Goal: Task Accomplishment & Management: Manage account settings

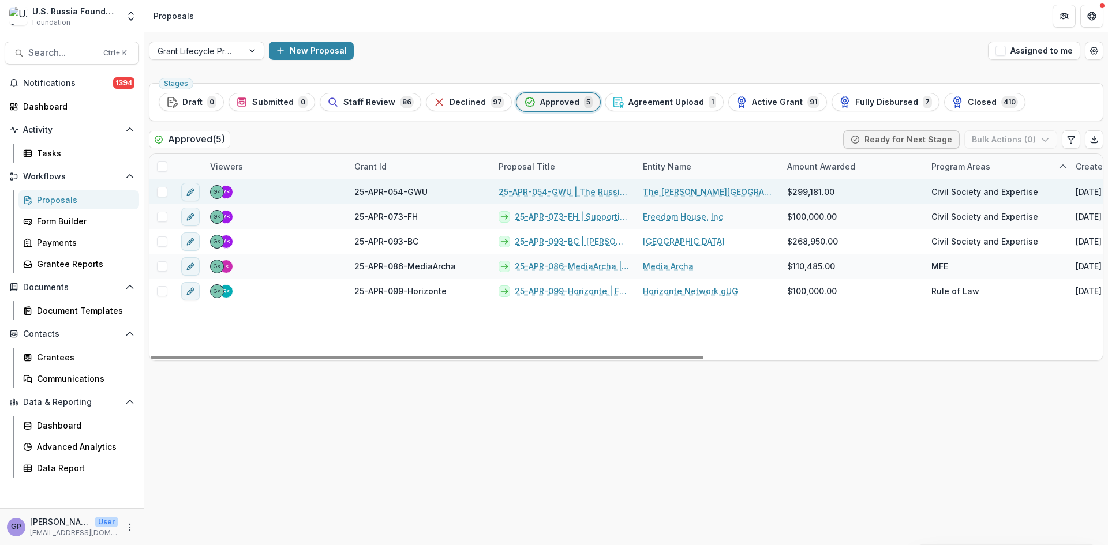
click at [558, 190] on link "25-APR-054-GWU | The Russia Program Educational Platform" at bounding box center [564, 192] width 130 height 12
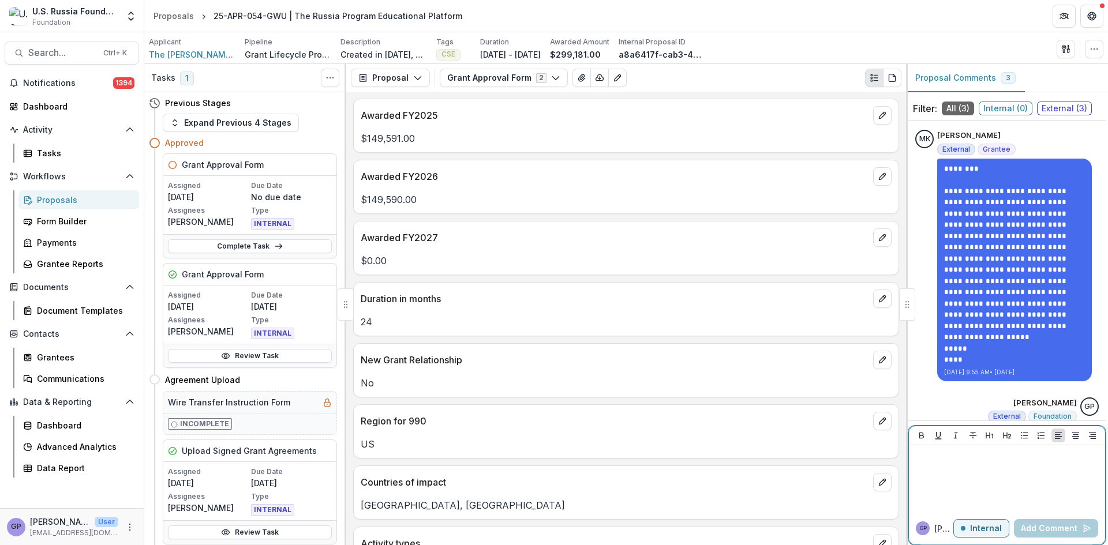
click at [958, 467] on div at bounding box center [1006, 479] width 187 height 58
drag, startPoint x: 958, startPoint y: 467, endPoint x: 943, endPoint y: 467, distance: 14.4
click at [943, 467] on div at bounding box center [1006, 479] width 187 height 58
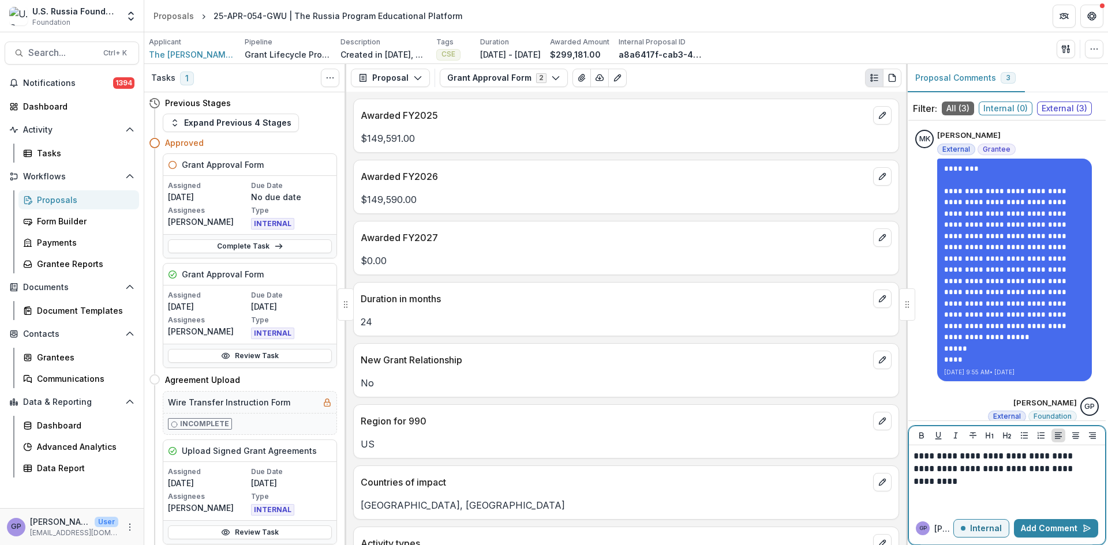
click at [1031, 470] on p "**********" at bounding box center [1004, 469] width 183 height 38
click at [1055, 526] on button "Add Comment" at bounding box center [1056, 528] width 84 height 18
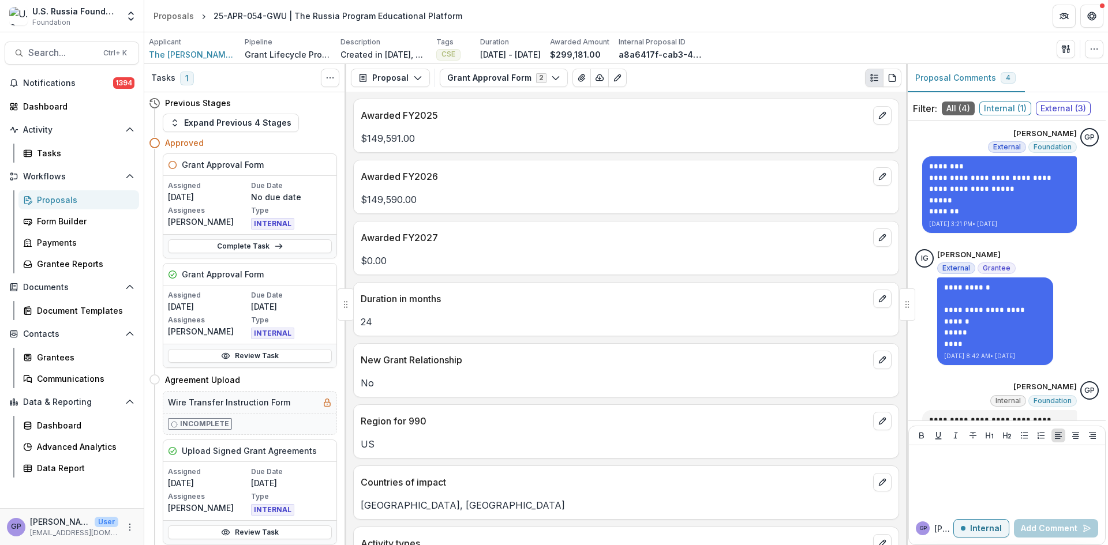
scroll to position [319, 0]
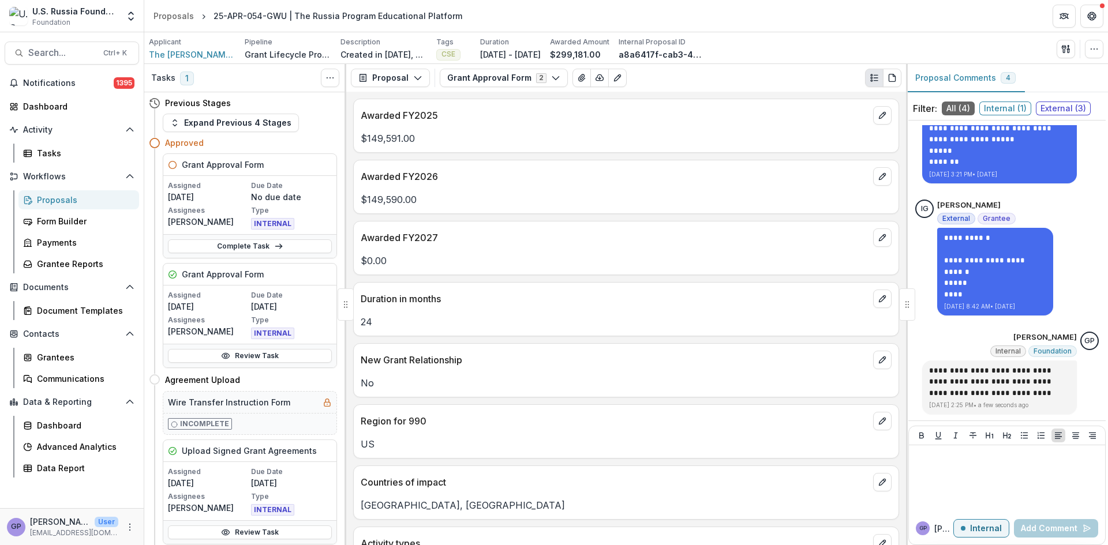
click at [53, 198] on div "Proposals" at bounding box center [83, 200] width 93 height 12
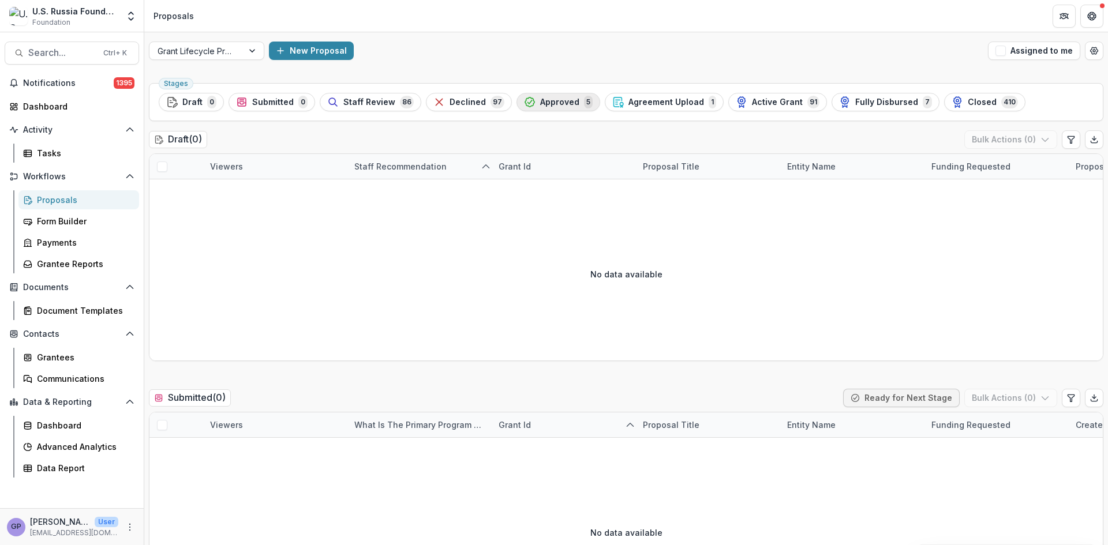
click at [540, 101] on span "Approved" at bounding box center [559, 103] width 39 height 10
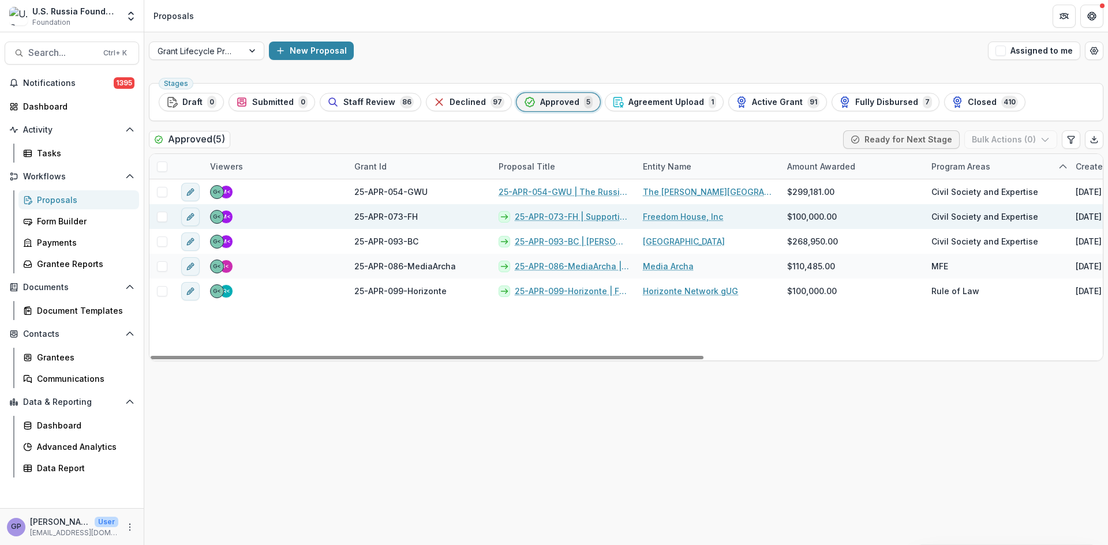
click at [569, 216] on link "25-APR-073-FH | Supporting Relocated Civic Activists" at bounding box center [572, 217] width 114 height 12
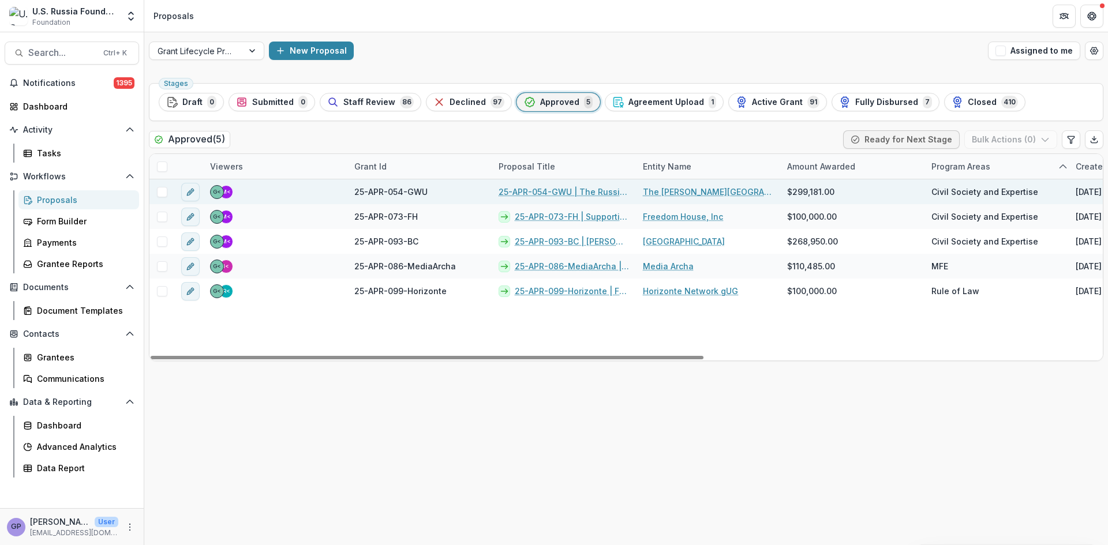
click at [538, 189] on link "25-APR-054-GWU | The Russia Program Educational Platform" at bounding box center [564, 192] width 130 height 12
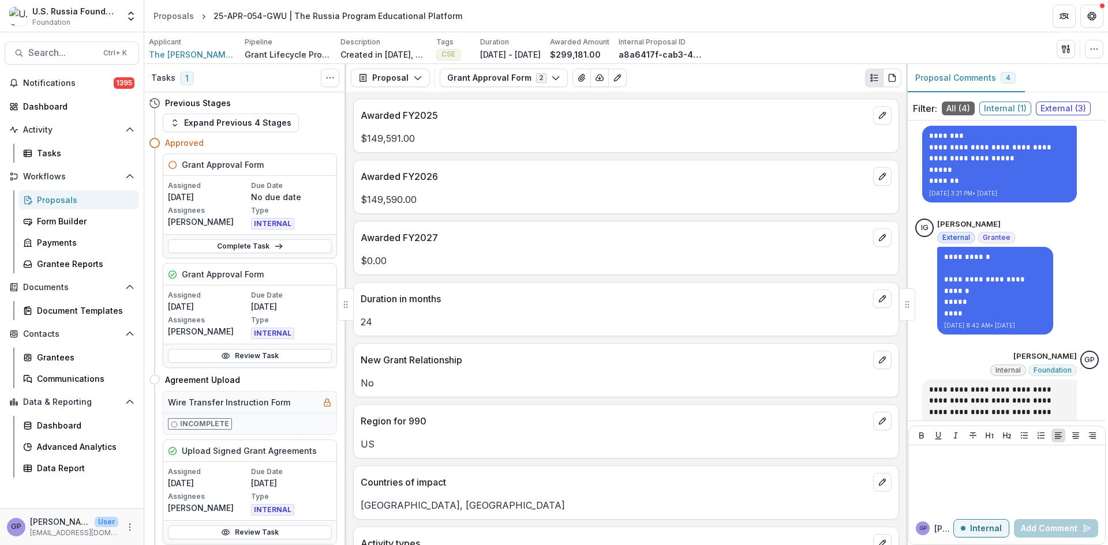
scroll to position [319, 0]
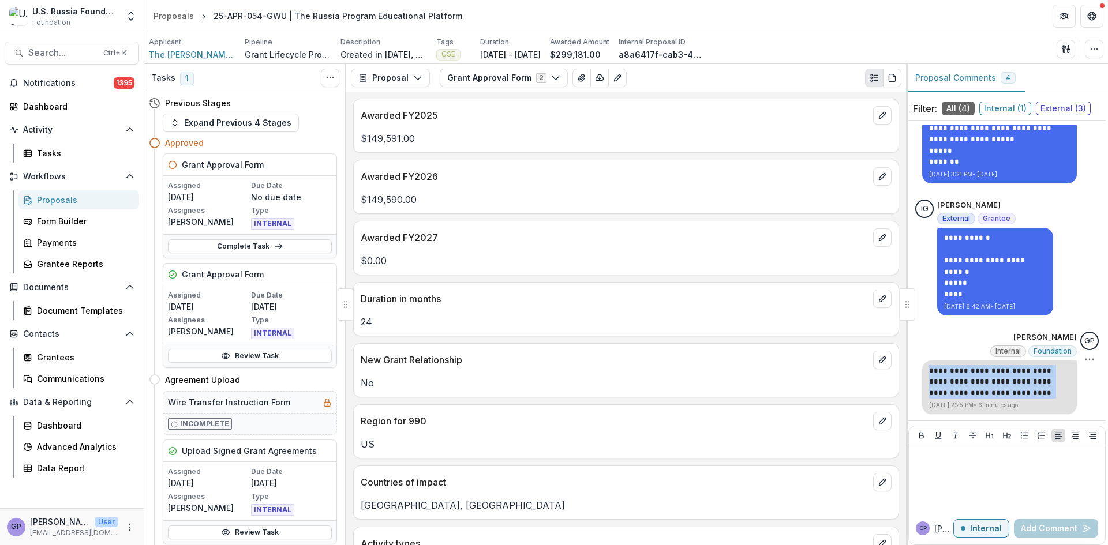
drag, startPoint x: 924, startPoint y: 370, endPoint x: 1020, endPoint y: 390, distance: 98.5
click at [1020, 390] on p "**********" at bounding box center [999, 382] width 141 height 34
copy p "**********"
click at [53, 195] on div "Proposals" at bounding box center [83, 200] width 93 height 12
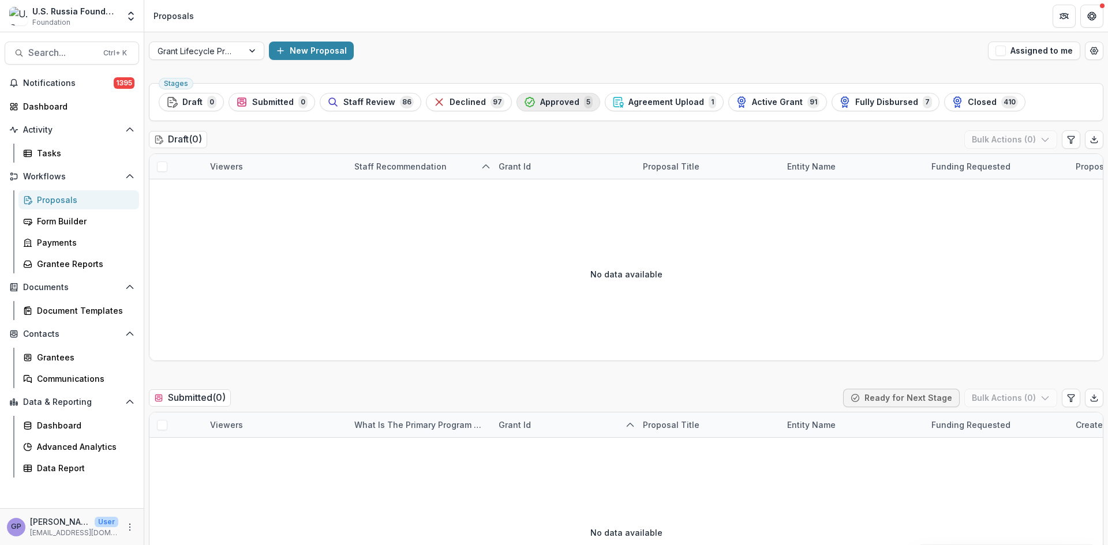
click at [541, 98] on span "Approved" at bounding box center [559, 103] width 39 height 10
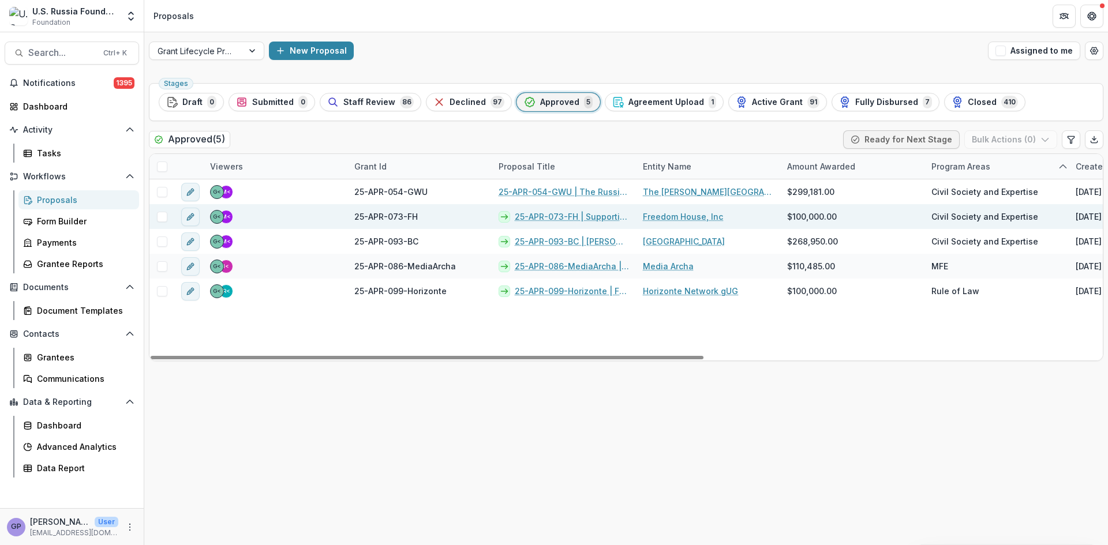
click at [534, 215] on link "25-APR-073-FH | Supporting Relocated Civic Activists" at bounding box center [572, 217] width 114 height 12
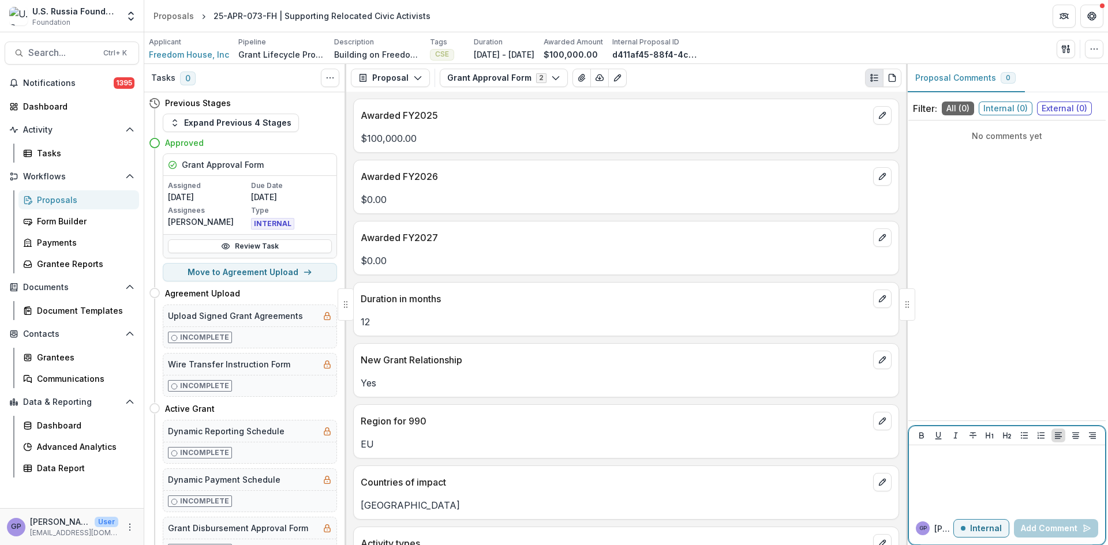
click at [952, 462] on p at bounding box center [1006, 456] width 187 height 13
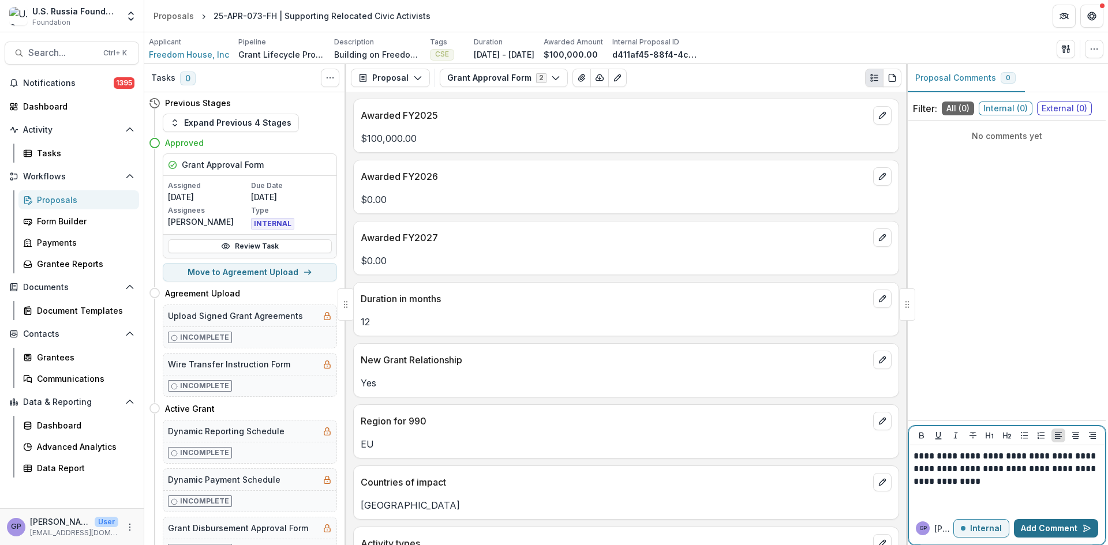
click at [1080, 526] on button "Add Comment" at bounding box center [1056, 528] width 84 height 18
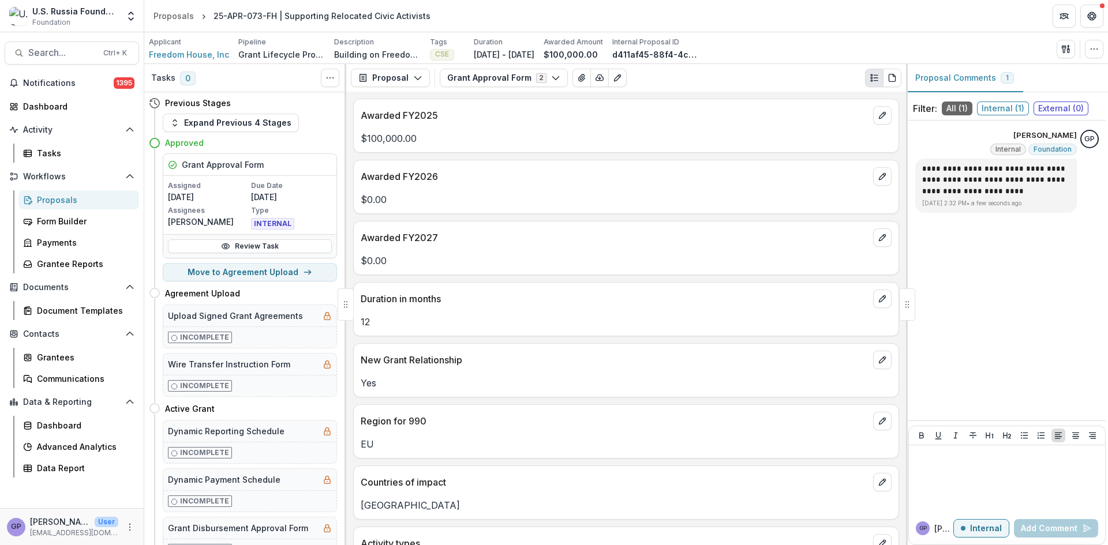
click at [50, 201] on div "Proposals" at bounding box center [83, 200] width 93 height 12
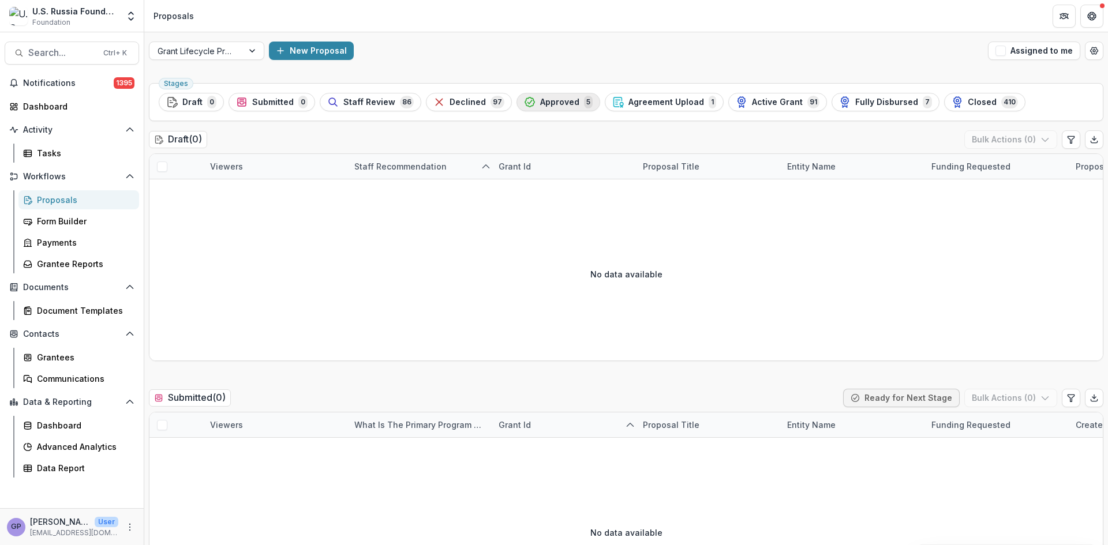
click at [553, 99] on span "Approved" at bounding box center [559, 103] width 39 height 10
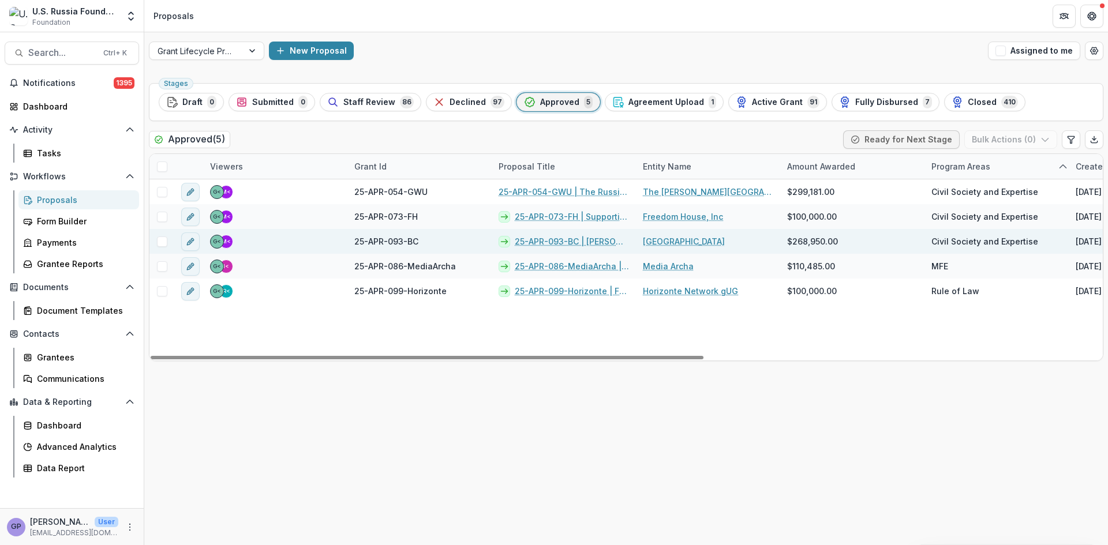
click at [542, 242] on link "25-APR-093-BC | [PERSON_NAME] Center for the Study of Civil Society and Human R…" at bounding box center [572, 241] width 114 height 12
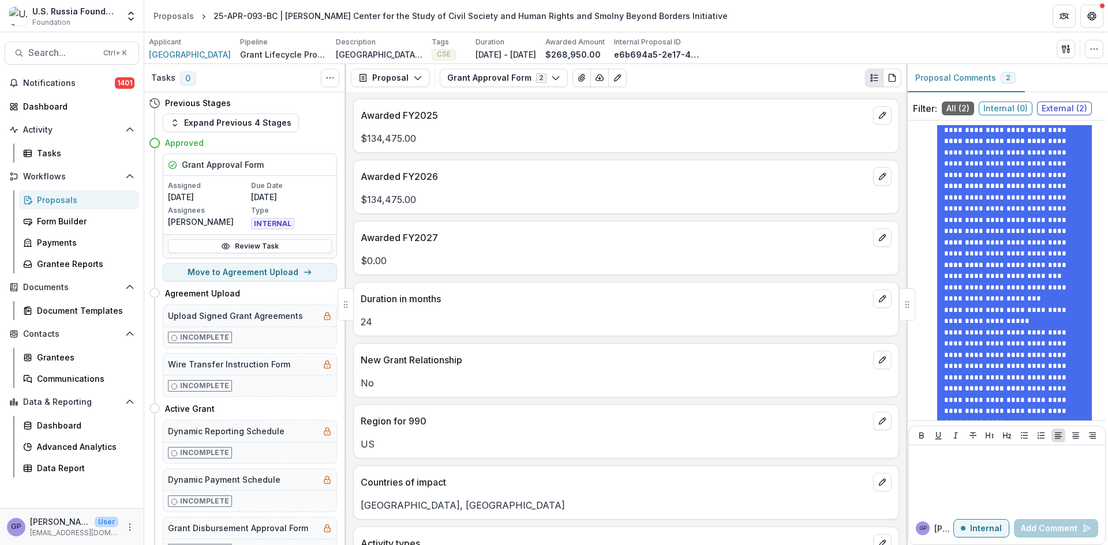
scroll to position [279, 0]
click at [57, 198] on div "Proposals" at bounding box center [83, 200] width 93 height 12
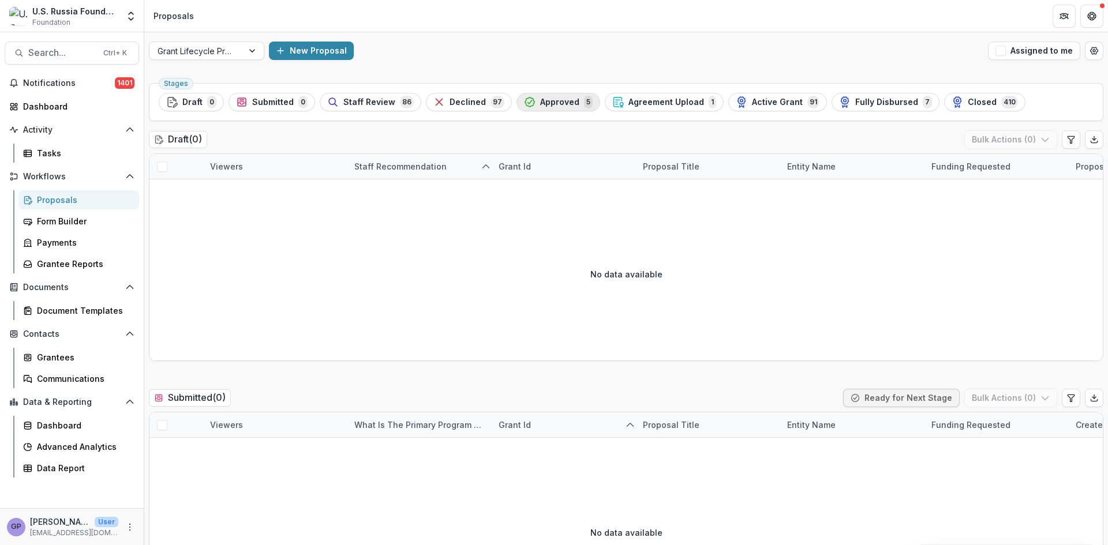
click at [560, 102] on span "Approved" at bounding box center [559, 103] width 39 height 10
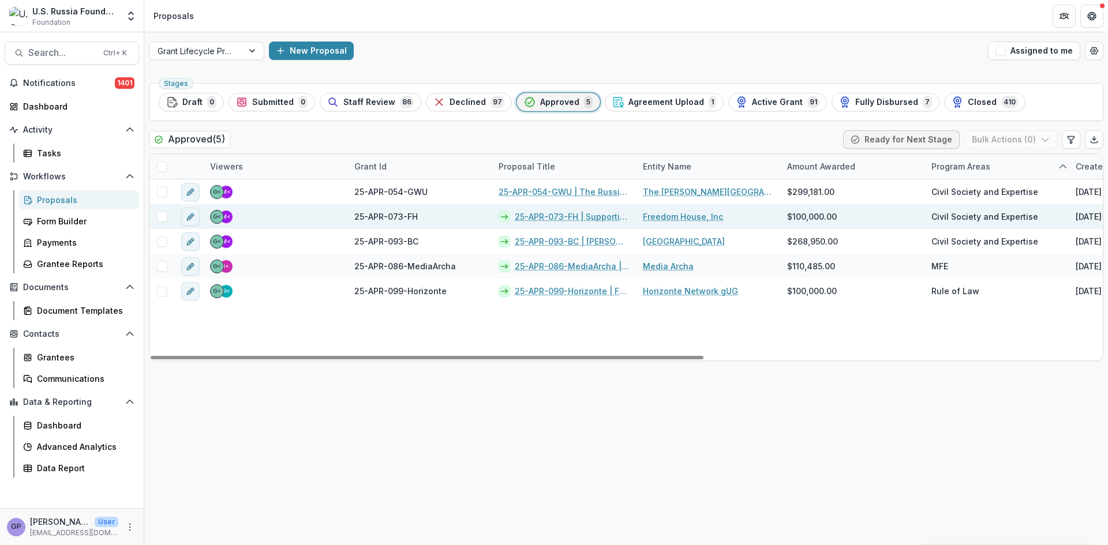
click at [552, 216] on link "25-APR-073-FH | Supporting Relocated Civic Activists" at bounding box center [572, 217] width 114 height 12
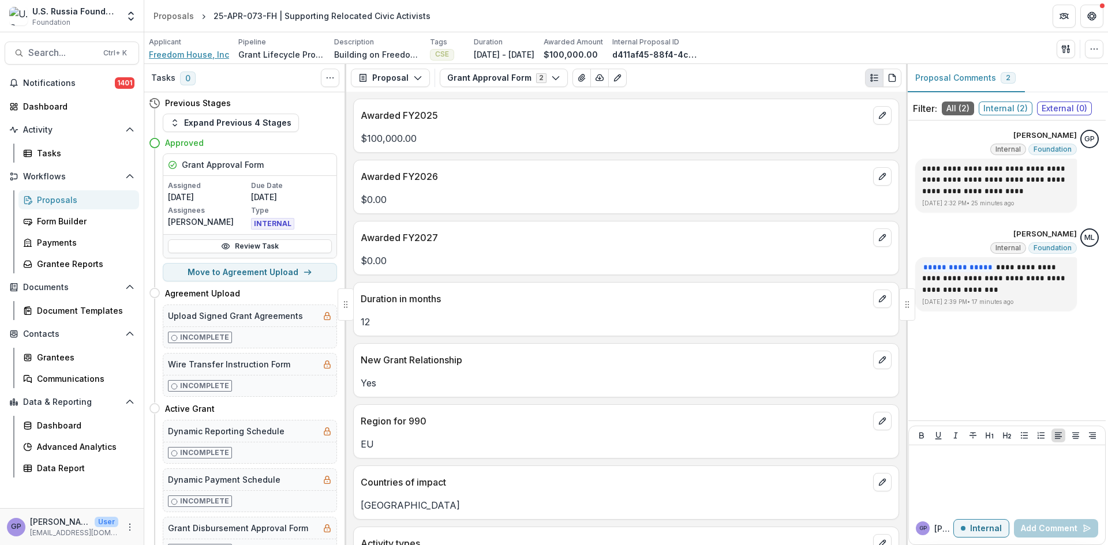
click at [189, 50] on span "Freedom House, Inc" at bounding box center [189, 54] width 80 height 12
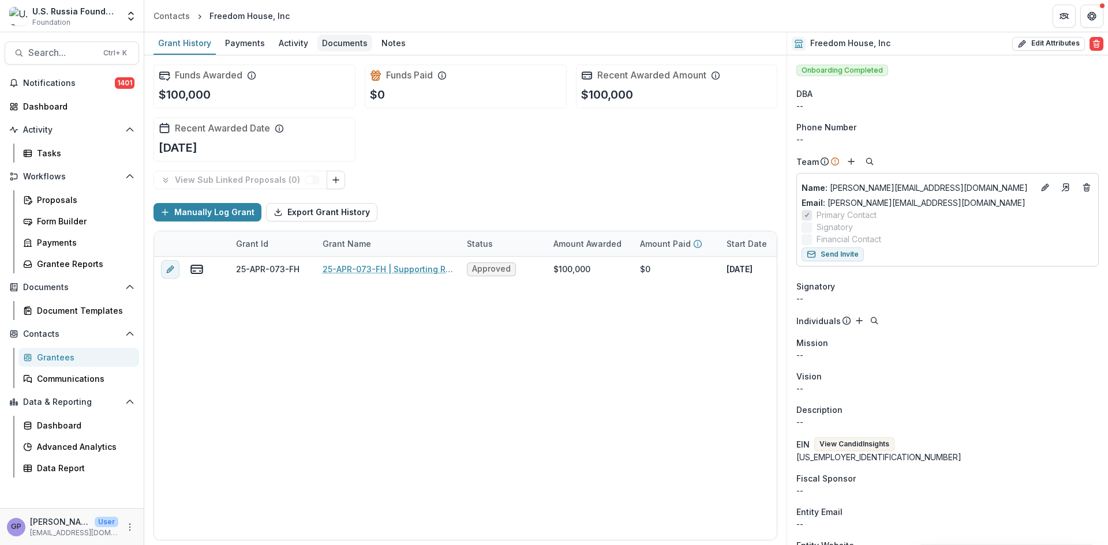
click at [344, 42] on div "Documents" at bounding box center [344, 43] width 55 height 17
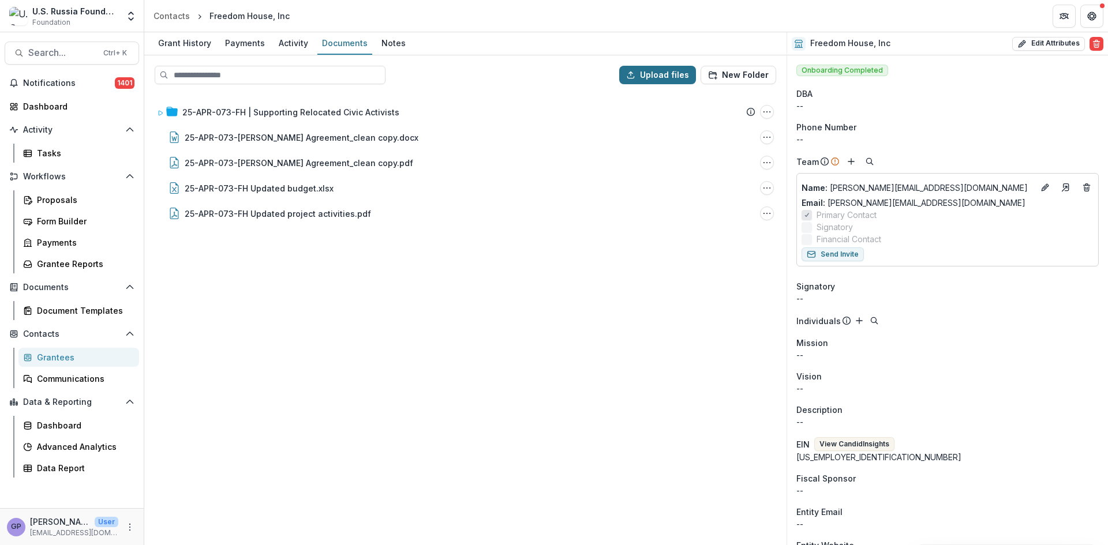
click at [672, 74] on button "Upload files" at bounding box center [657, 75] width 77 height 18
type input "**********"
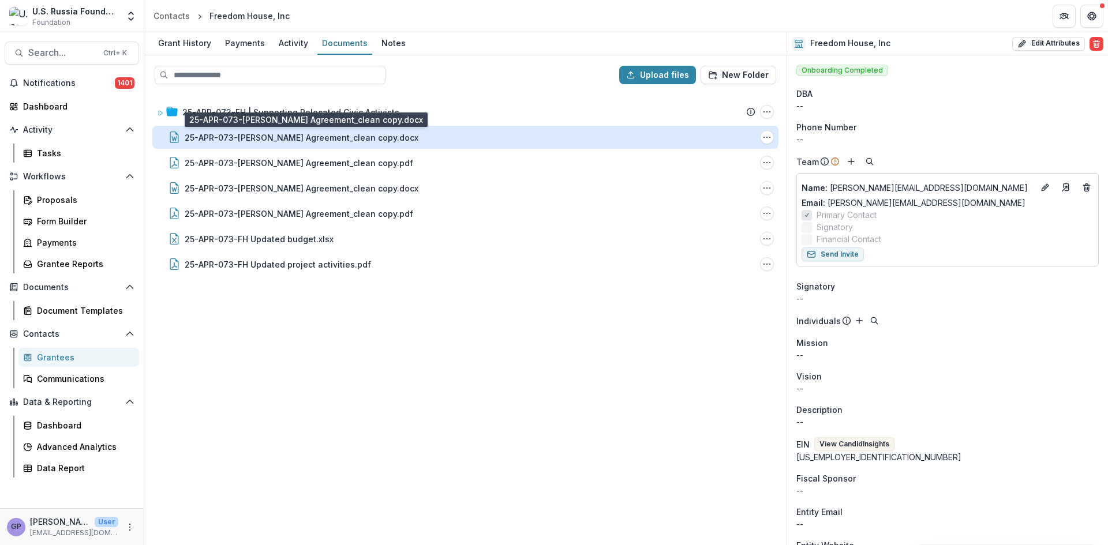
click at [339, 141] on div "25-APR-073-[PERSON_NAME] Agreement_clean copy.docx" at bounding box center [302, 138] width 234 height 12
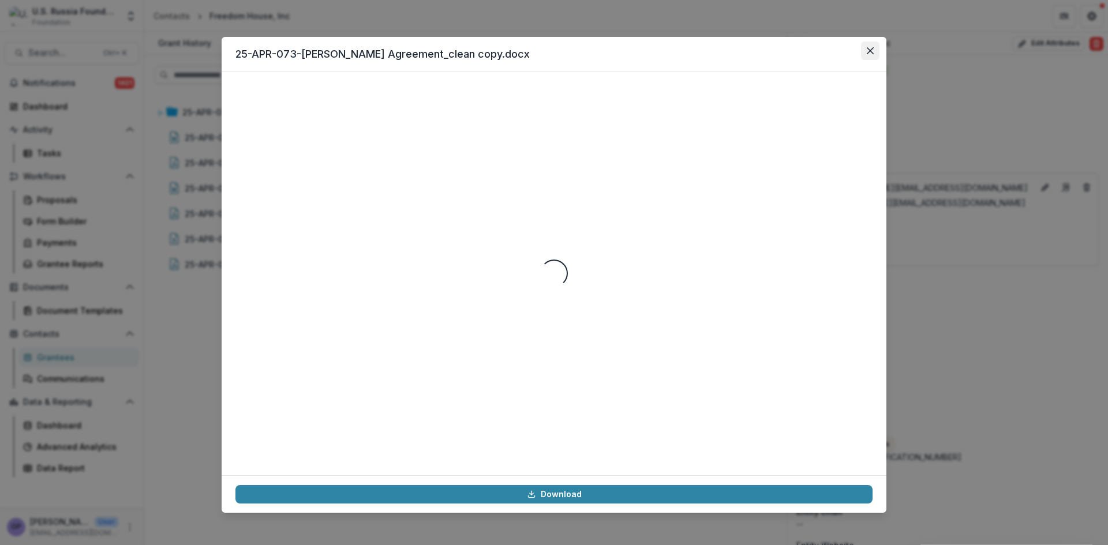
click at [868, 55] on button "Close" at bounding box center [870, 51] width 18 height 18
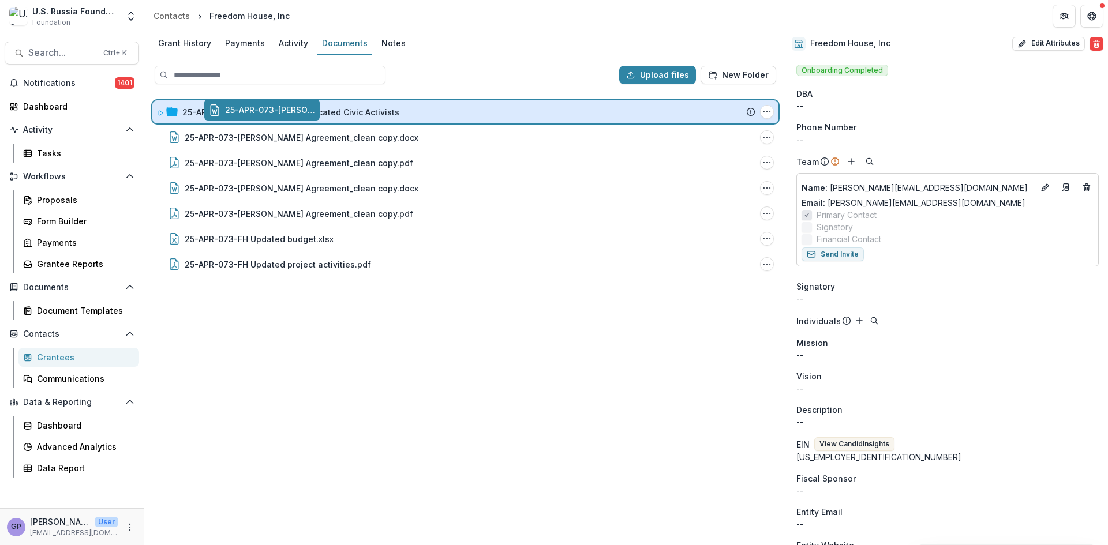
drag, startPoint x: 245, startPoint y: 141, endPoint x: 297, endPoint y: 114, distance: 58.3
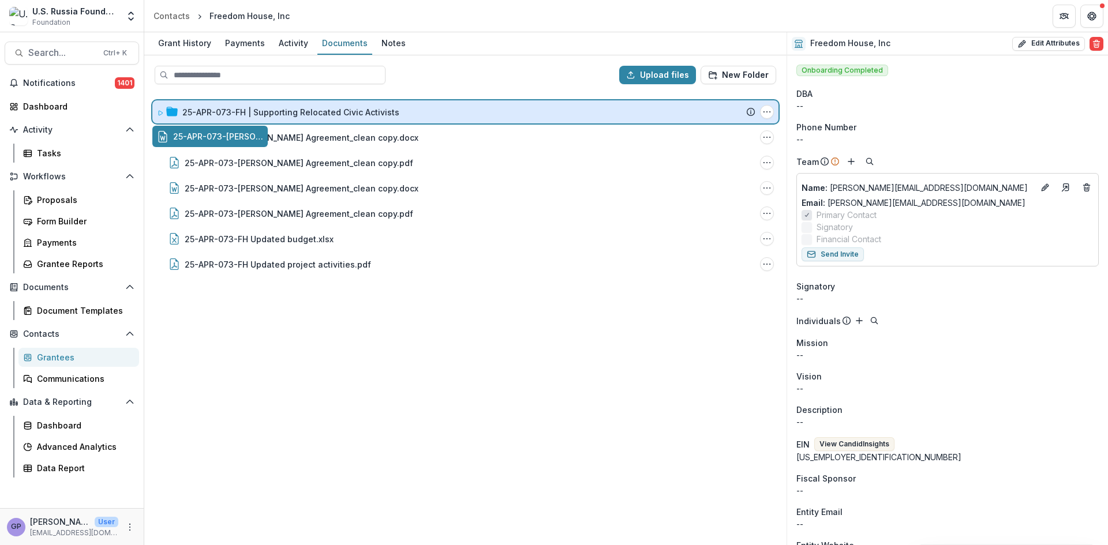
click at [297, 114] on div "Upload files New Folder 25-APR-073-FH | Supporting Relocated Civic Activists Su…" at bounding box center [465, 300] width 642 height 490
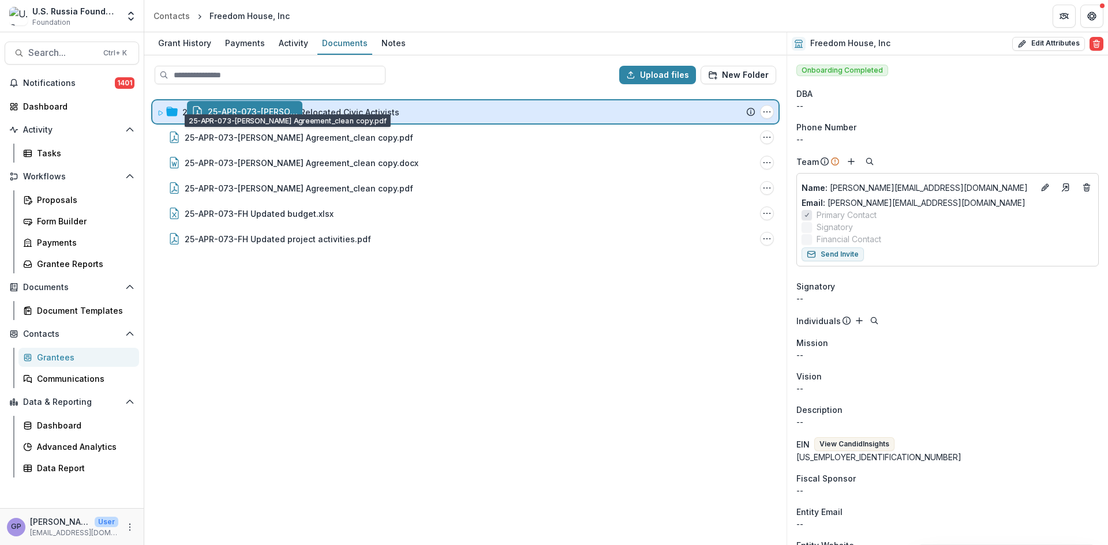
drag, startPoint x: 269, startPoint y: 138, endPoint x: 305, endPoint y: 113, distance: 43.9
click at [305, 113] on div "Upload files New Folder 25-APR-073-FH | Supporting Relocated Civic Activists Su…" at bounding box center [465, 300] width 642 height 490
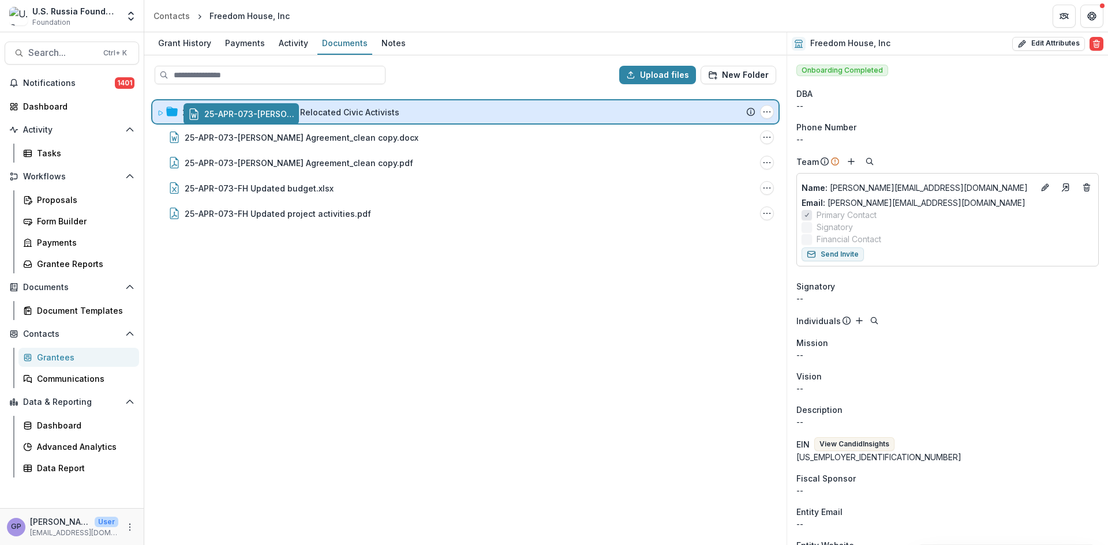
drag, startPoint x: 283, startPoint y: 137, endPoint x: 315, endPoint y: 114, distance: 39.2
click at [315, 114] on div "Upload files New Folder 25-APR-073-FH | Supporting Relocated Civic Activists Su…" at bounding box center [465, 300] width 642 height 490
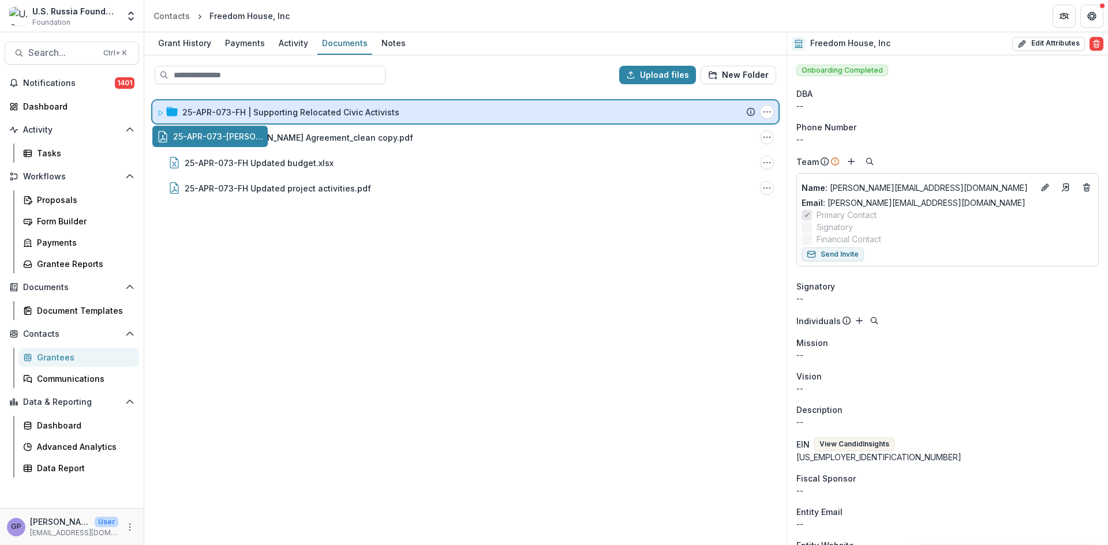
drag, startPoint x: 298, startPoint y: 131, endPoint x: 324, endPoint y: 112, distance: 32.2
click at [324, 112] on div "Upload files New Folder 25-APR-073-FH | Supporting Relocated Civic Activists Su…" at bounding box center [465, 300] width 642 height 490
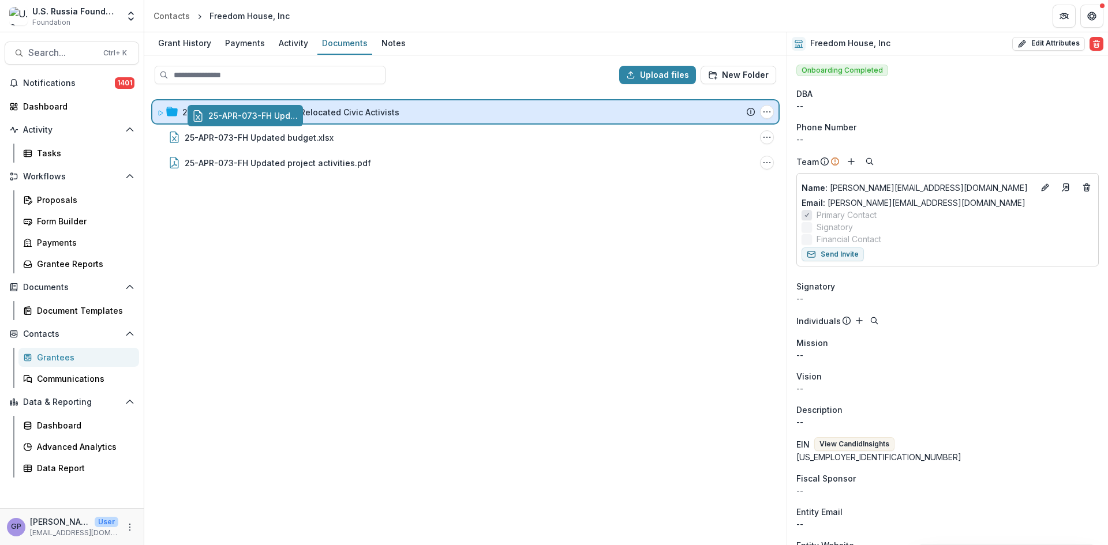
drag, startPoint x: 293, startPoint y: 136, endPoint x: 328, endPoint y: 115, distance: 40.9
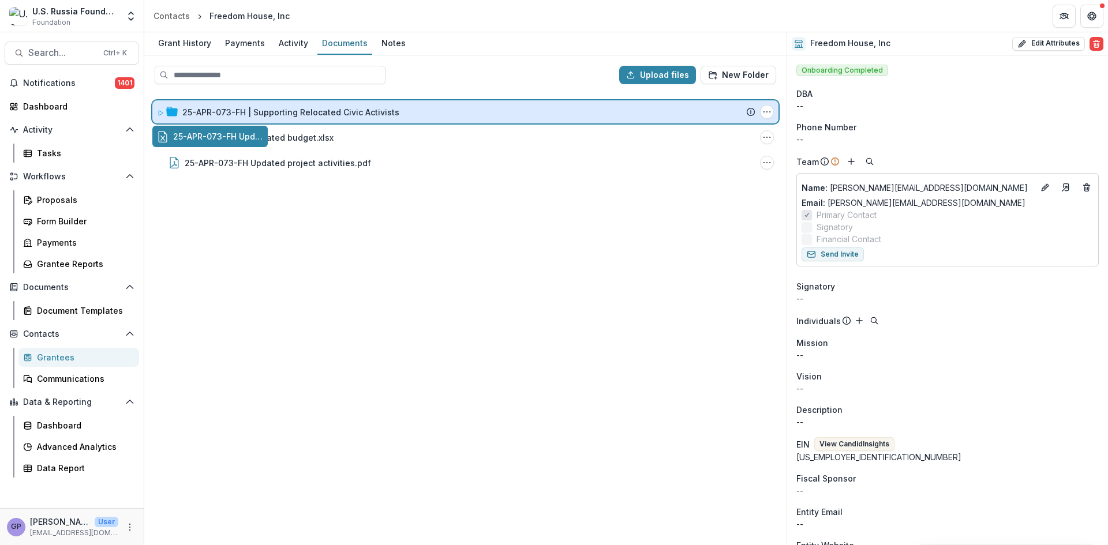
click at [328, 115] on div "Upload files New Folder 25-APR-073-FH | Supporting Relocated Civic Activists Su…" at bounding box center [465, 300] width 642 height 490
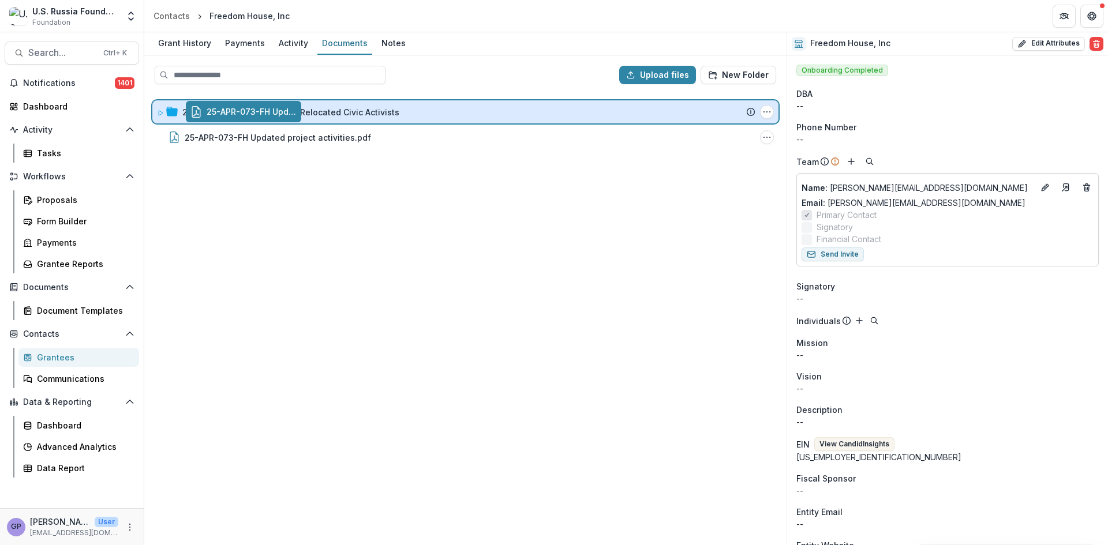
drag, startPoint x: 297, startPoint y: 137, endPoint x: 330, endPoint y: 113, distance: 41.7
click at [330, 113] on div "Upload files New Folder 25-APR-073-FH | Supporting Relocated Civic Activists Su…" at bounding box center [465, 300] width 642 height 490
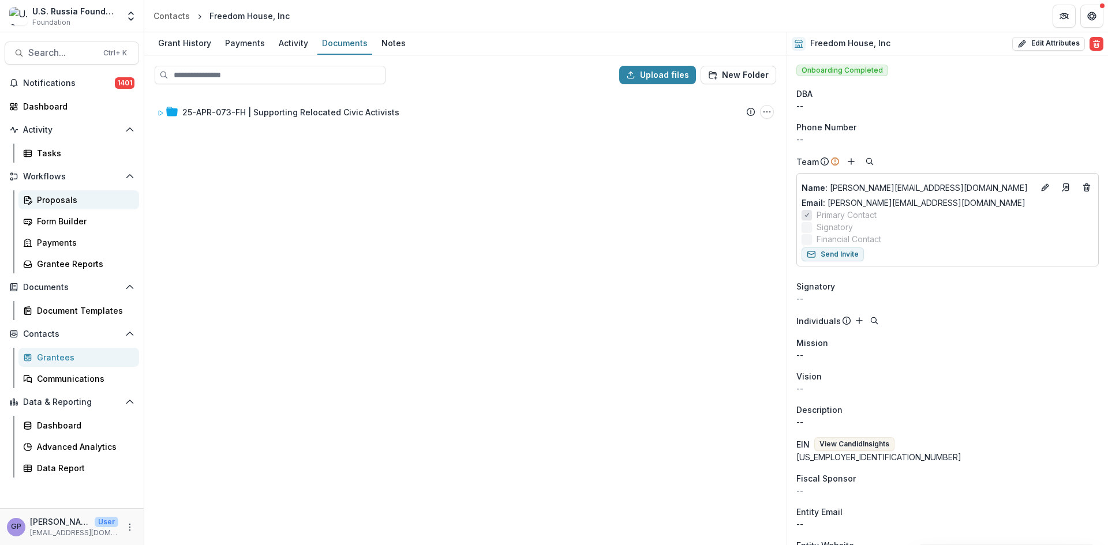
click at [45, 198] on div "Proposals" at bounding box center [83, 200] width 93 height 12
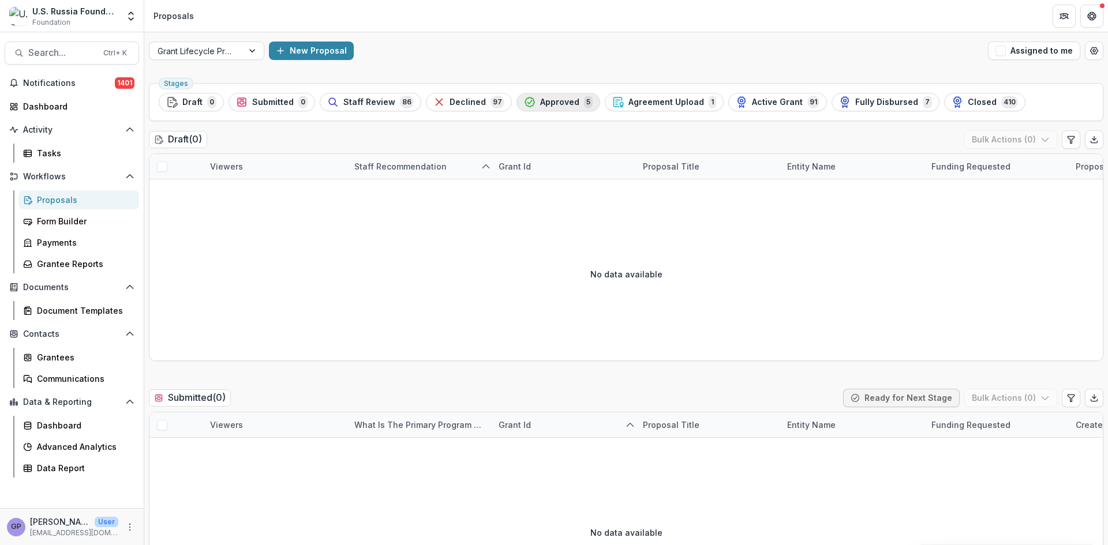
click at [545, 96] on div "Approved 5" at bounding box center [558, 102] width 69 height 13
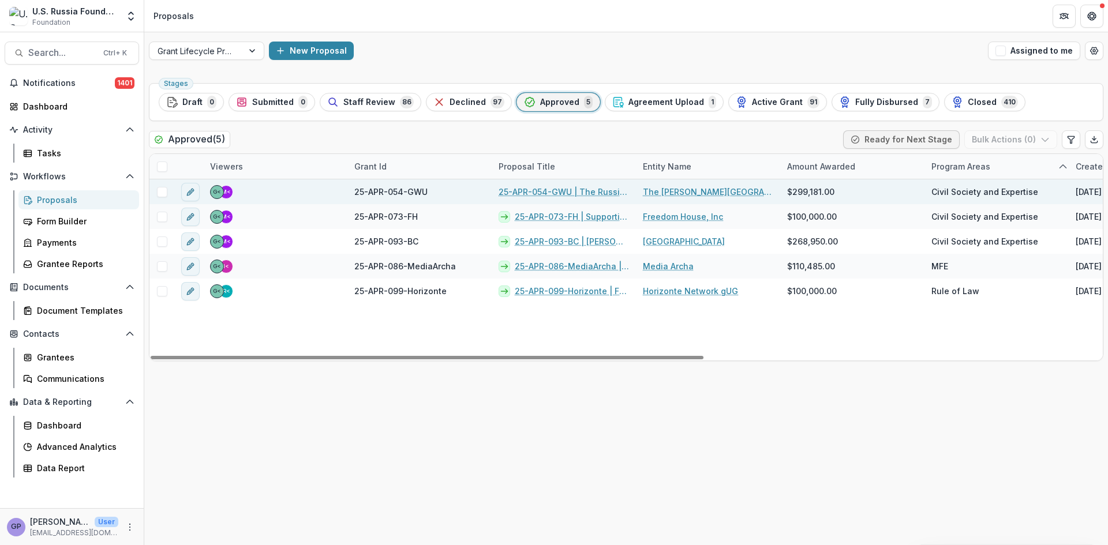
click at [387, 194] on span "25-APR-054-GWU" at bounding box center [390, 192] width 73 height 12
click at [571, 190] on link "25-APR-054-GWU | The Russia Program Educational Platform" at bounding box center [564, 192] width 130 height 12
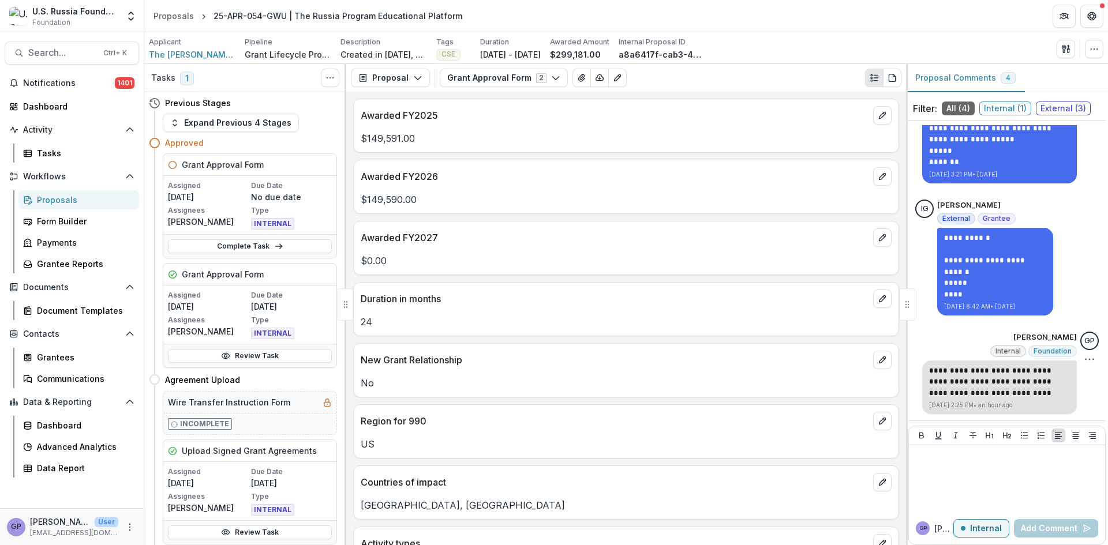
scroll to position [33, 0]
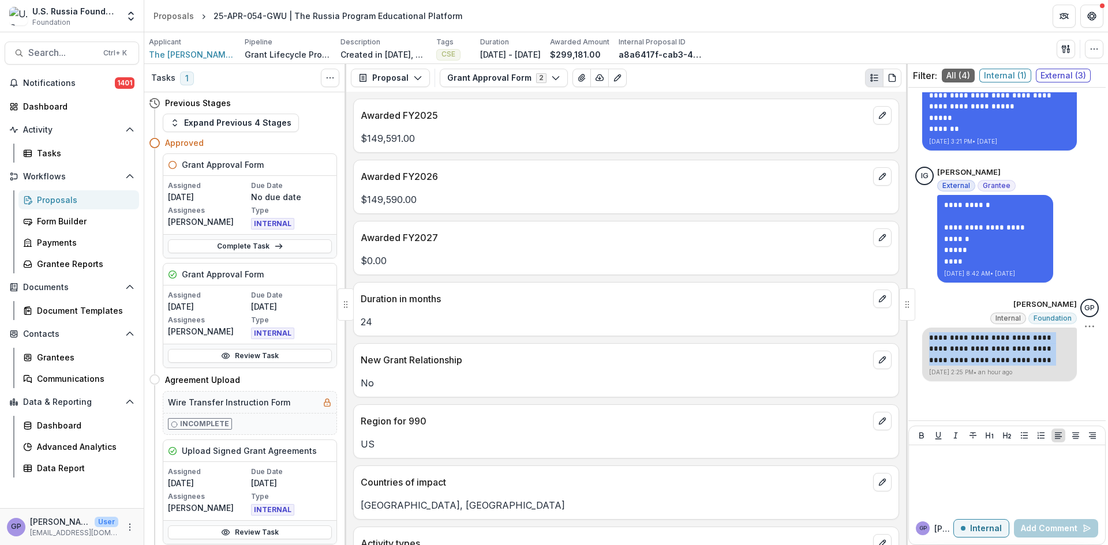
drag, startPoint x: 923, startPoint y: 337, endPoint x: 1012, endPoint y: 359, distance: 91.5
click at [1012, 359] on p "**********" at bounding box center [999, 349] width 141 height 34
copy p "**********"
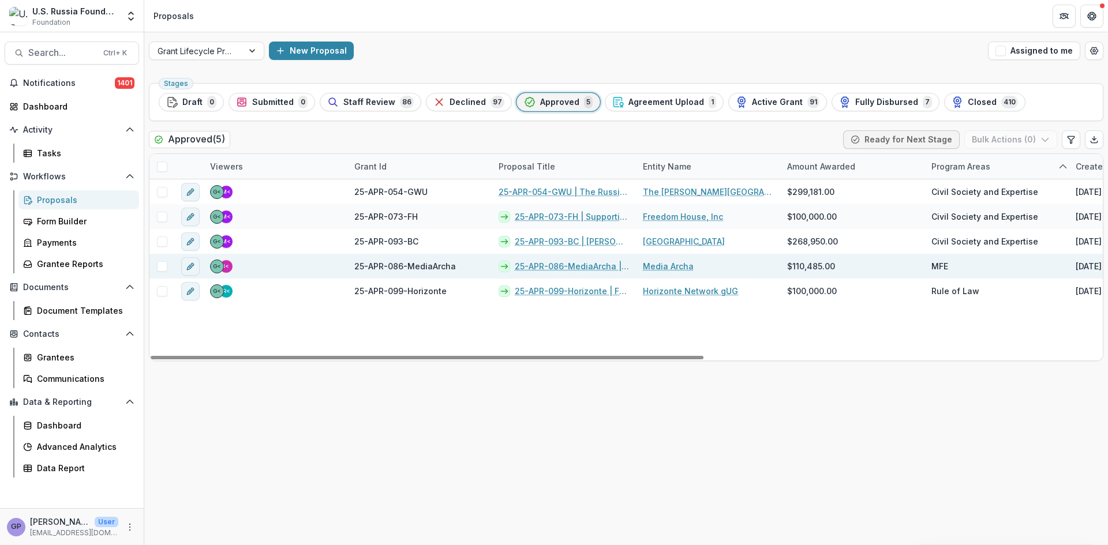
click at [541, 263] on link "25-APR-086-MediaArcha | Strengthening technologically advanced high-impact jour…" at bounding box center [572, 266] width 114 height 12
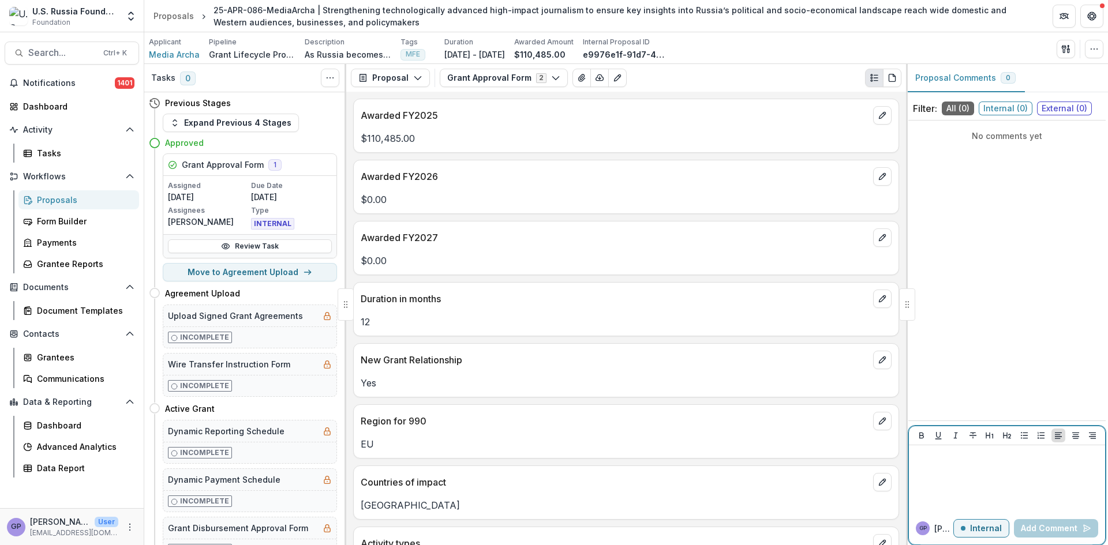
click at [999, 460] on p at bounding box center [1006, 456] width 187 height 13
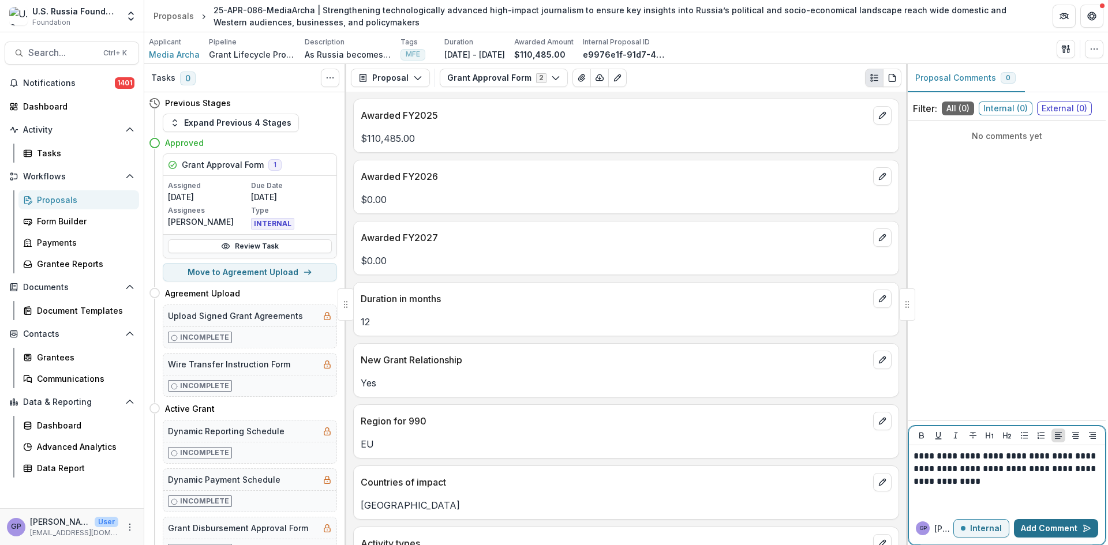
click at [1062, 530] on button "Add Comment" at bounding box center [1056, 528] width 84 height 18
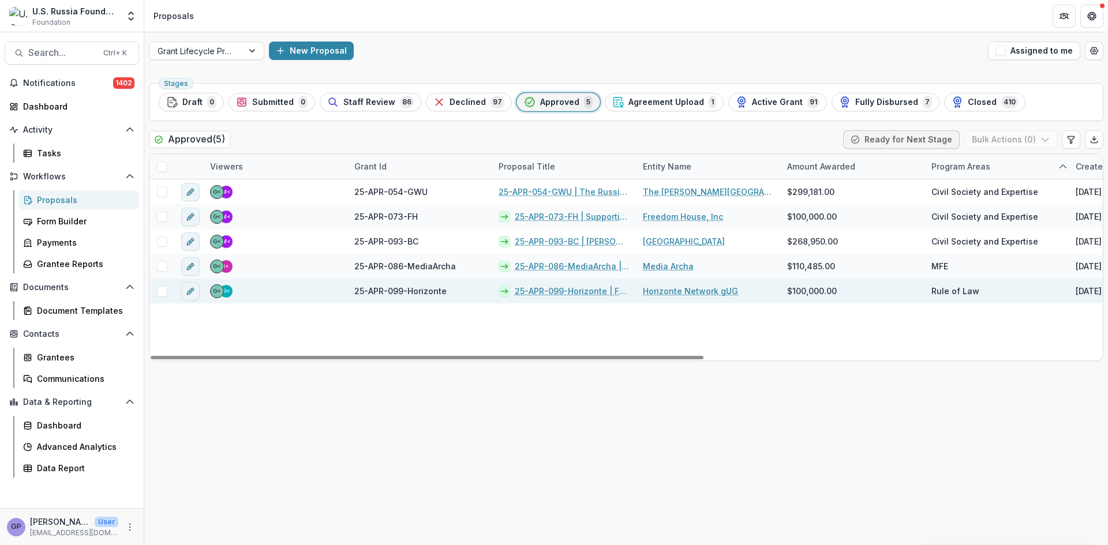
click at [581, 291] on link "25-APR-099-Horizonte | Free Press Resilience: Legal Protection and Holistic Sup…" at bounding box center [572, 291] width 114 height 12
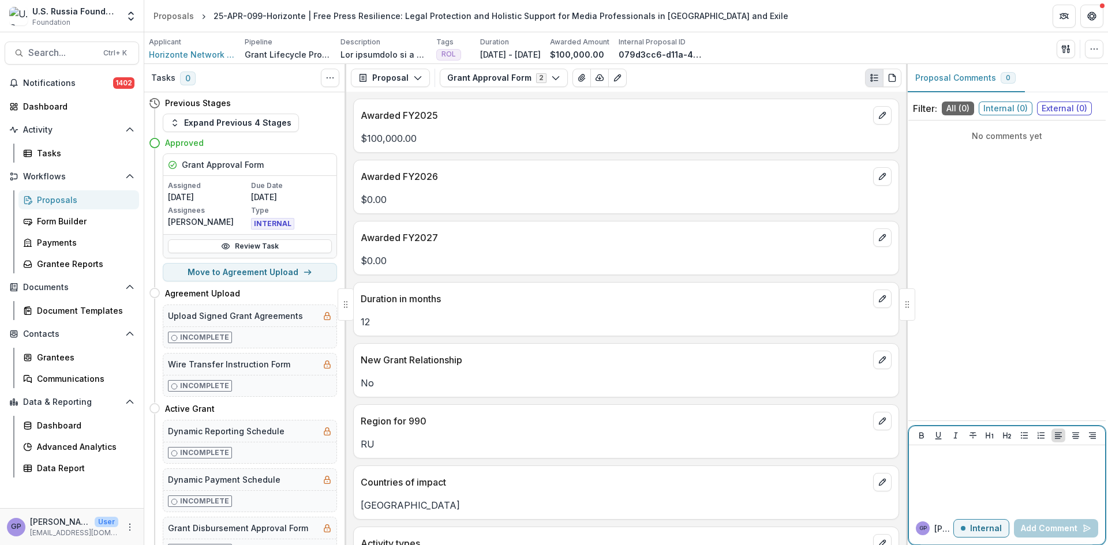
click at [930, 460] on p at bounding box center [1006, 456] width 187 height 13
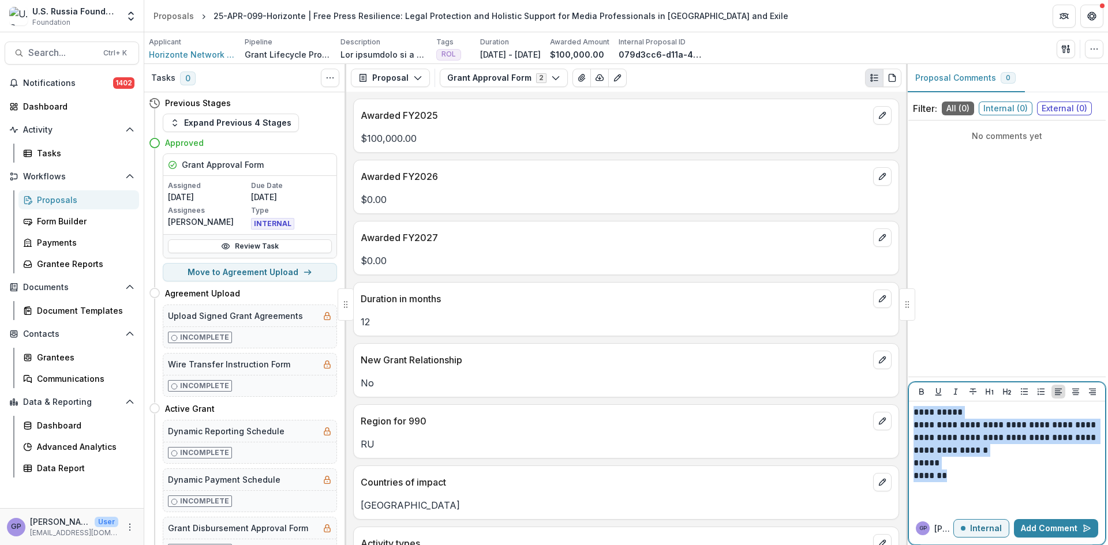
drag, startPoint x: 915, startPoint y: 413, endPoint x: 960, endPoint y: 475, distance: 76.9
click at [960, 475] on div "**********" at bounding box center [1006, 457] width 187 height 102
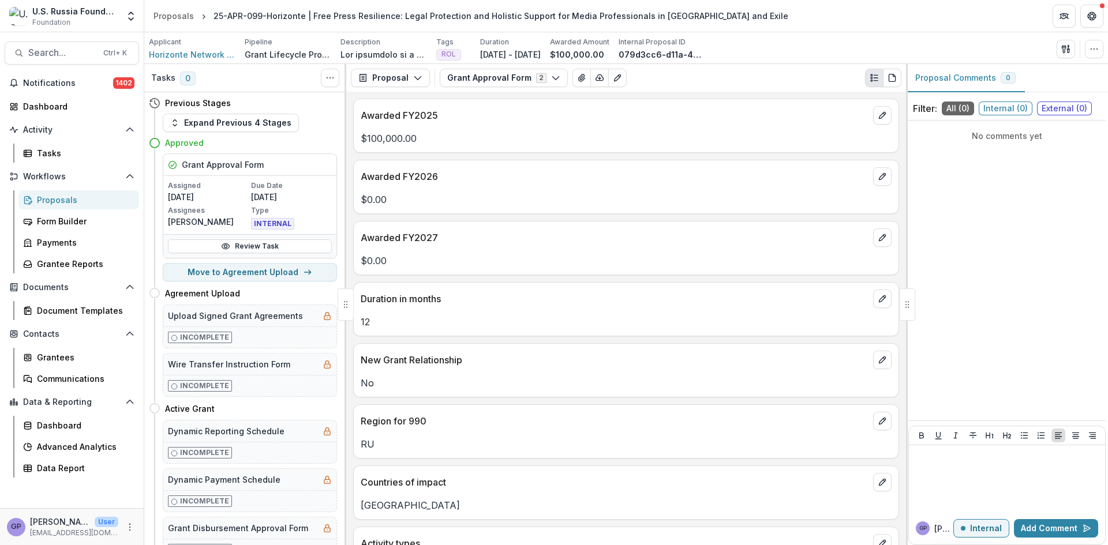
click at [51, 199] on div "Proposals" at bounding box center [83, 200] width 93 height 12
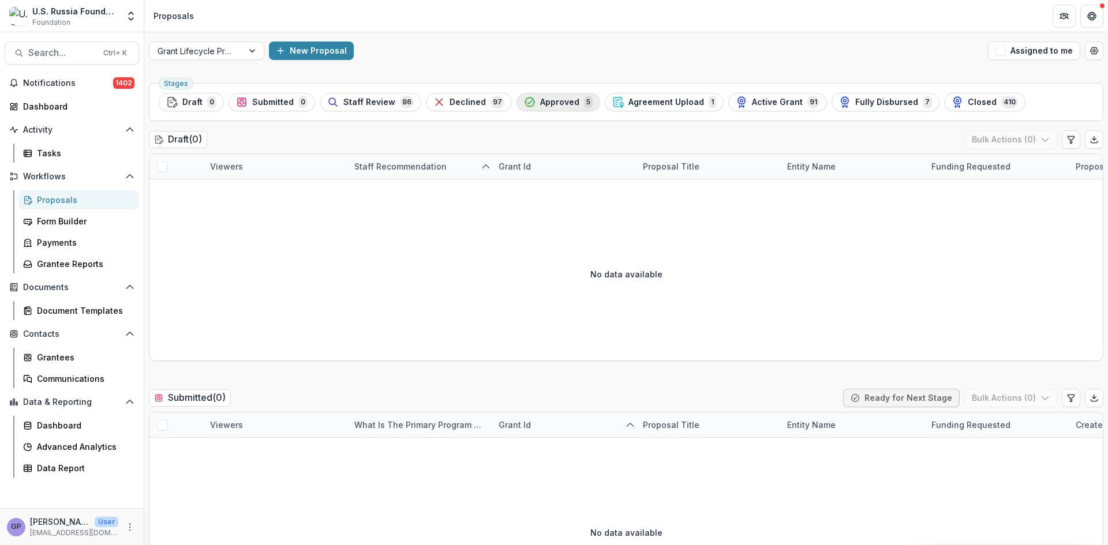
click at [553, 103] on span "Approved" at bounding box center [559, 103] width 39 height 10
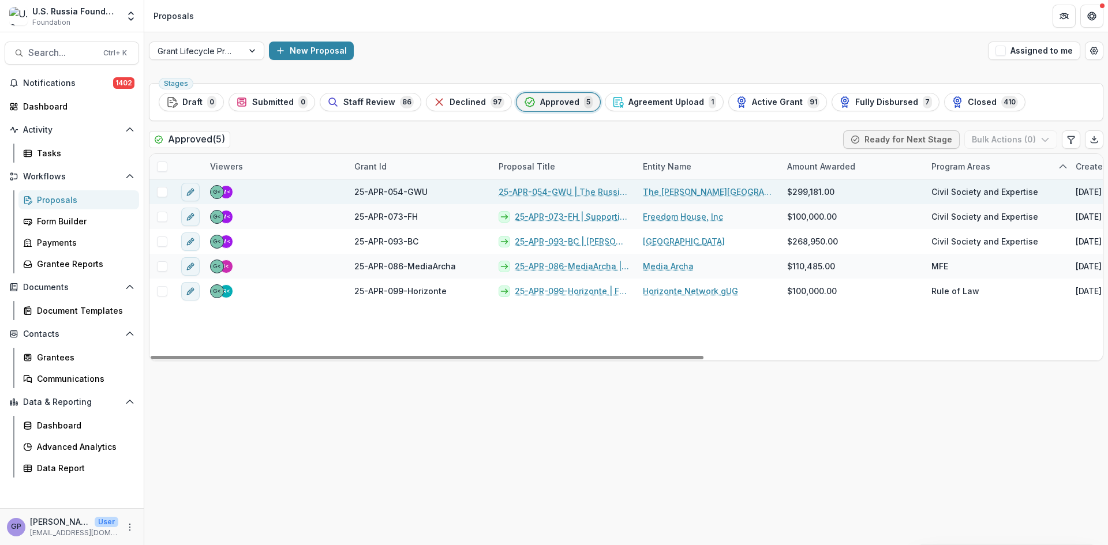
click at [527, 192] on link "25-APR-054-GWU | The Russia Program Educational Platform" at bounding box center [564, 192] width 130 height 12
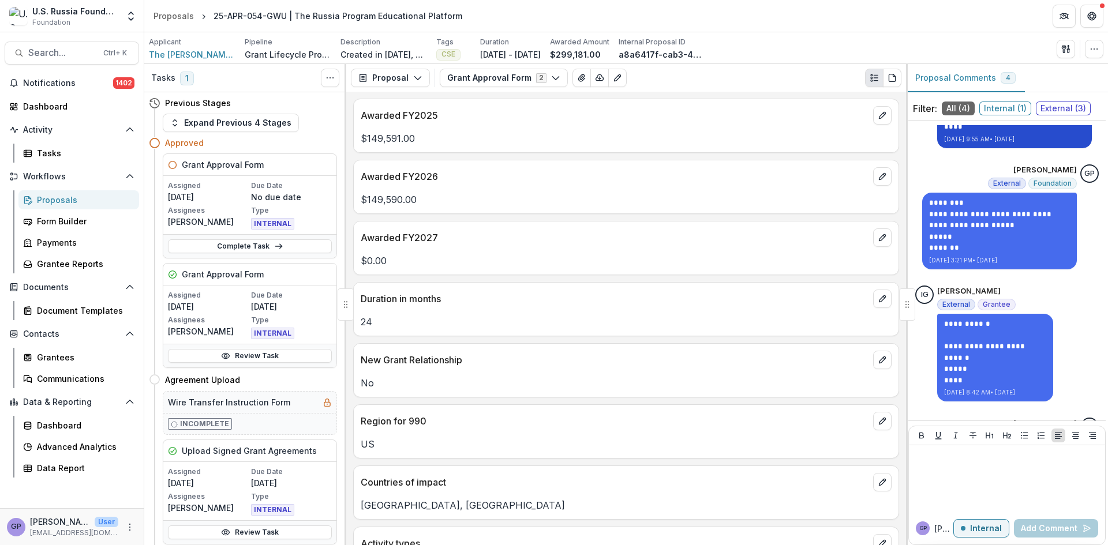
scroll to position [319, 0]
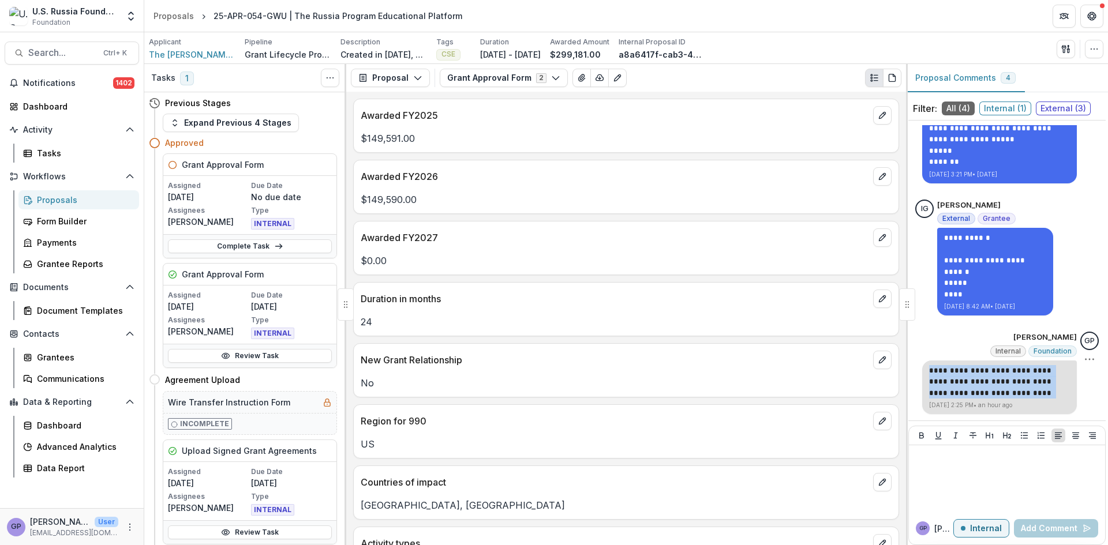
drag, startPoint x: 924, startPoint y: 370, endPoint x: 1025, endPoint y: 392, distance: 103.8
click at [1025, 392] on p "**********" at bounding box center [999, 382] width 141 height 34
copy p "**********"
click at [62, 199] on div "Proposals" at bounding box center [83, 200] width 93 height 12
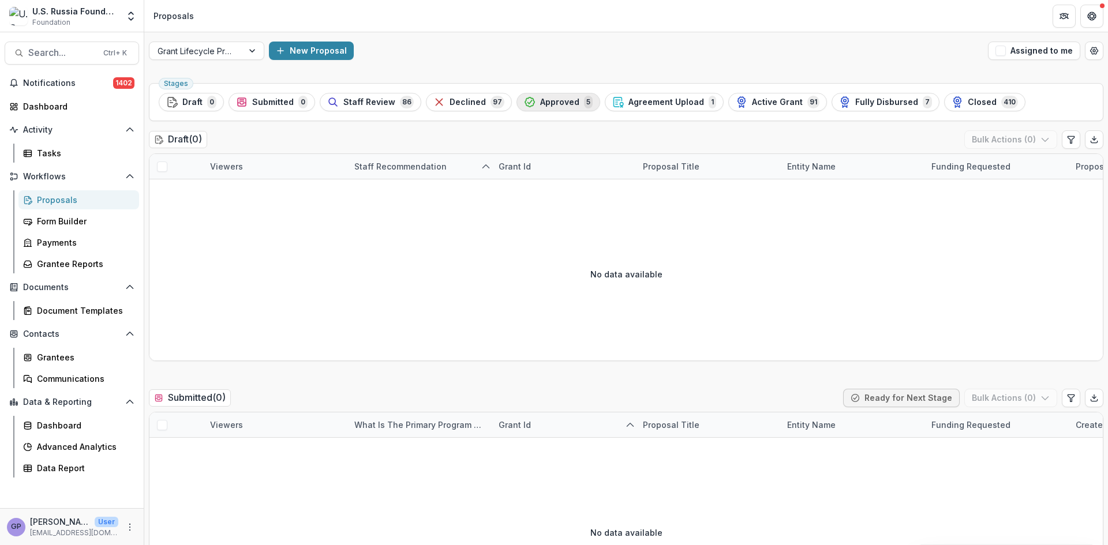
click at [546, 100] on span "Approved" at bounding box center [559, 103] width 39 height 10
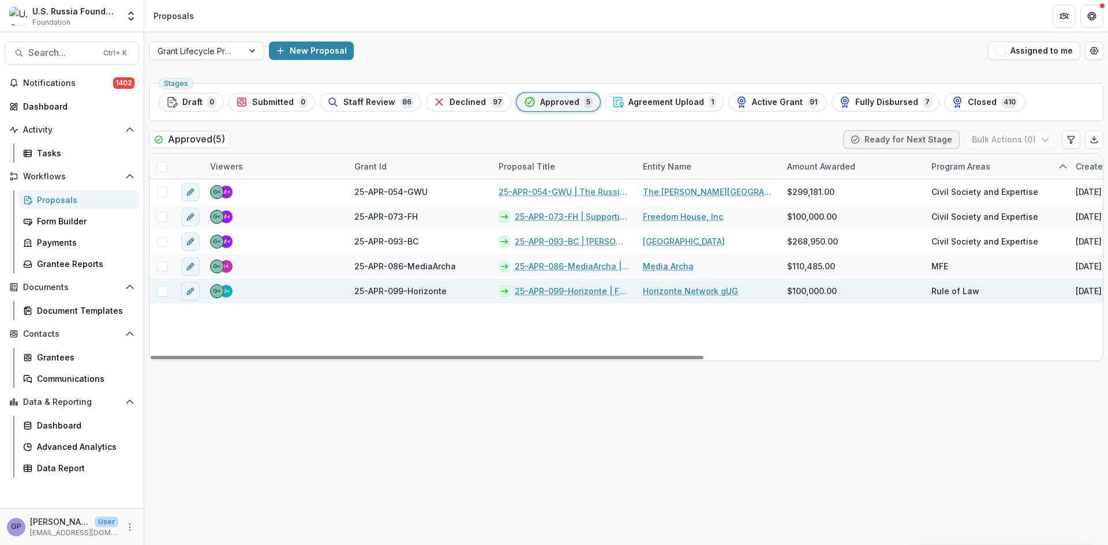
click at [548, 293] on link "25-APR-099-Horizonte | Free Press Resilience: Legal Protection and Holistic Sup…" at bounding box center [572, 291] width 114 height 12
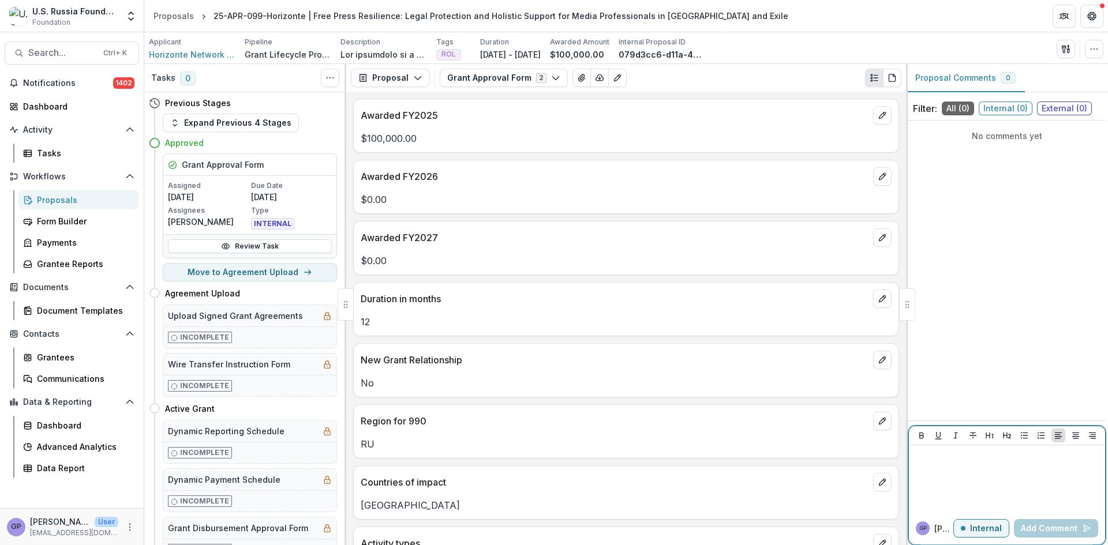
click at [1002, 464] on div at bounding box center [1006, 479] width 187 height 58
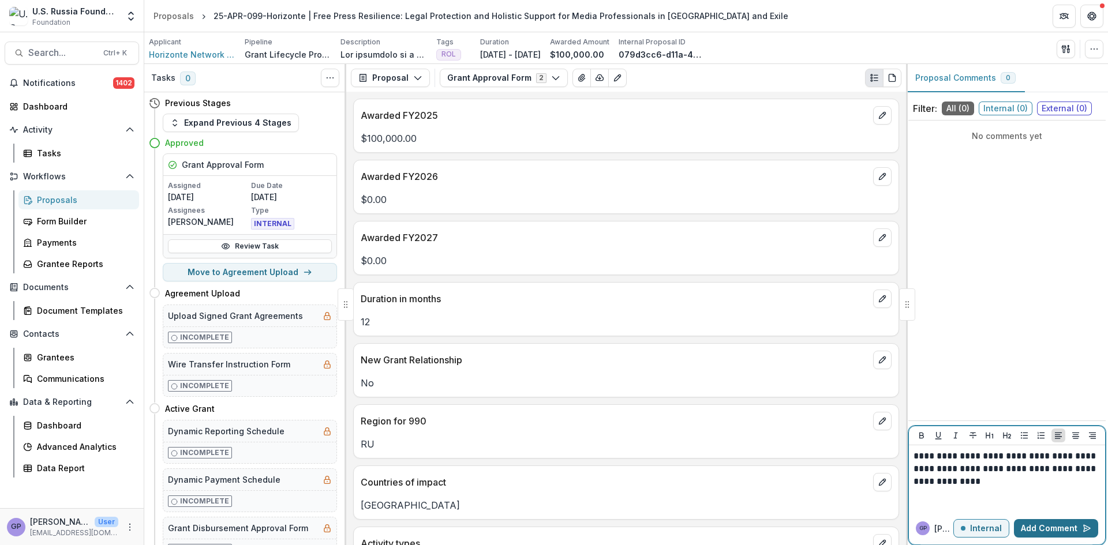
click at [1058, 528] on button "Add Comment" at bounding box center [1056, 528] width 84 height 18
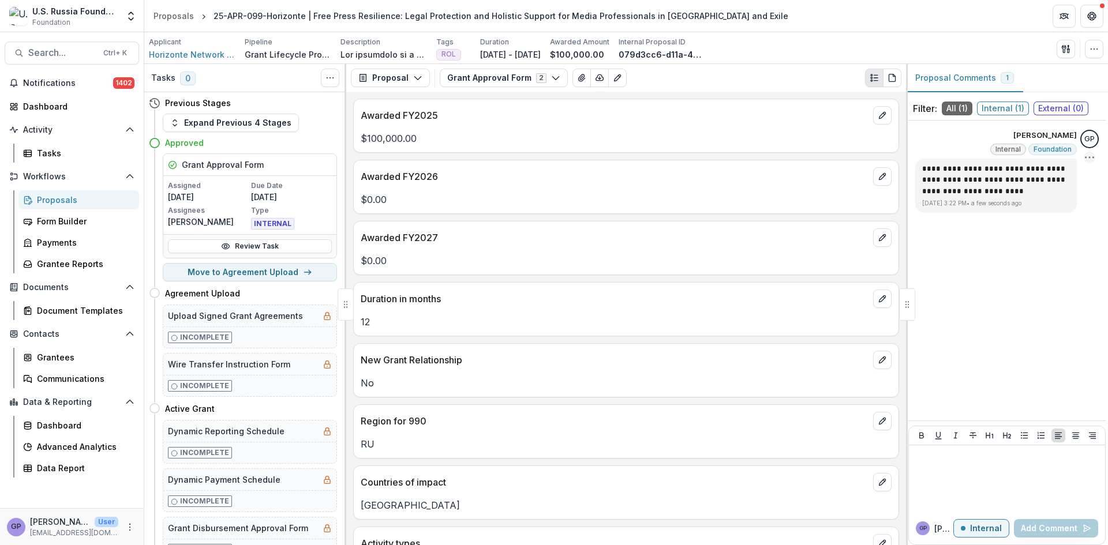
drag, startPoint x: 976, startPoint y: 191, endPoint x: 1086, endPoint y: 157, distance: 115.9
click at [1086, 157] on icon "Options" at bounding box center [1090, 158] width 12 height 12
click at [1086, 155] on icon "Options" at bounding box center [1090, 158] width 12 height 12
click at [992, 178] on button "Delete" at bounding box center [1030, 181] width 123 height 21
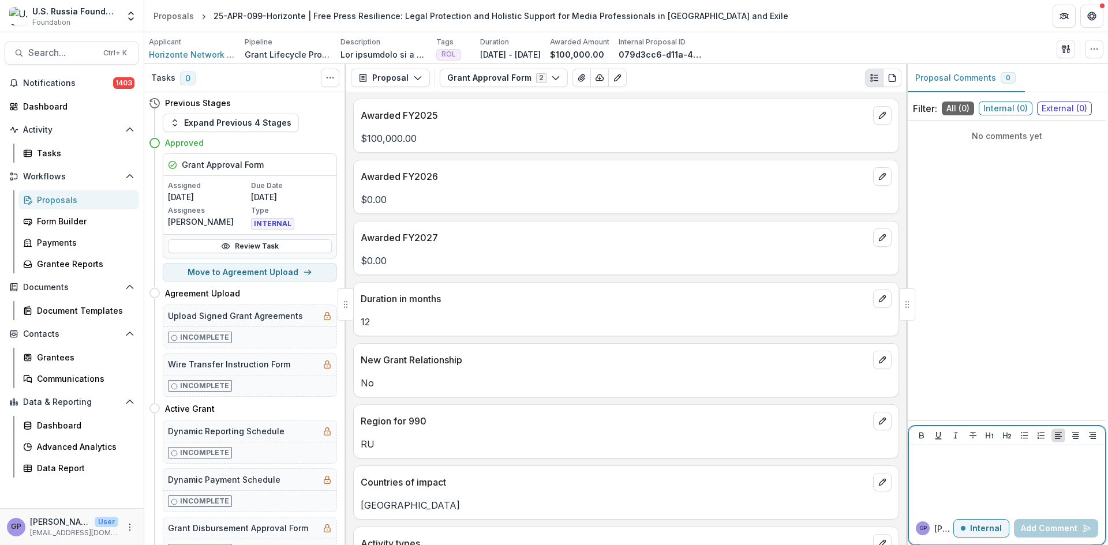
click at [961, 463] on div at bounding box center [1006, 479] width 187 height 58
paste div
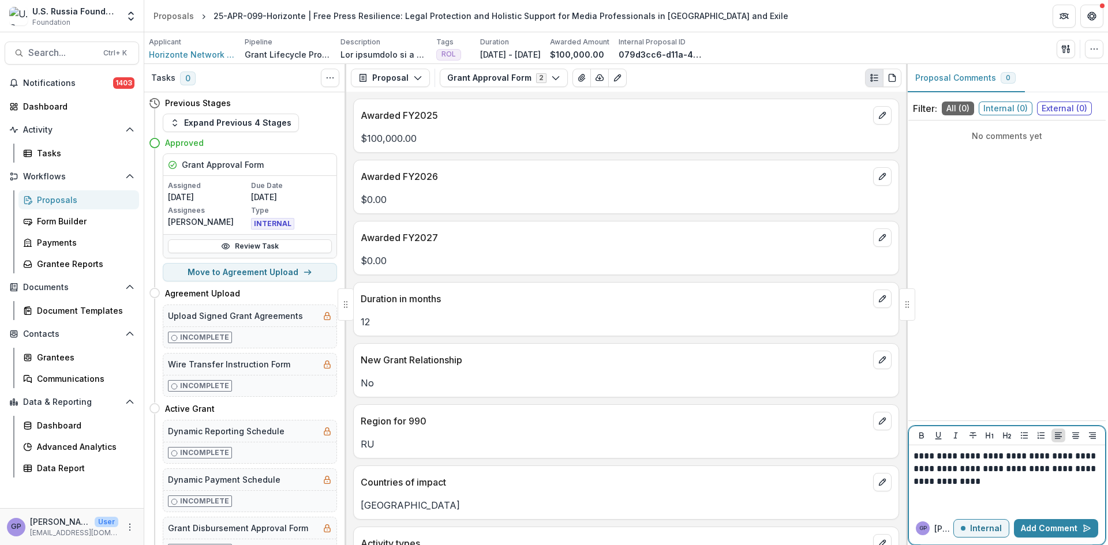
click at [982, 482] on p "**********" at bounding box center [1006, 469] width 187 height 38
click at [1076, 525] on button "Add Comment" at bounding box center [1056, 528] width 84 height 18
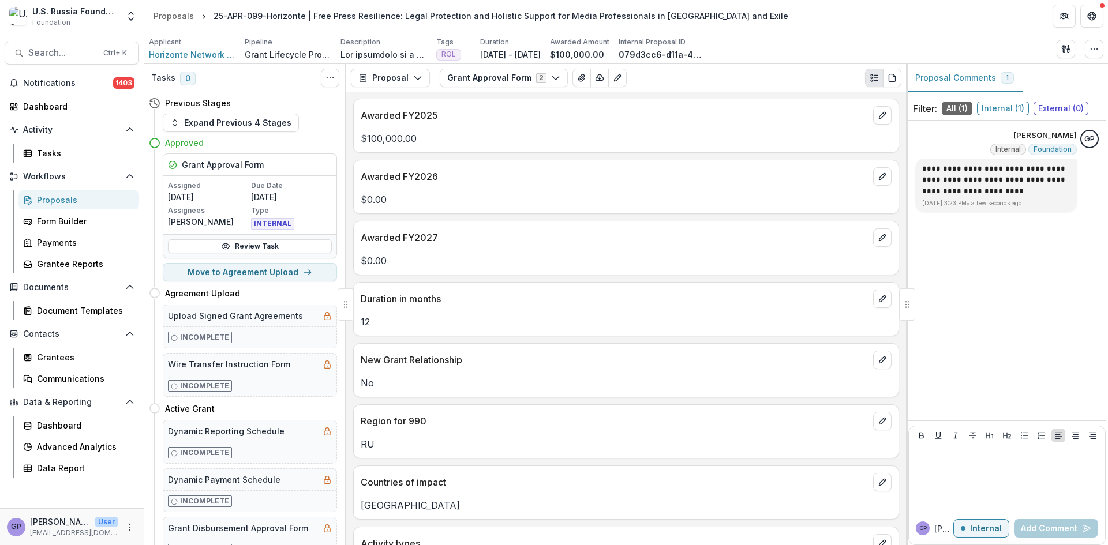
click at [53, 199] on div "Proposals" at bounding box center [83, 200] width 93 height 12
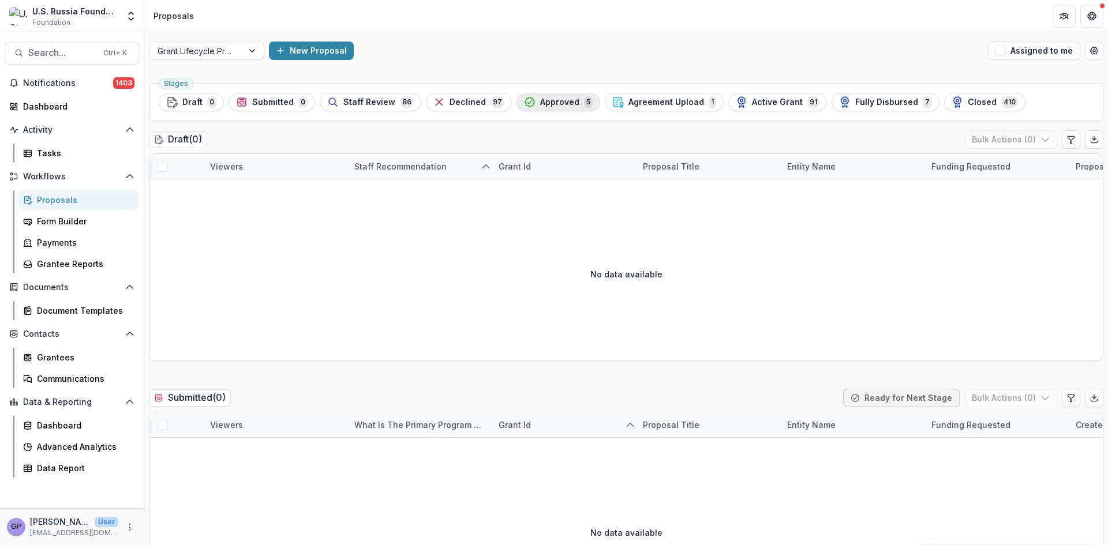
click at [549, 103] on span "Approved" at bounding box center [559, 103] width 39 height 10
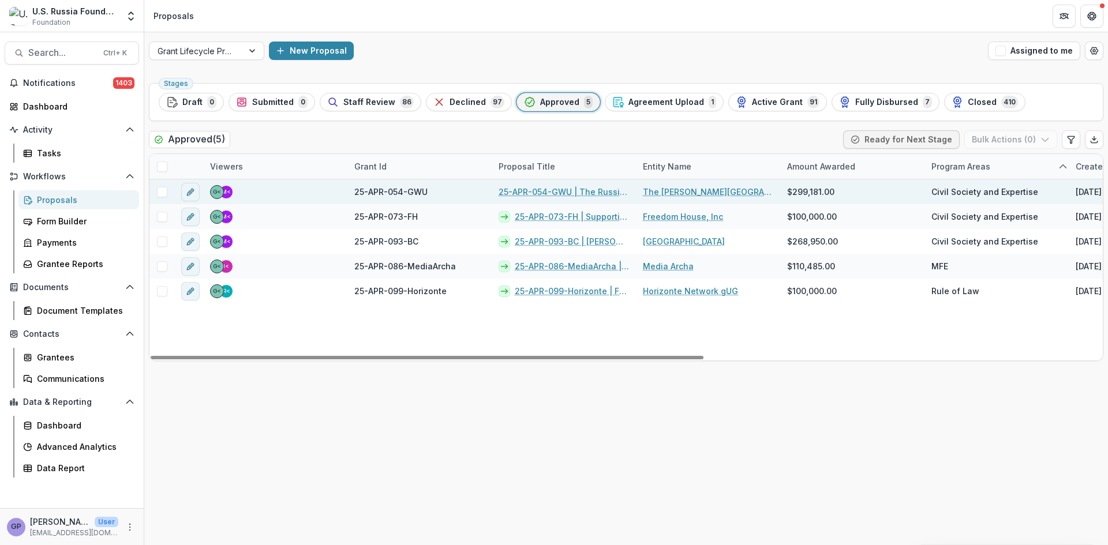
click at [533, 189] on link "25-APR-054-GWU | The Russia Program Educational Platform" at bounding box center [564, 192] width 130 height 12
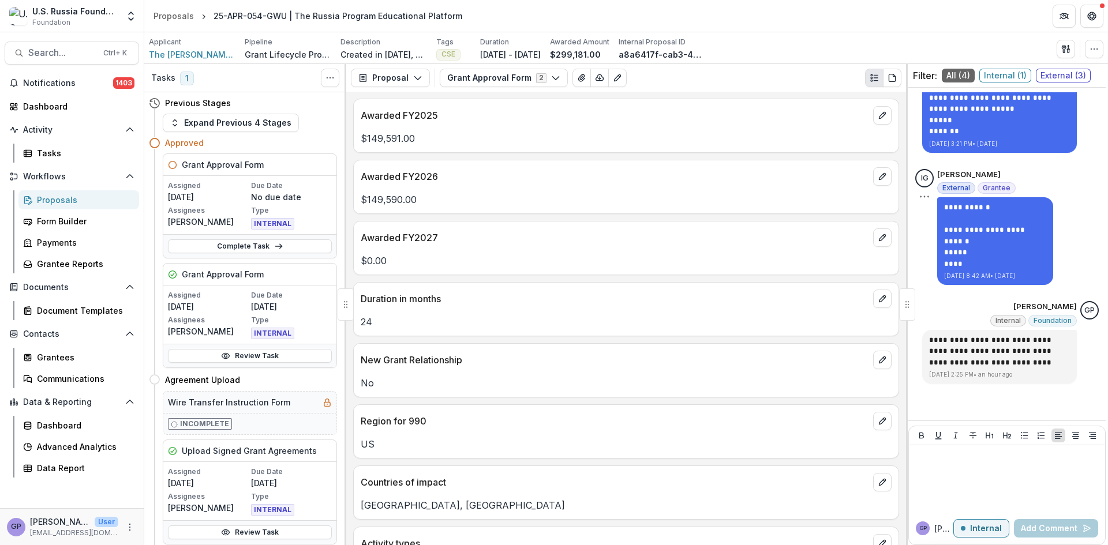
scroll to position [319, 0]
click at [1089, 327] on circle "Options" at bounding box center [1089, 327] width 1 height 1
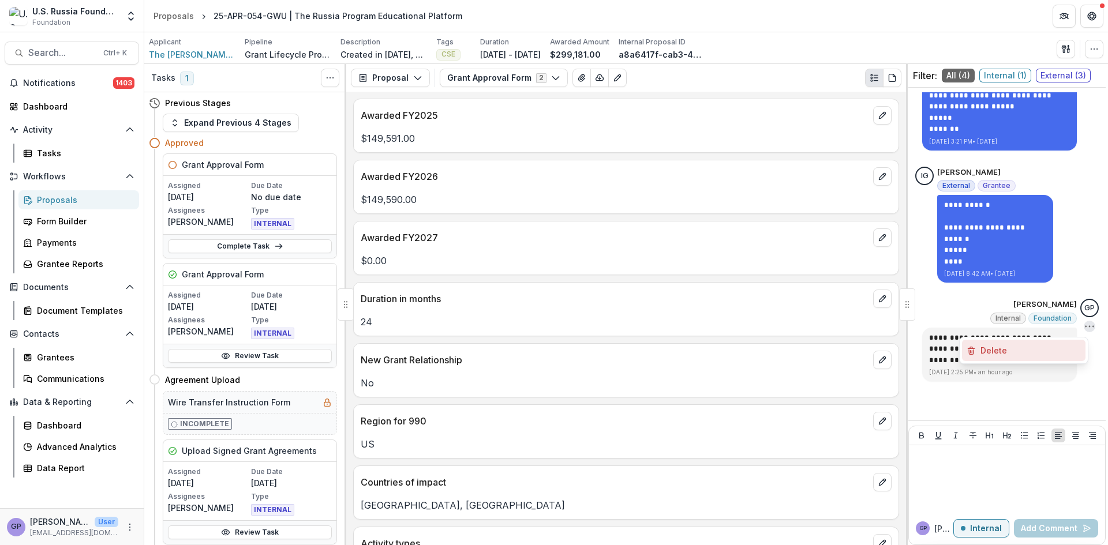
click at [991, 353] on button "Delete" at bounding box center [1023, 350] width 123 height 21
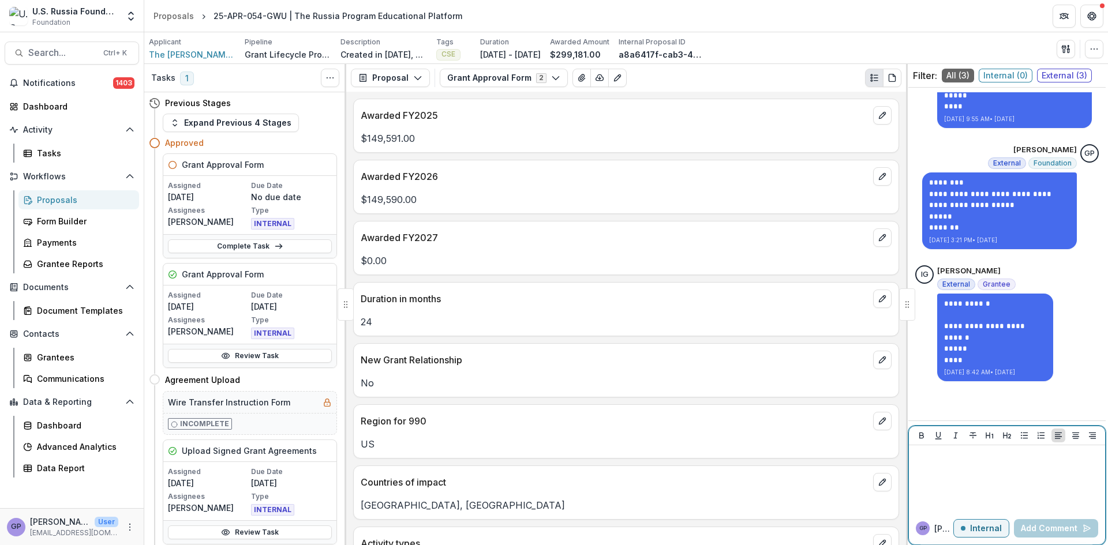
click at [950, 467] on div at bounding box center [1006, 479] width 187 height 58
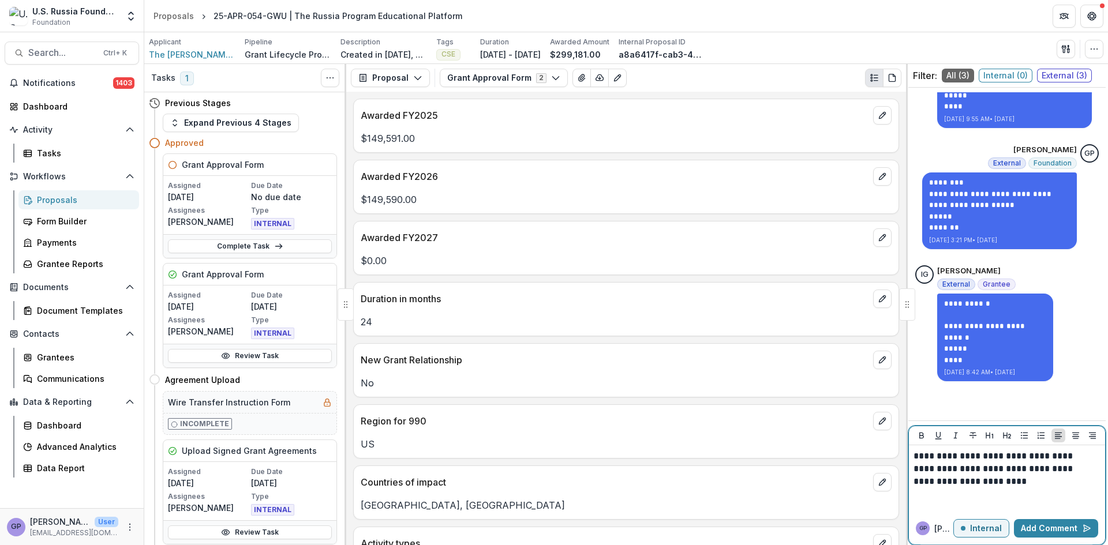
click at [981, 483] on p "**********" at bounding box center [1004, 469] width 183 height 38
click at [1043, 523] on button "Add Comment" at bounding box center [1056, 528] width 84 height 18
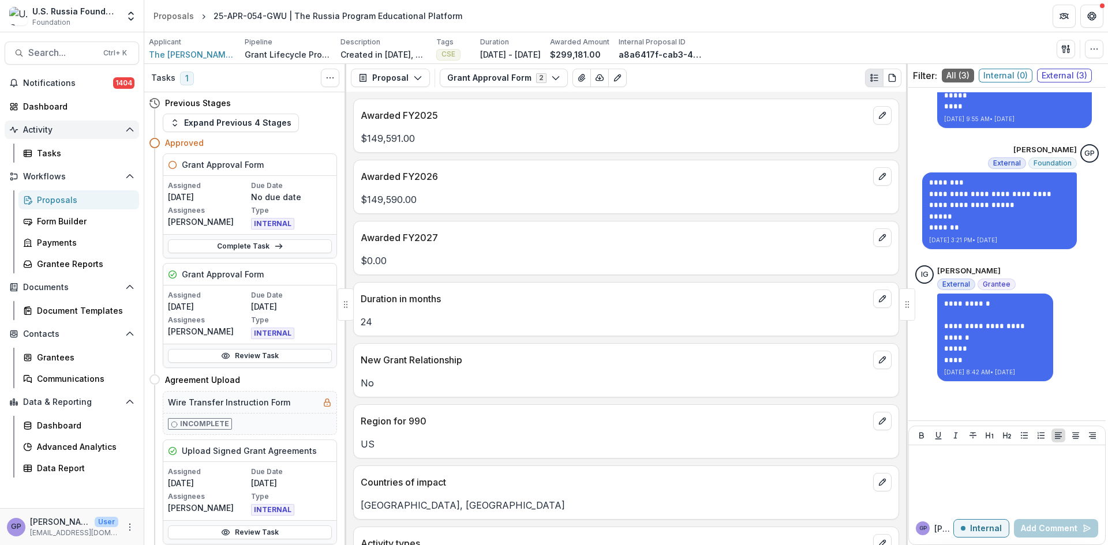
scroll to position [319, 0]
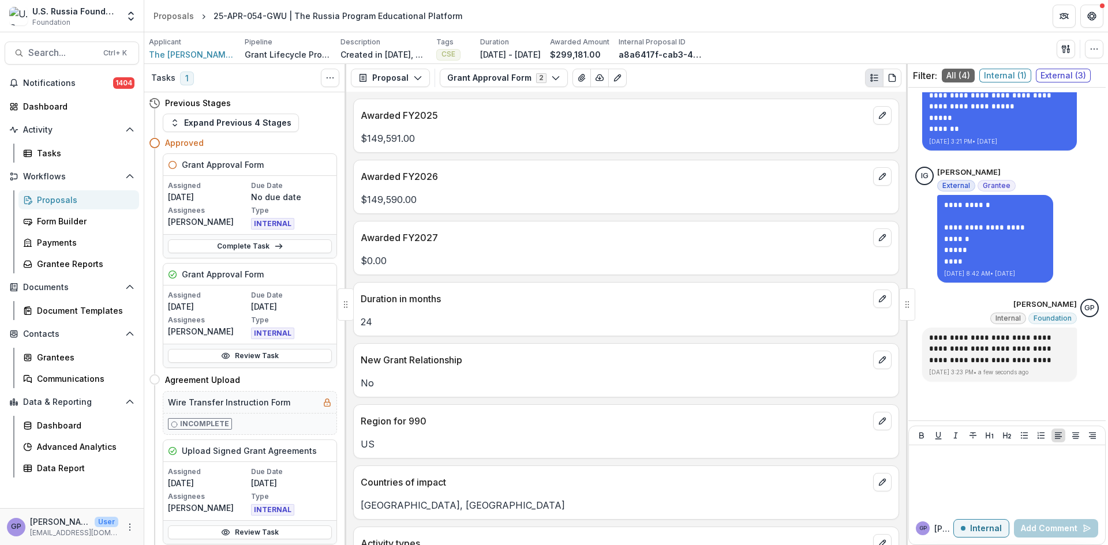
click at [50, 199] on div "Proposals" at bounding box center [83, 200] width 93 height 12
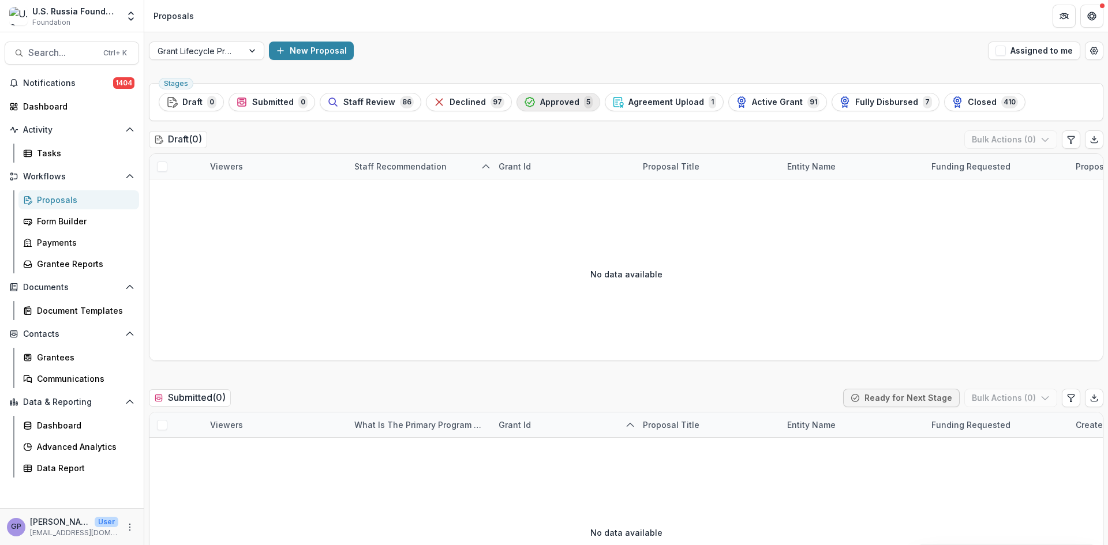
click at [540, 102] on span "Approved" at bounding box center [559, 103] width 39 height 10
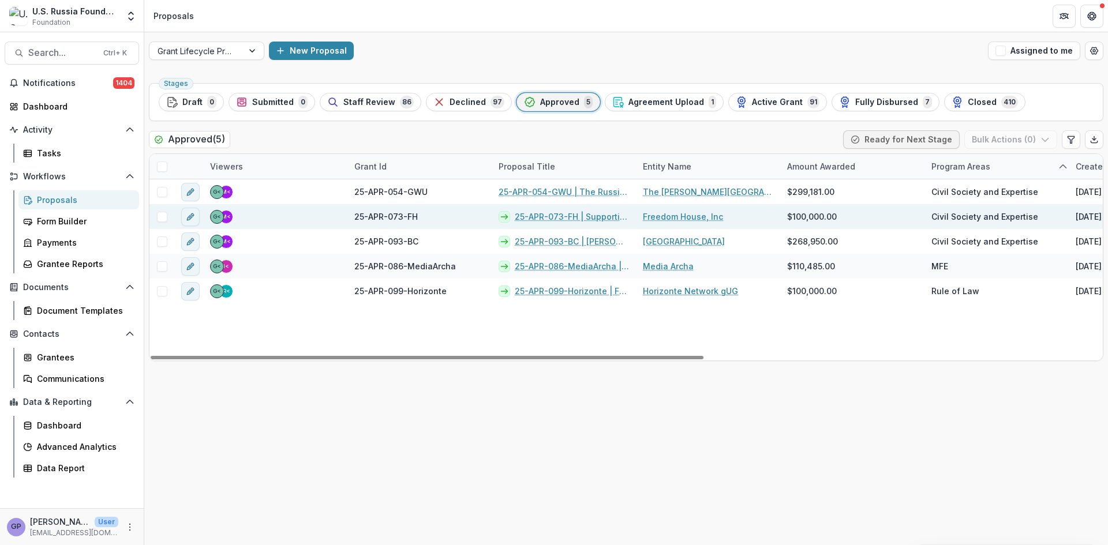
click at [556, 217] on link "25-APR-073-FH | Supporting Relocated Civic Activists" at bounding box center [572, 217] width 114 height 12
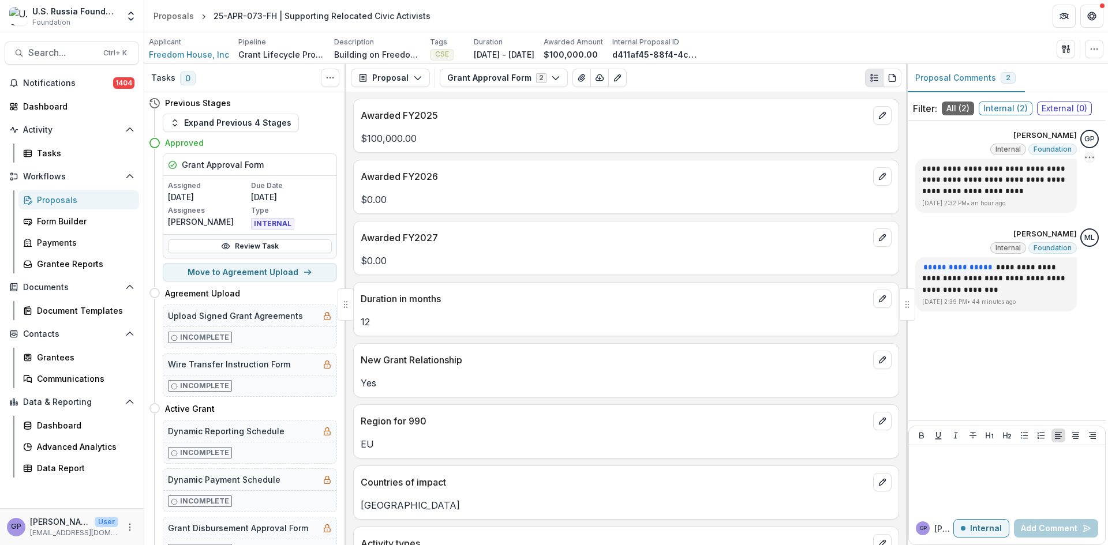
click at [1088, 157] on icon "Options" at bounding box center [1090, 158] width 12 height 12
click at [1003, 179] on button "Delete" at bounding box center [1030, 181] width 123 height 21
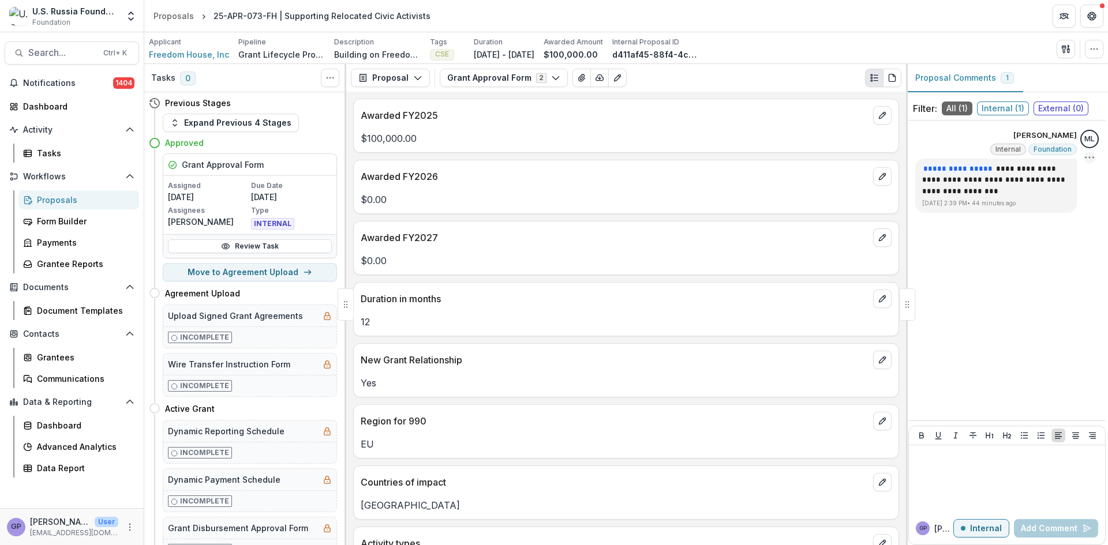
click at [1092, 156] on icon "Options" at bounding box center [1090, 158] width 12 height 12
click at [999, 177] on button "Delete" at bounding box center [1030, 181] width 123 height 21
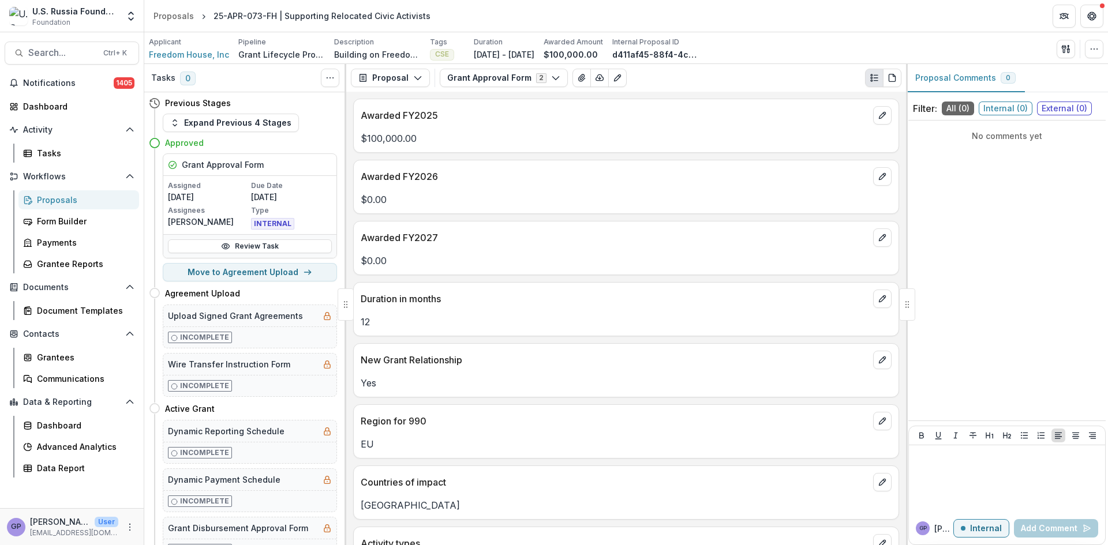
click at [61, 198] on div "Proposals" at bounding box center [83, 200] width 93 height 12
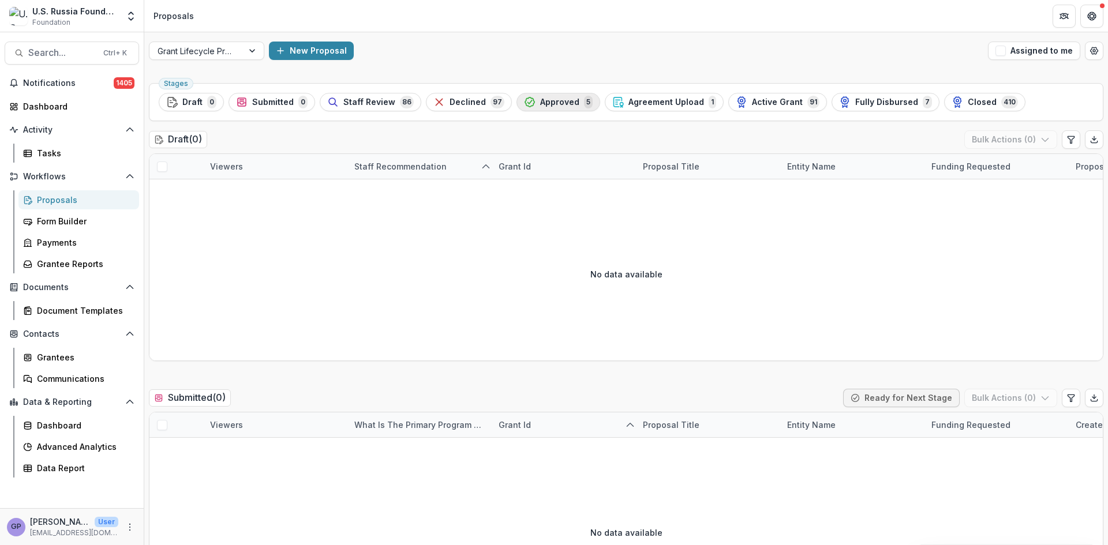
click at [553, 96] on div "Approved 5" at bounding box center [558, 102] width 69 height 13
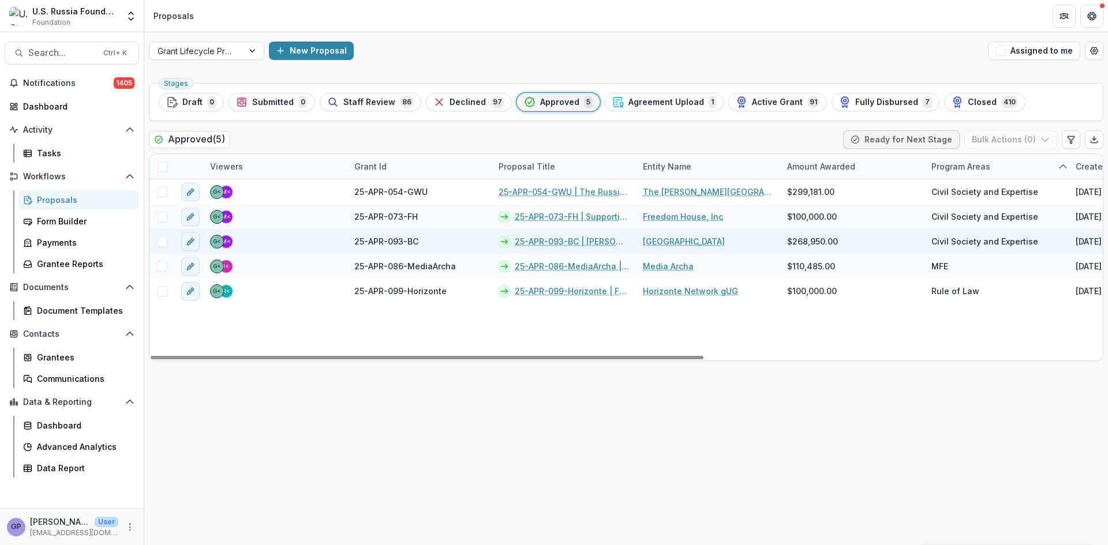
click at [543, 240] on link "25-APR-093-BC | [PERSON_NAME] Center for the Study of Civil Society and Human R…" at bounding box center [572, 241] width 114 height 12
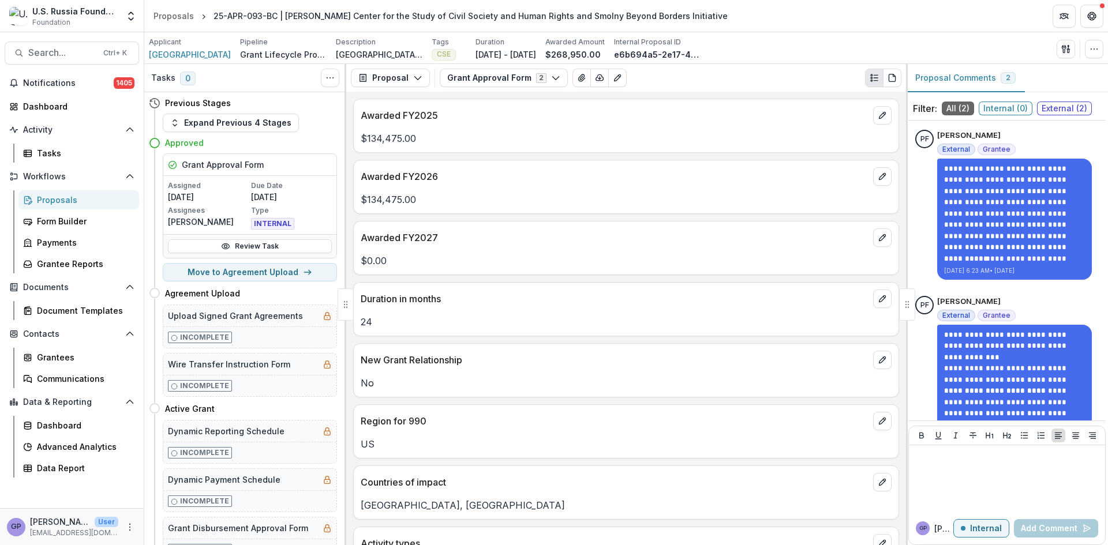
click at [55, 195] on div "Proposals" at bounding box center [83, 200] width 93 height 12
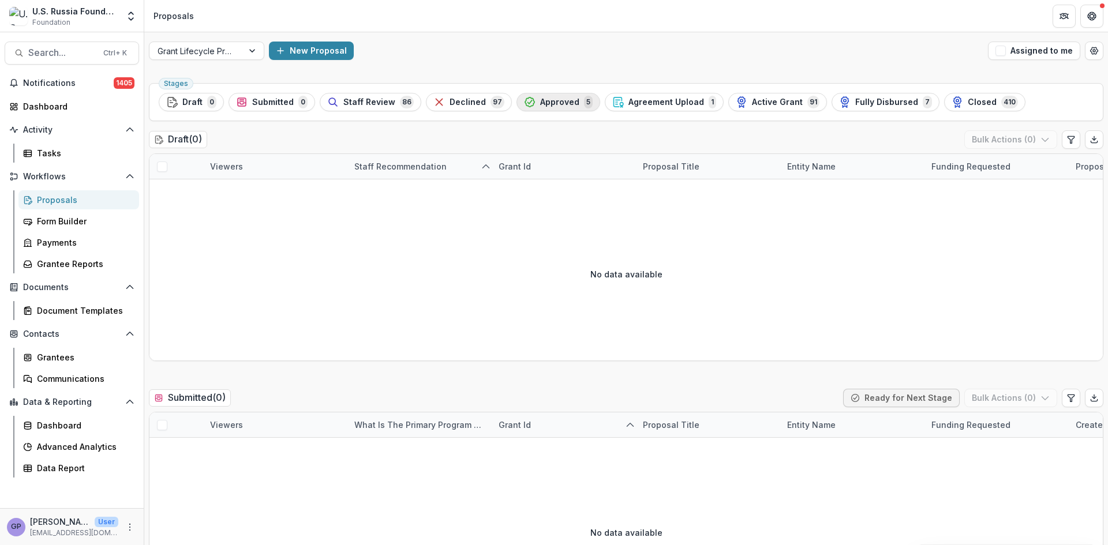
click at [553, 100] on span "Approved" at bounding box center [559, 103] width 39 height 10
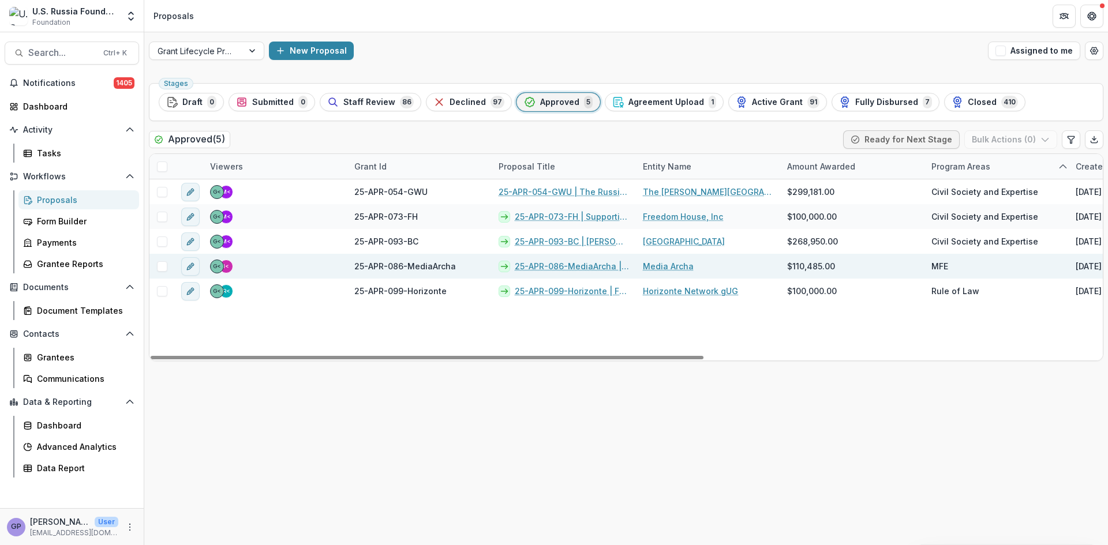
click at [542, 268] on link "25-APR-086-MediaArcha | Strengthening technologically advanced high-impact jour…" at bounding box center [572, 266] width 114 height 12
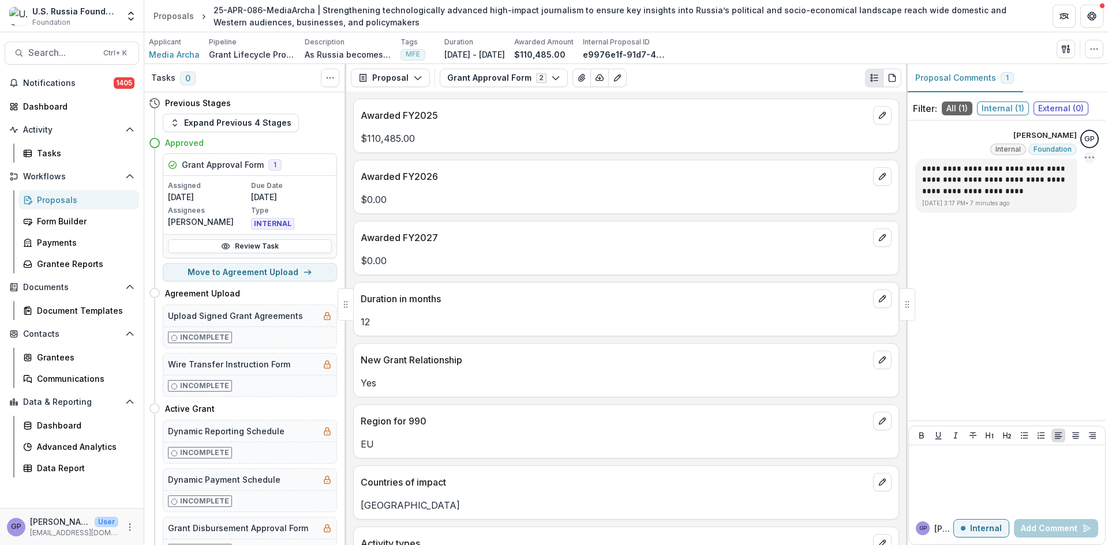
click at [1091, 155] on icon "Options" at bounding box center [1090, 158] width 12 height 12
click at [1011, 179] on button "Delete" at bounding box center [1030, 181] width 123 height 21
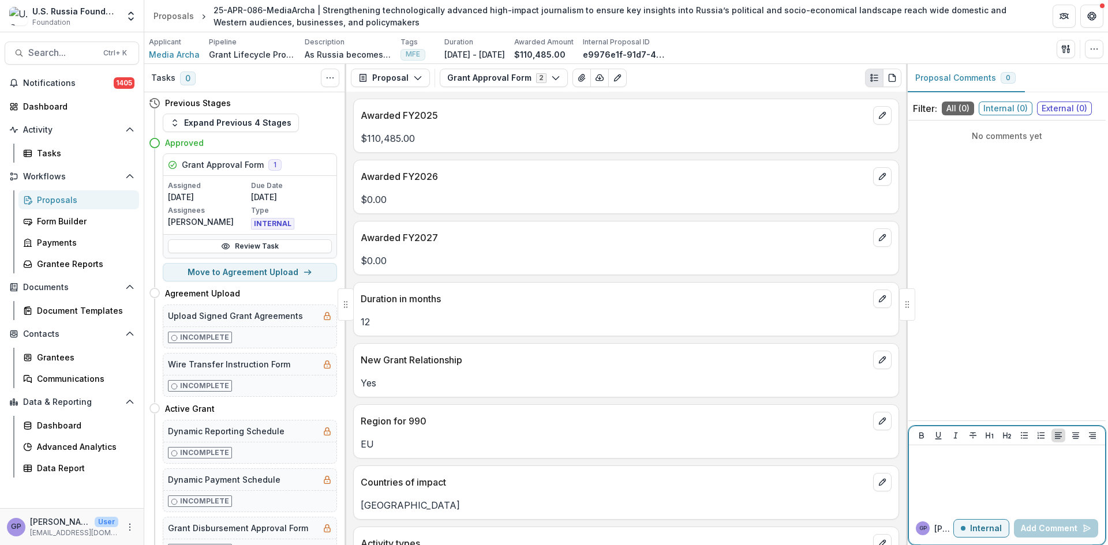
click at [957, 470] on div at bounding box center [1006, 479] width 187 height 58
paste div
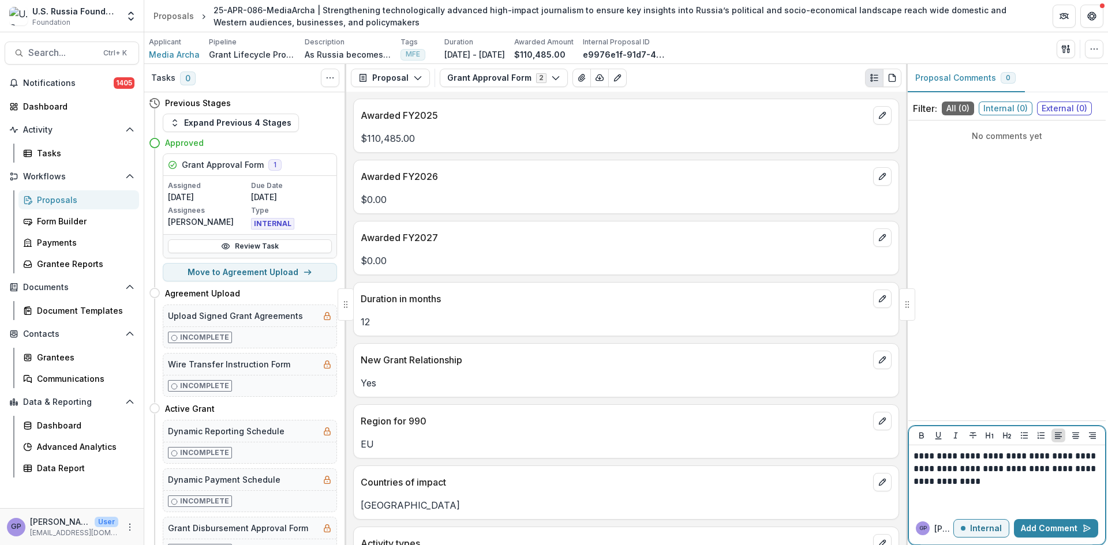
click at [982, 478] on p "**********" at bounding box center [1006, 469] width 187 height 38
click at [1054, 523] on button "Add Comment" at bounding box center [1056, 528] width 84 height 18
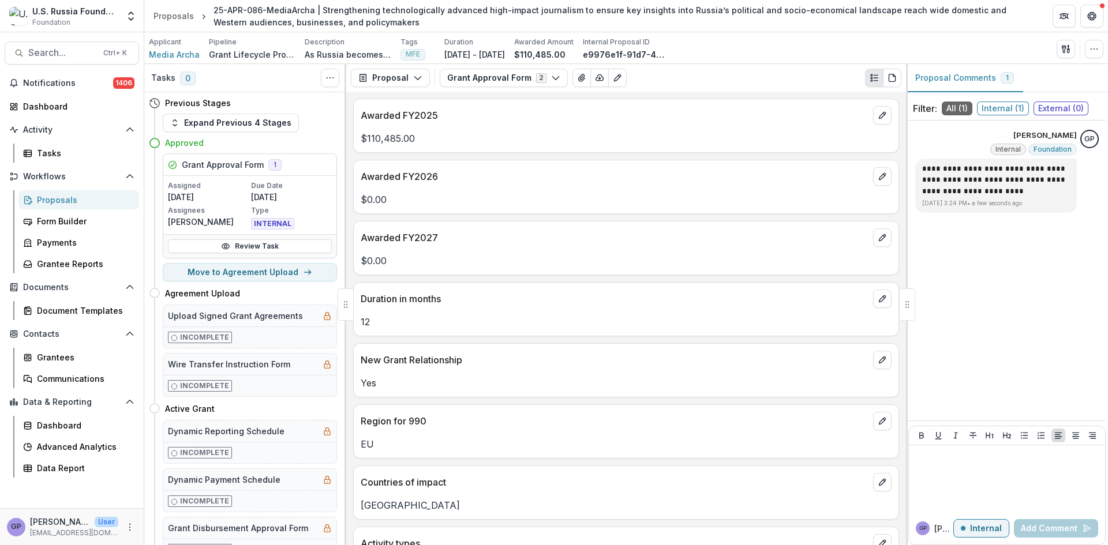
click at [53, 198] on div "Proposals" at bounding box center [83, 200] width 93 height 12
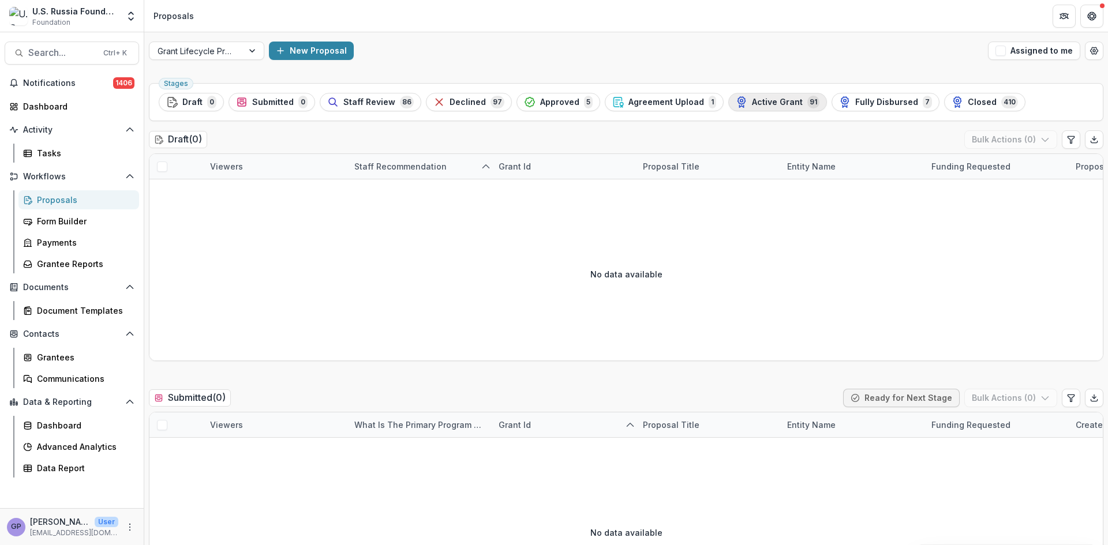
click at [770, 100] on span "Active Grant" at bounding box center [777, 103] width 51 height 10
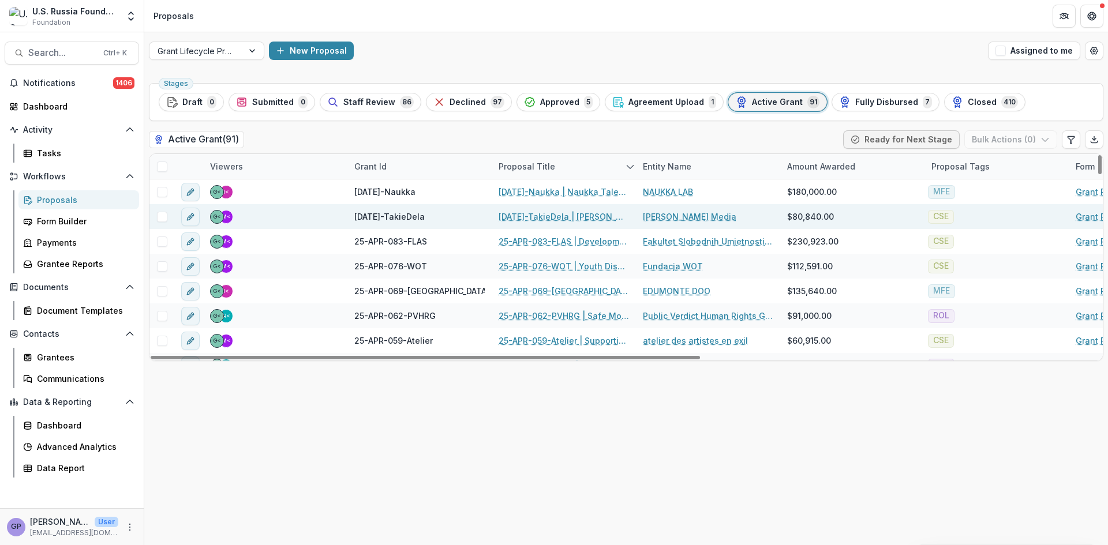
click at [564, 219] on link "[DATE]-TakieDela | [PERSON_NAME]: Media Supporting Civil Society" at bounding box center [564, 217] width 130 height 12
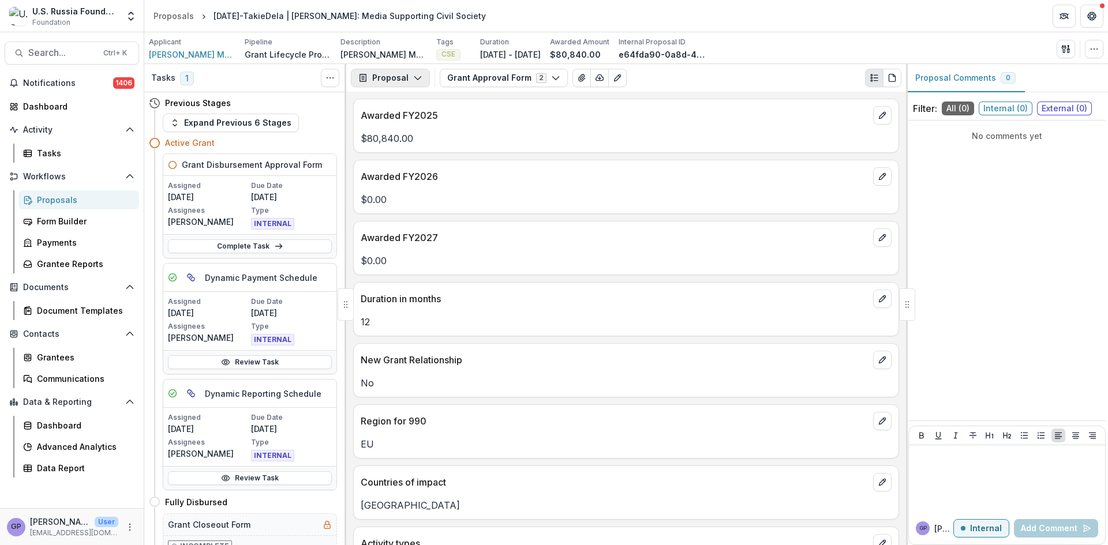
click at [418, 75] on icon "button" at bounding box center [417, 77] width 9 height 9
click at [419, 118] on div "Payments" at bounding box center [427, 123] width 106 height 12
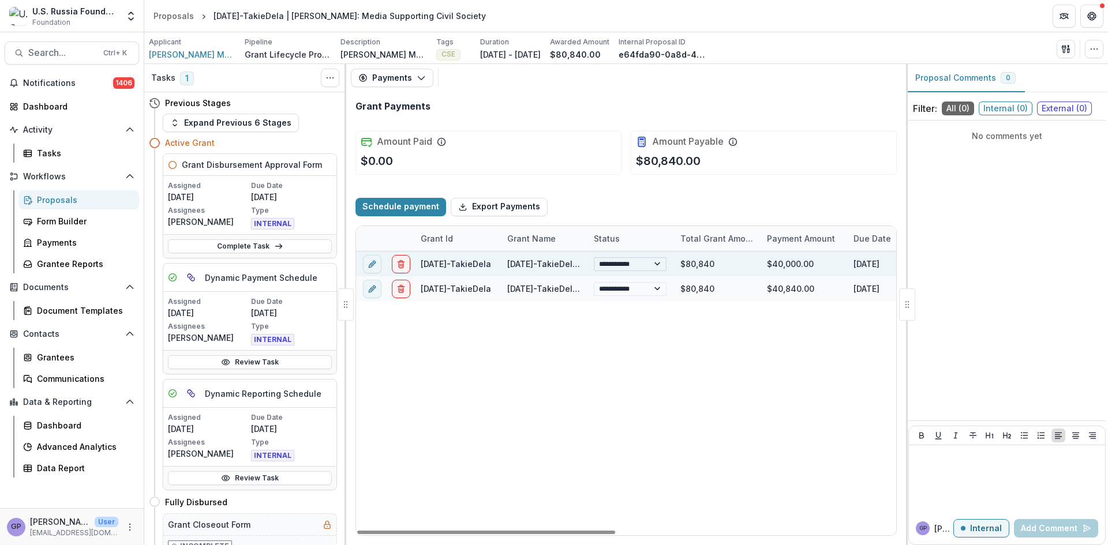
click at [660, 264] on select "**********" at bounding box center [630, 264] width 73 height 14
click at [594, 257] on select "**********" at bounding box center [630, 264] width 73 height 14
select select "**********"
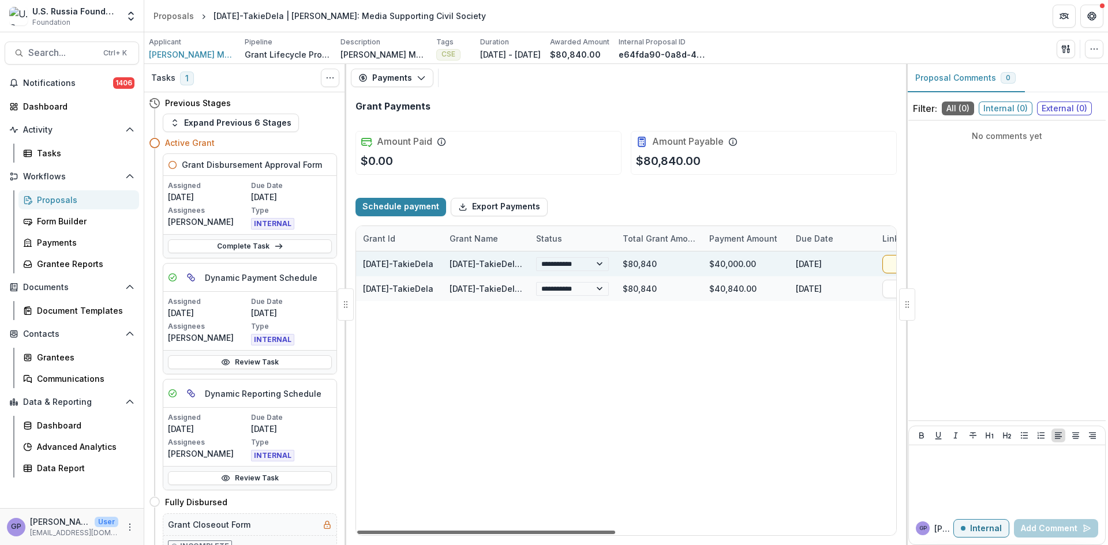
scroll to position [0, 54]
drag, startPoint x: 480, startPoint y: 533, endPoint x: 506, endPoint y: 542, distance: 27.6
click at [506, 534] on div at bounding box center [486, 532] width 258 height 3
click at [605, 289] on select "**********" at bounding box center [575, 289] width 73 height 14
click at [539, 282] on select "**********" at bounding box center [575, 289] width 73 height 14
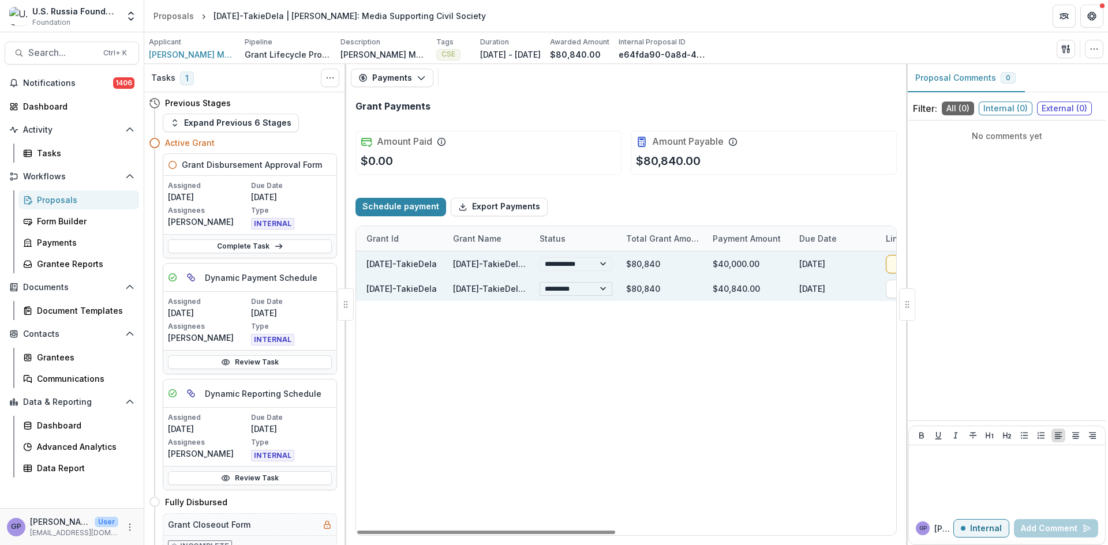
select select "**********"
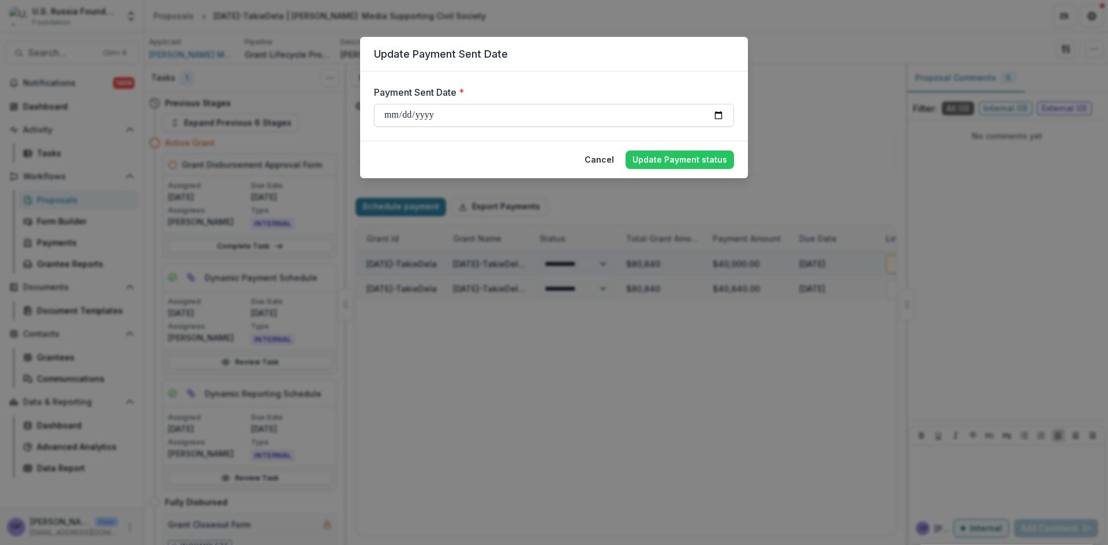
click at [717, 116] on input "**********" at bounding box center [554, 115] width 360 height 23
type input "**********"
click at [693, 157] on button "Update Payment status" at bounding box center [679, 160] width 108 height 18
select select "****"
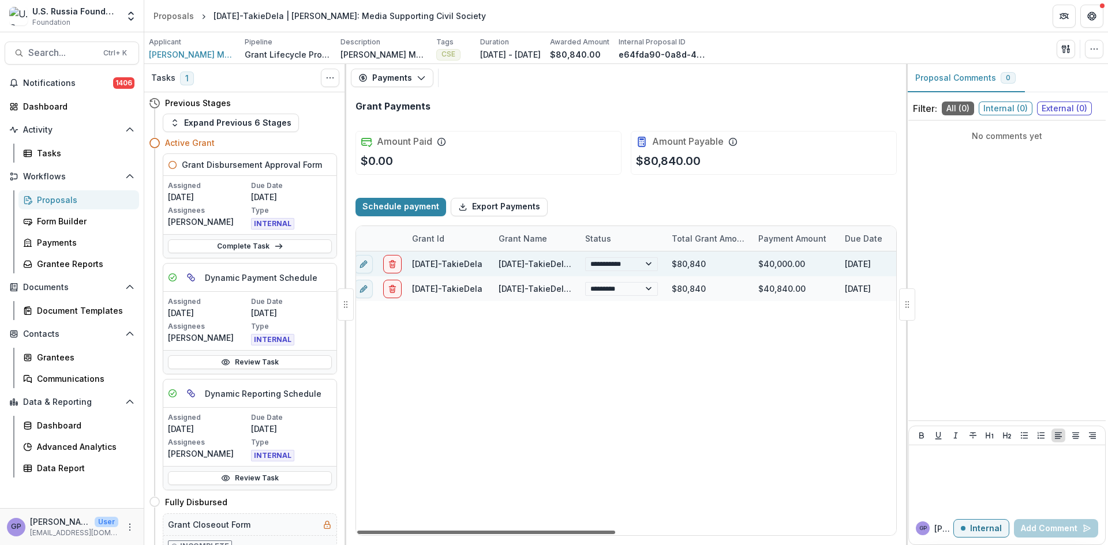
scroll to position [0, 2]
drag, startPoint x: 545, startPoint y: 533, endPoint x: 520, endPoint y: 541, distance: 26.1
click at [520, 534] on div at bounding box center [486, 532] width 258 height 3
select select "****"
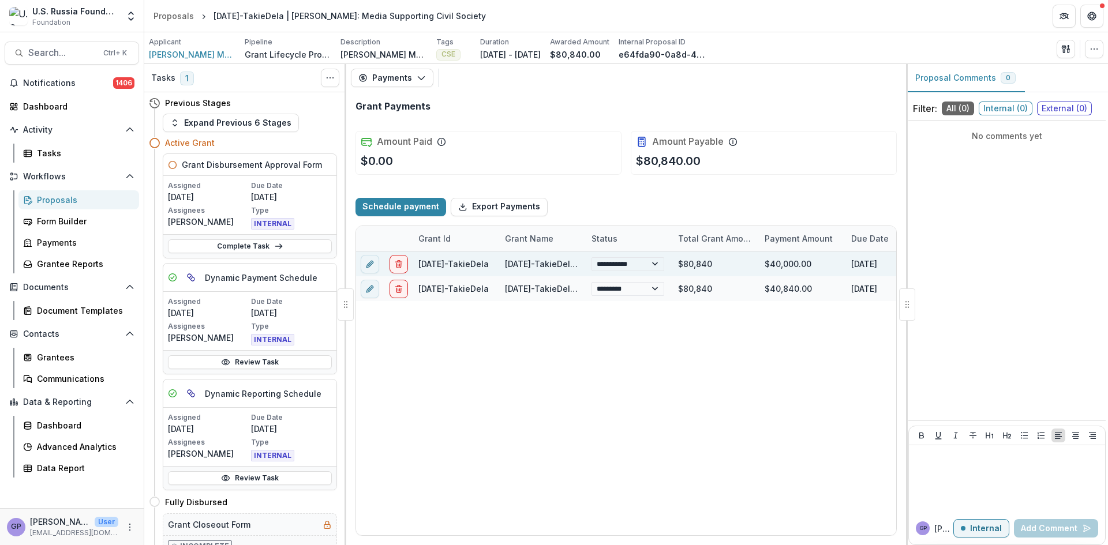
select select "****"
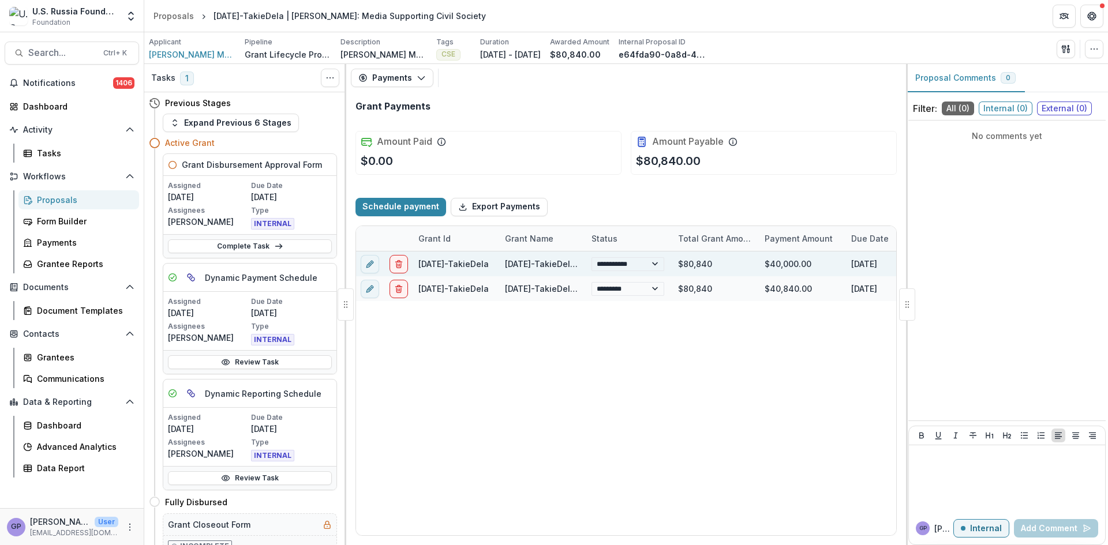
select select "****"
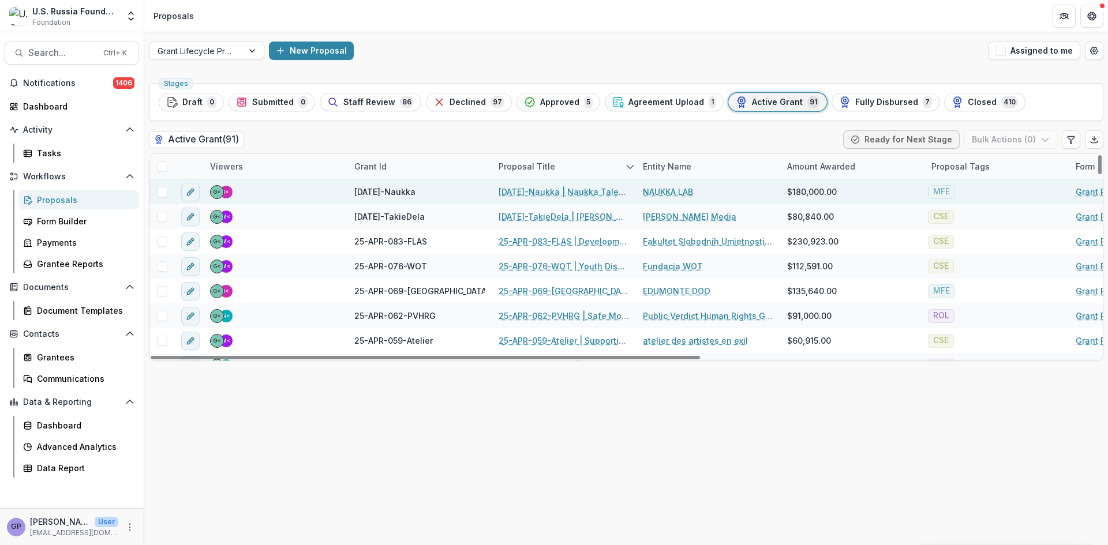
click at [582, 191] on link "[DATE]-Naukka | Naukka Talents: Empowering Russian STEM Professionals for Globa…" at bounding box center [564, 192] width 130 height 12
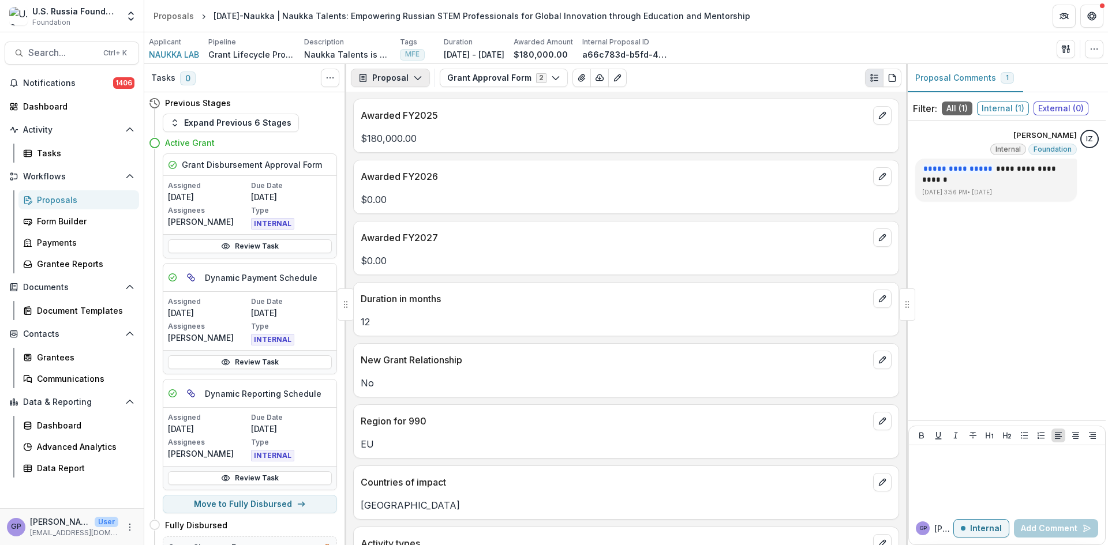
click at [414, 74] on icon "button" at bounding box center [417, 77] width 9 height 9
click at [409, 122] on div "Payments" at bounding box center [427, 123] width 106 height 12
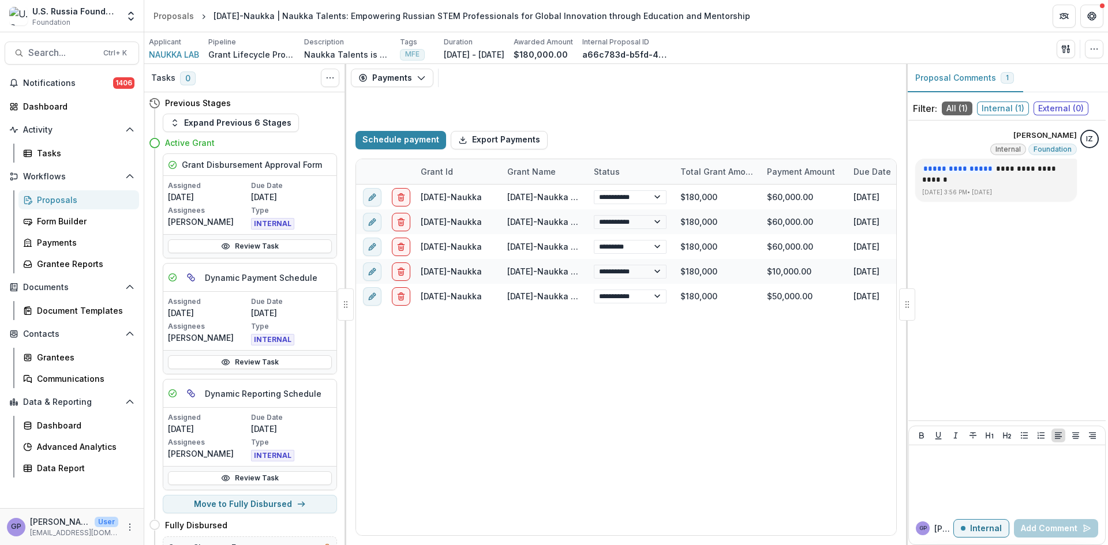
select select "****"
select select "******"
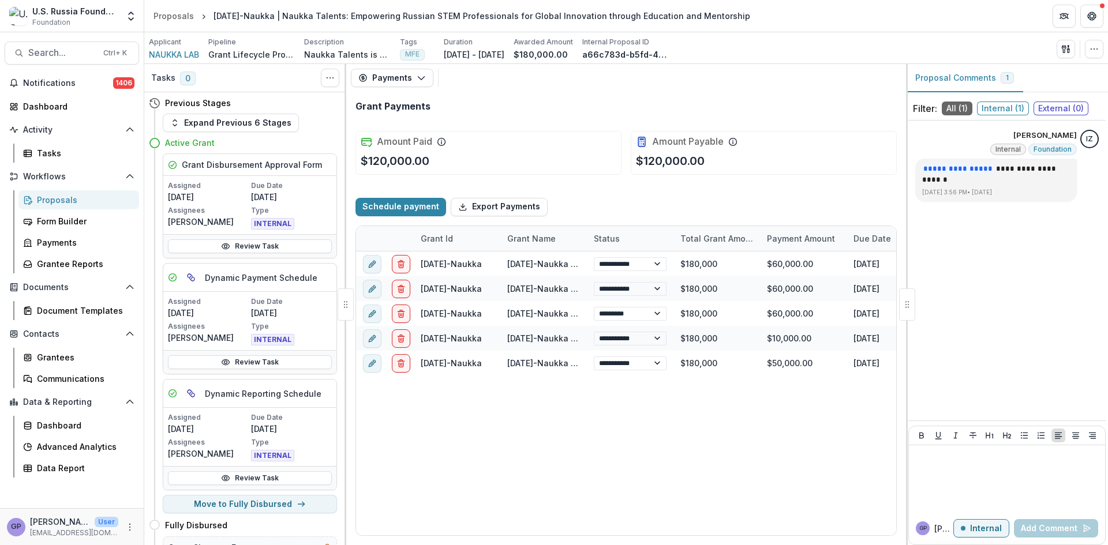
select select "****"
select select "******"
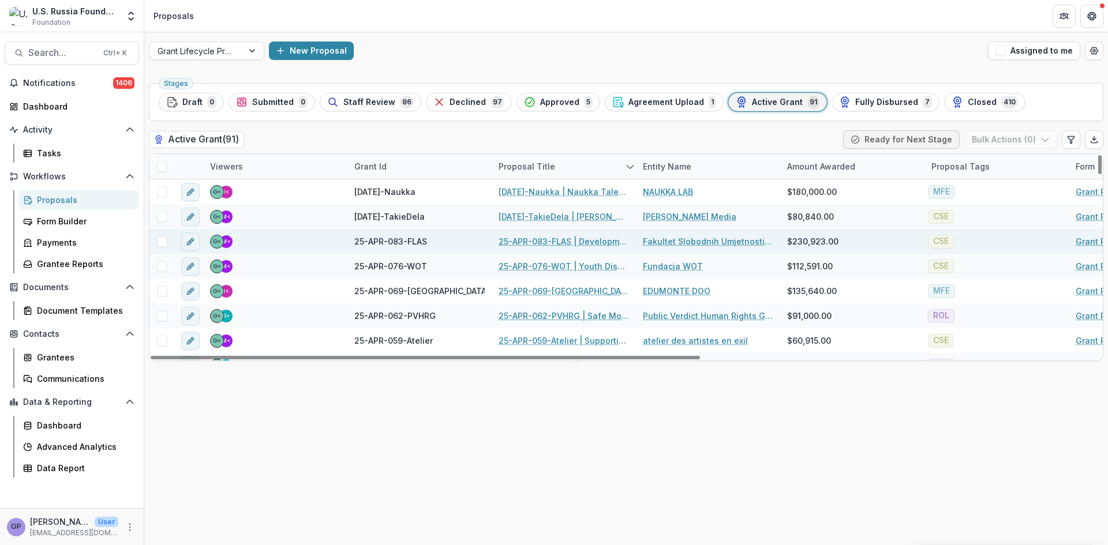
click at [559, 238] on link "25-APR-083-FLAS | Development of the Faculty of Liberal Arts and Sciences in [G…" at bounding box center [564, 241] width 130 height 12
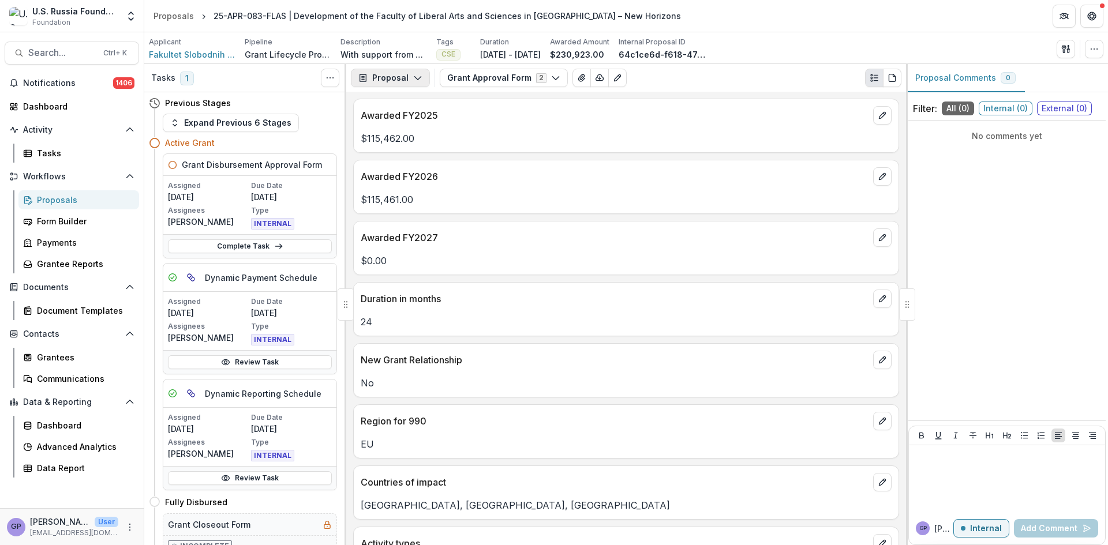
click at [415, 74] on icon "button" at bounding box center [417, 77] width 9 height 9
click at [405, 122] on div "Payments" at bounding box center [427, 123] width 106 height 12
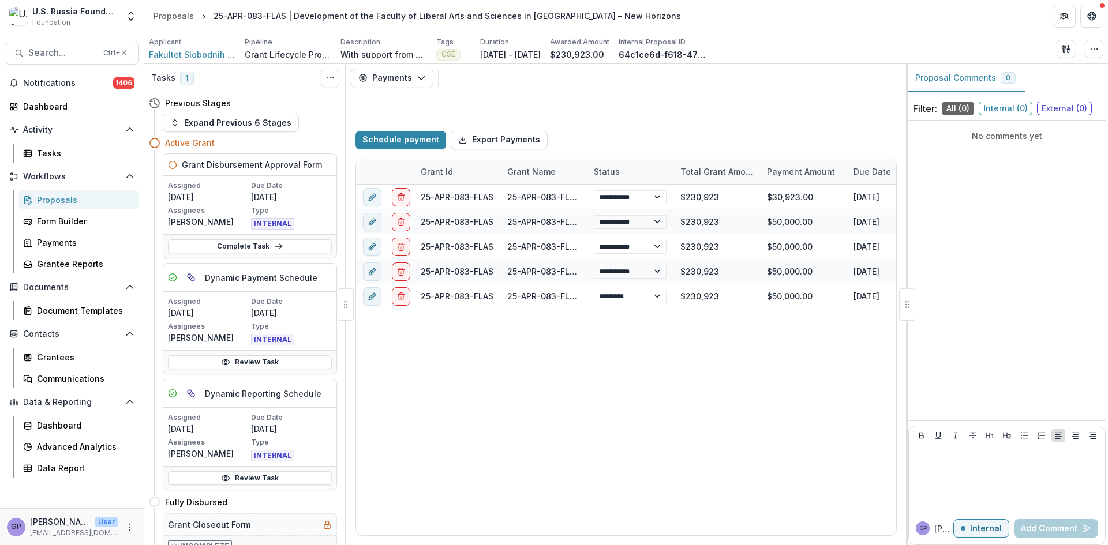
select select "****"
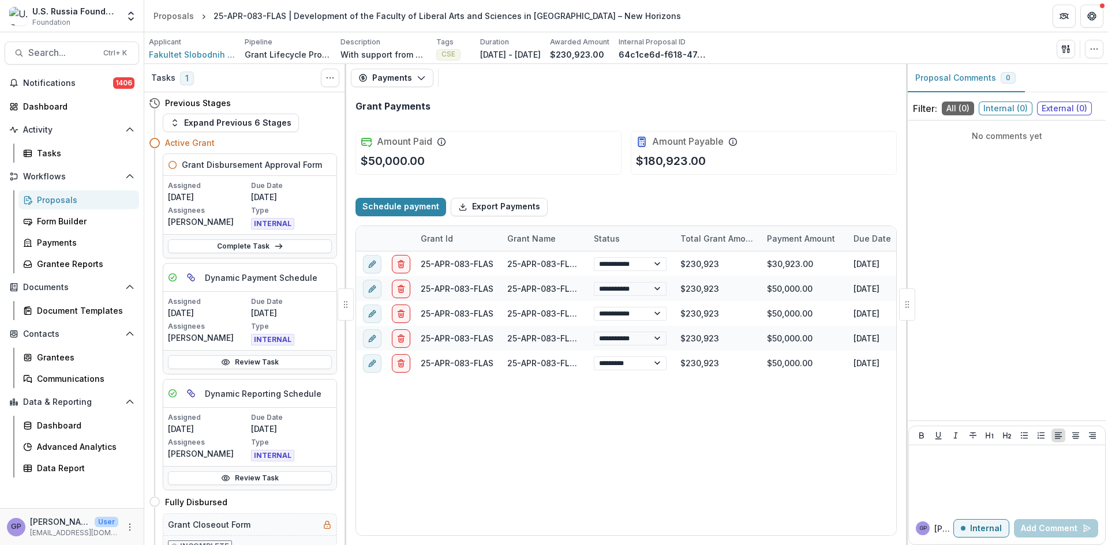
select select "****"
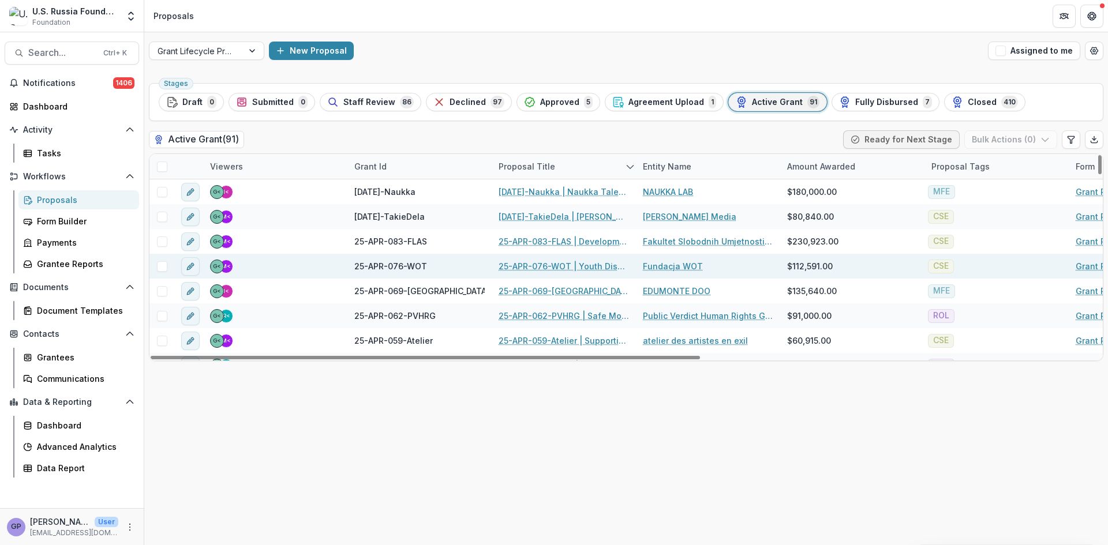
click at [555, 264] on link "25-APR-076-WOT | Youth Discussion Clubs The Politics Space" at bounding box center [564, 266] width 130 height 12
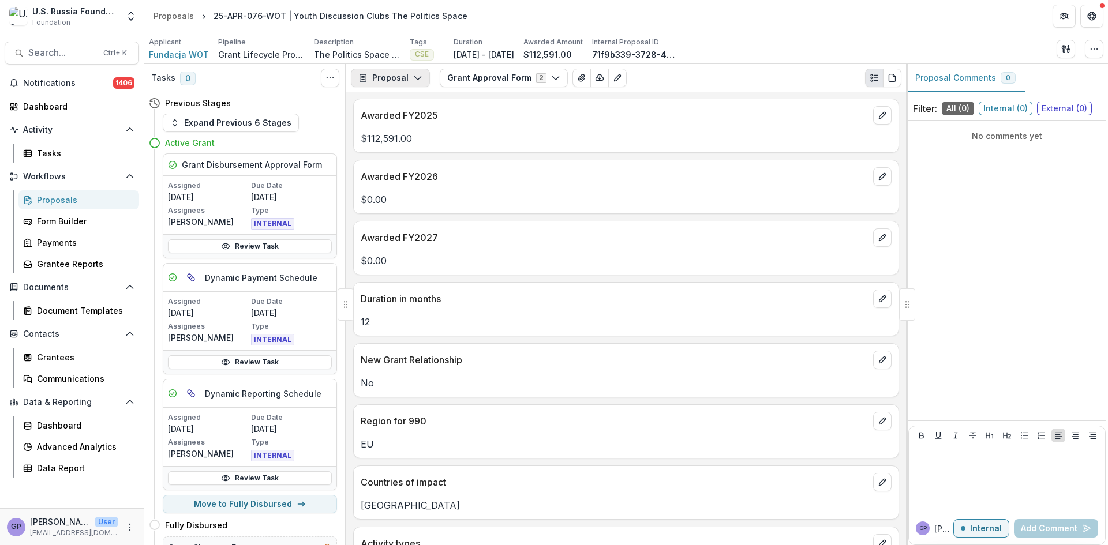
click at [417, 77] on icon "button" at bounding box center [417, 77] width 9 height 9
click at [409, 118] on div "Payments" at bounding box center [427, 123] width 106 height 12
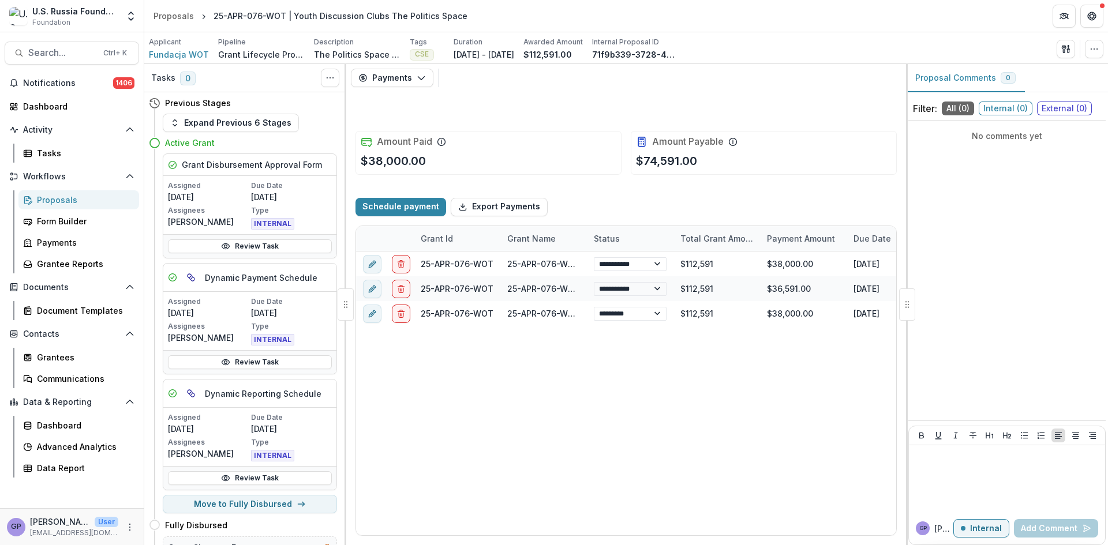
select select "****"
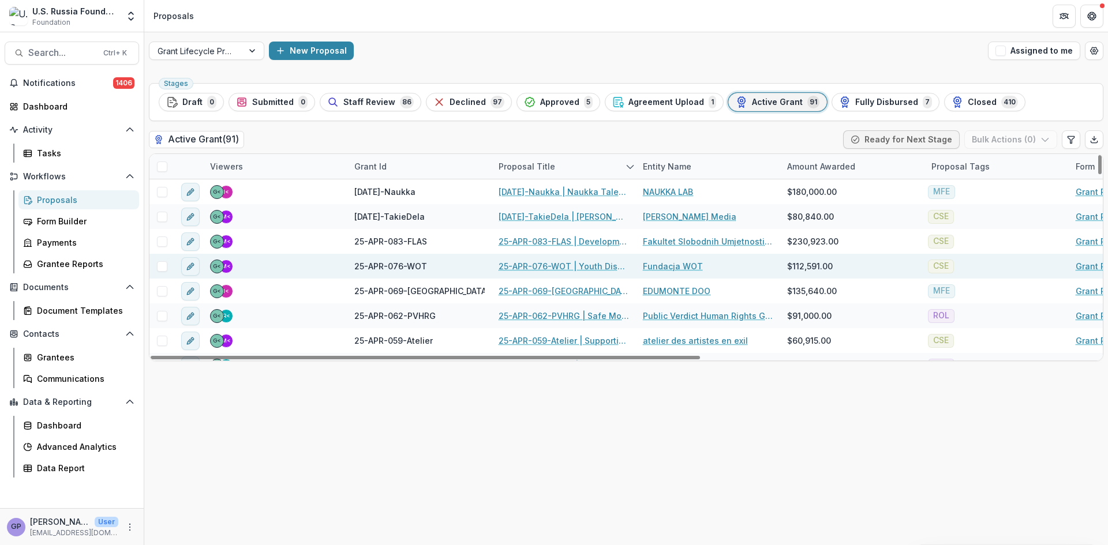
click at [557, 264] on link "25-APR-076-WOT | Youth Discussion Clubs The Politics Space" at bounding box center [564, 266] width 130 height 12
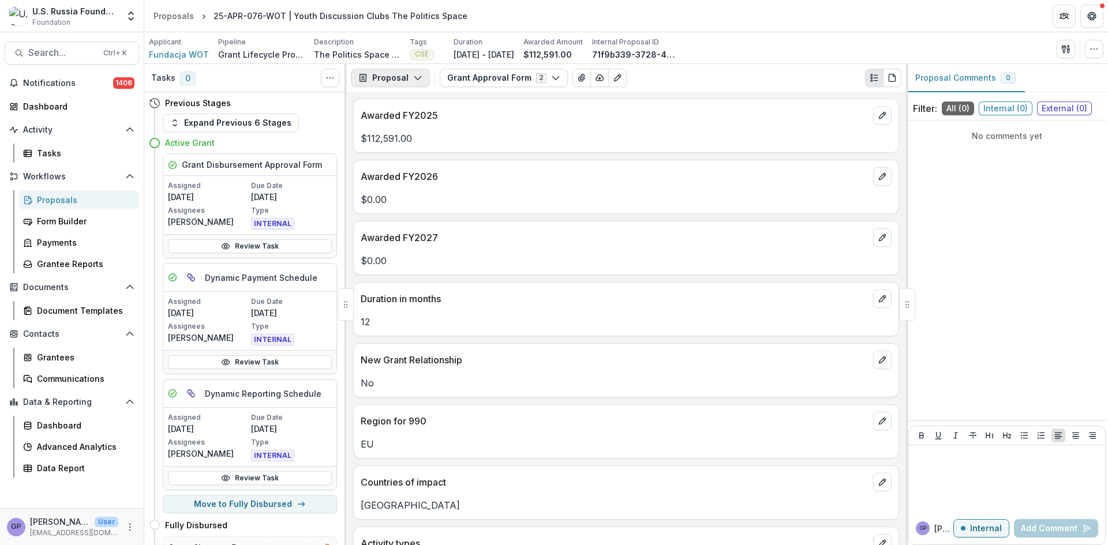
click at [416, 77] on icon "button" at bounding box center [417, 77] width 9 height 9
click at [407, 122] on div "Payments" at bounding box center [427, 123] width 106 height 12
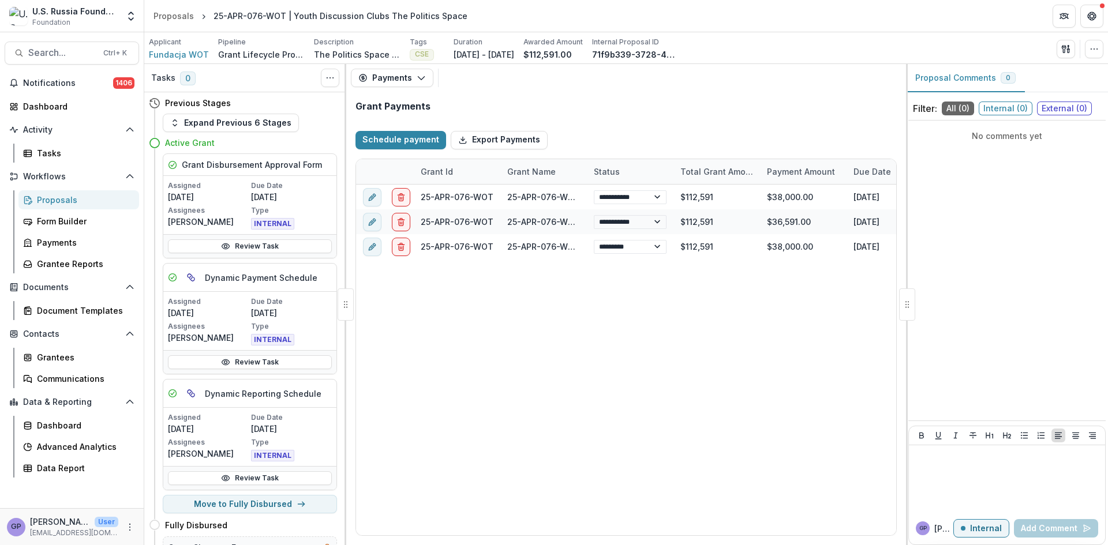
select select "****"
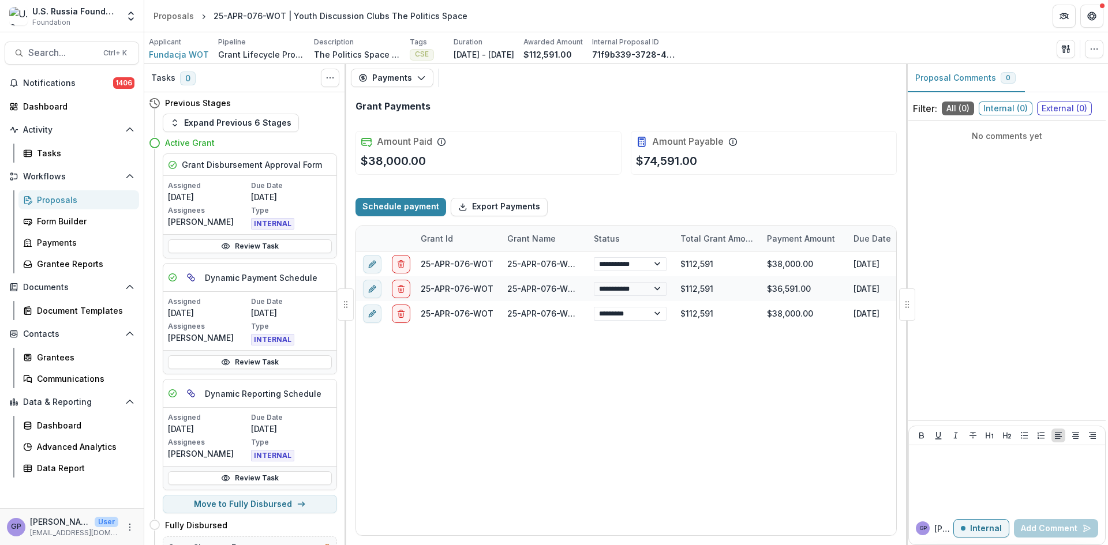
select select "****"
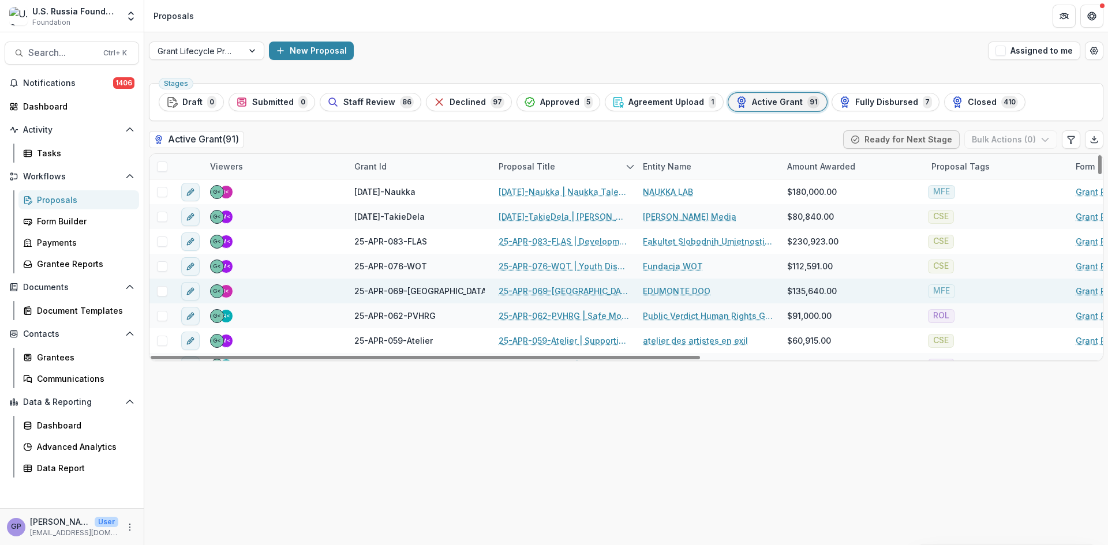
click at [534, 287] on link "25-APR-069-[GEOGRAPHIC_DATA] | Start-Up Hub: Fostering Entrepreneurship and Cul…" at bounding box center [564, 291] width 130 height 12
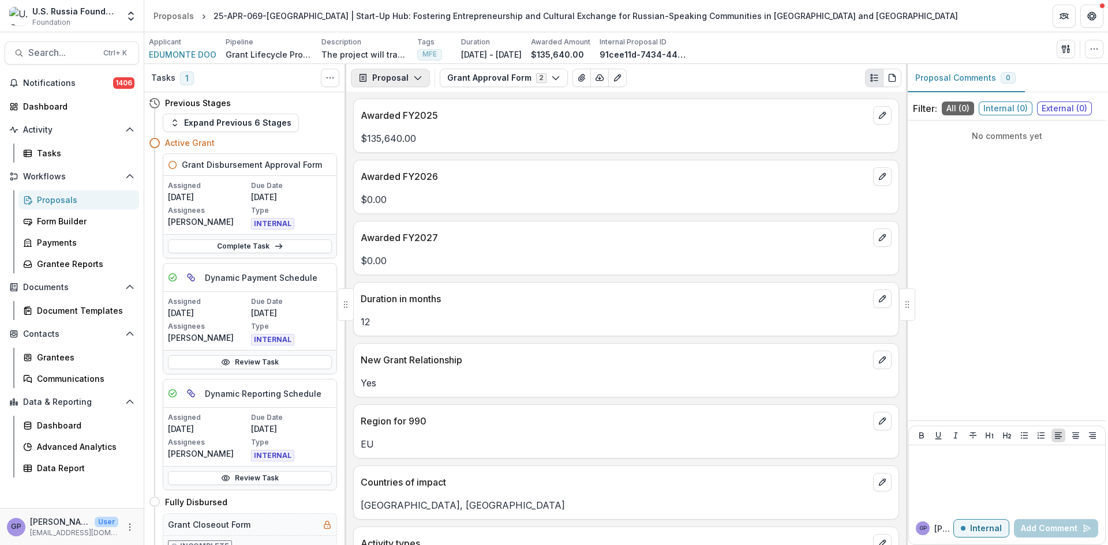
click at [418, 73] on icon "button" at bounding box center [417, 77] width 9 height 9
click at [411, 120] on div "Payments" at bounding box center [427, 123] width 106 height 12
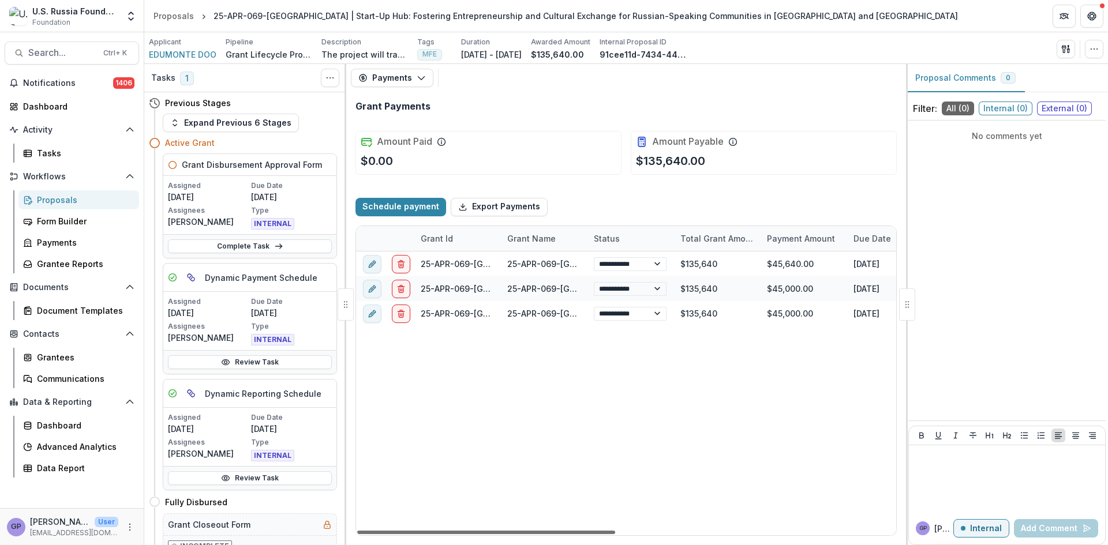
drag, startPoint x: 572, startPoint y: 533, endPoint x: 557, endPoint y: 530, distance: 15.8
click at [557, 531] on div at bounding box center [486, 532] width 258 height 3
click at [186, 50] on span "EDUMONTE DOO" at bounding box center [183, 54] width 68 height 12
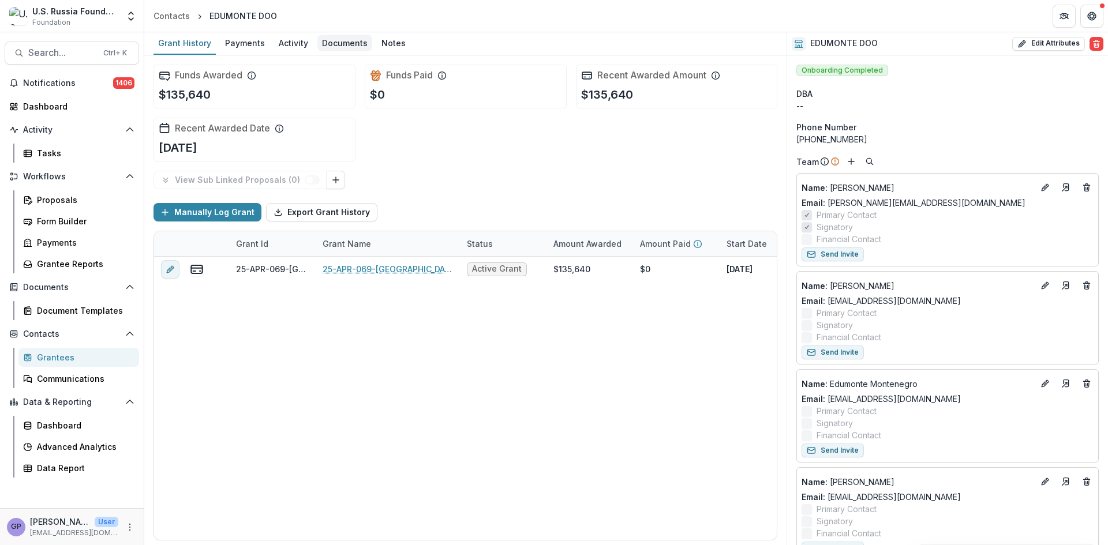
click at [346, 43] on div "Documents" at bounding box center [344, 43] width 55 height 17
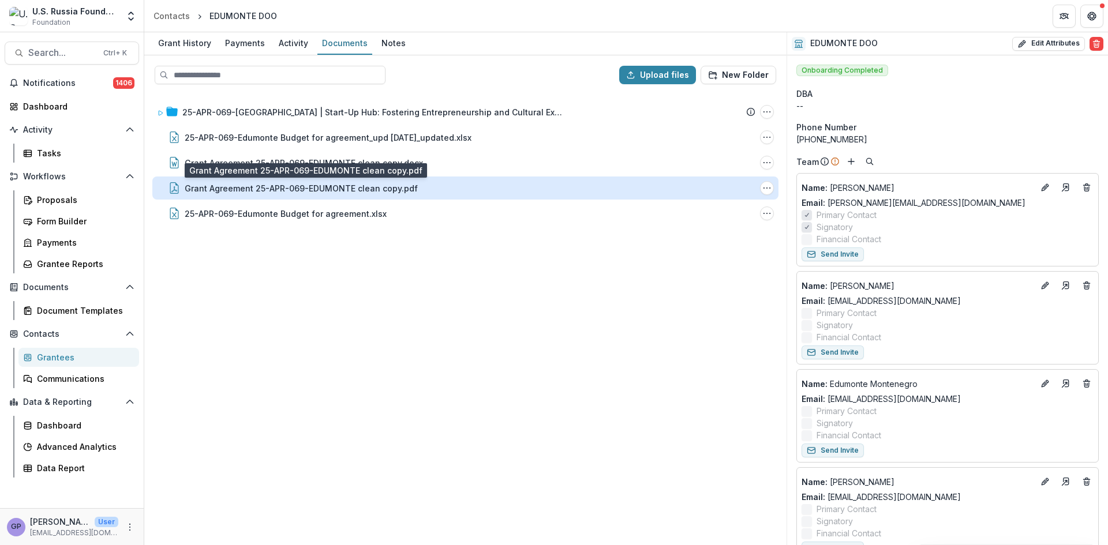
click at [348, 184] on div "Grant Agreement 25-APR-069-EDUMONTE clean copy.pdf" at bounding box center [301, 188] width 233 height 12
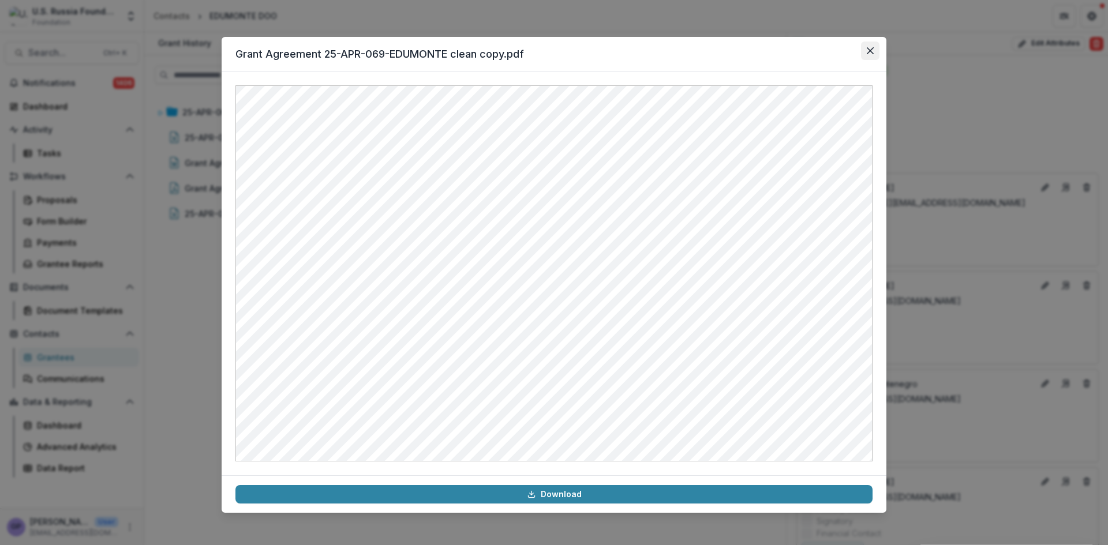
click at [870, 49] on icon "Close" at bounding box center [870, 50] width 7 height 7
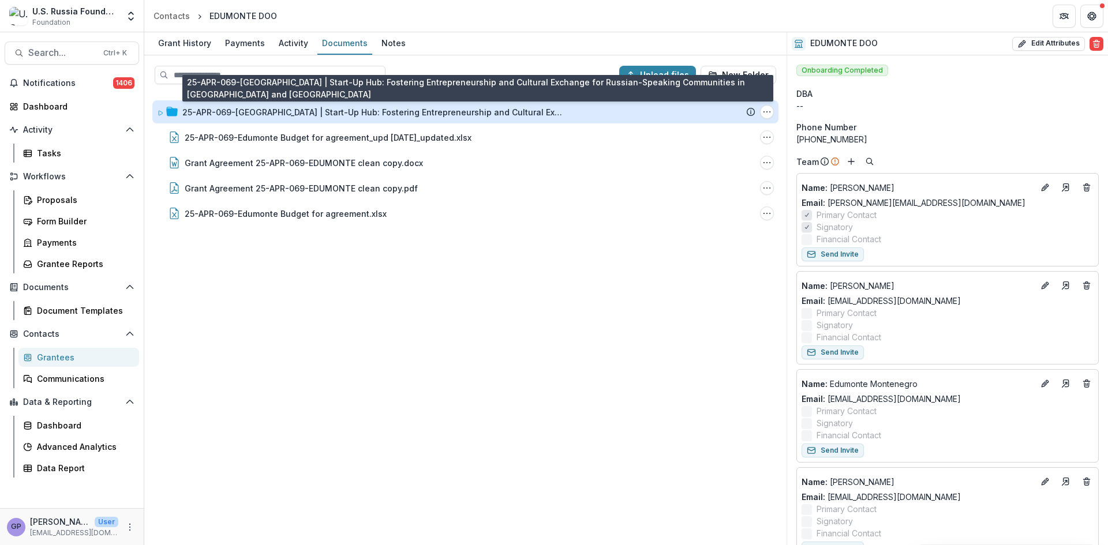
click at [411, 113] on div "25-APR-069-[GEOGRAPHIC_DATA] | Start-Up Hub: Fostering Entrepreneurship and Cul…" at bounding box center [372, 112] width 381 height 12
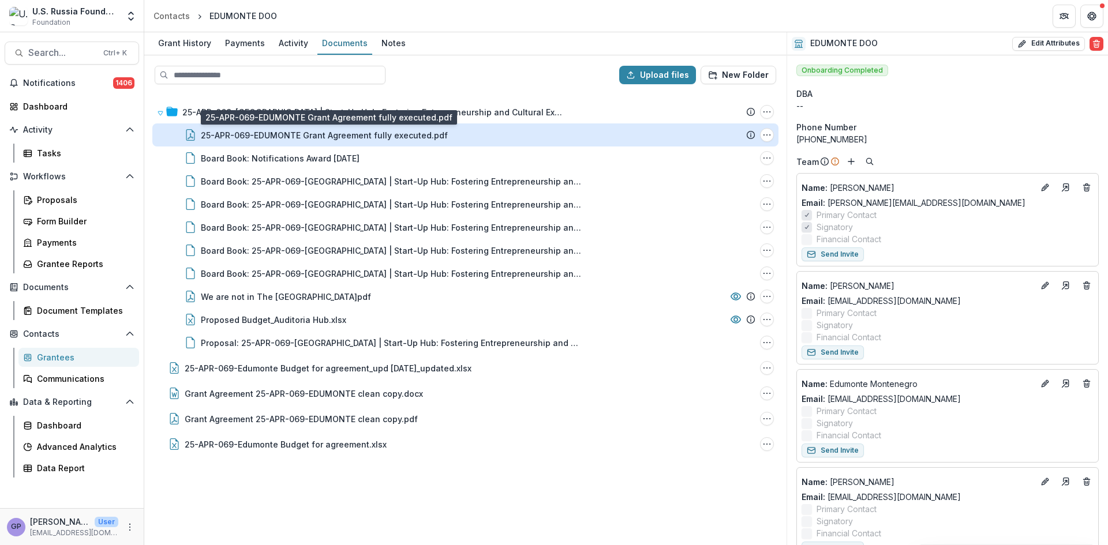
click at [359, 133] on div "25-APR-069-EDUMONTE Grant Agreement fully executed.pdf" at bounding box center [324, 135] width 247 height 12
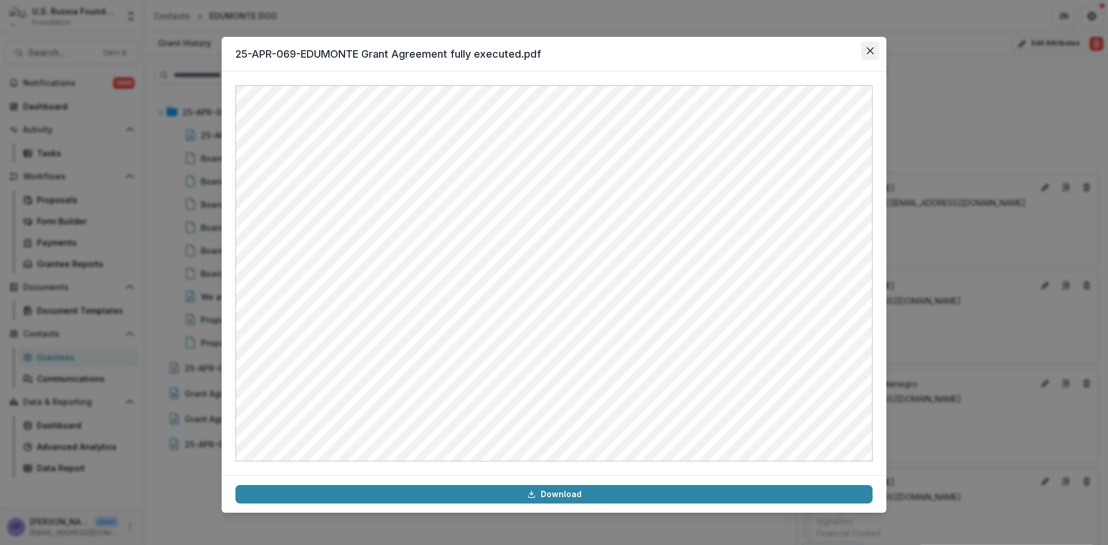
click at [872, 49] on icon "Close" at bounding box center [870, 50] width 7 height 7
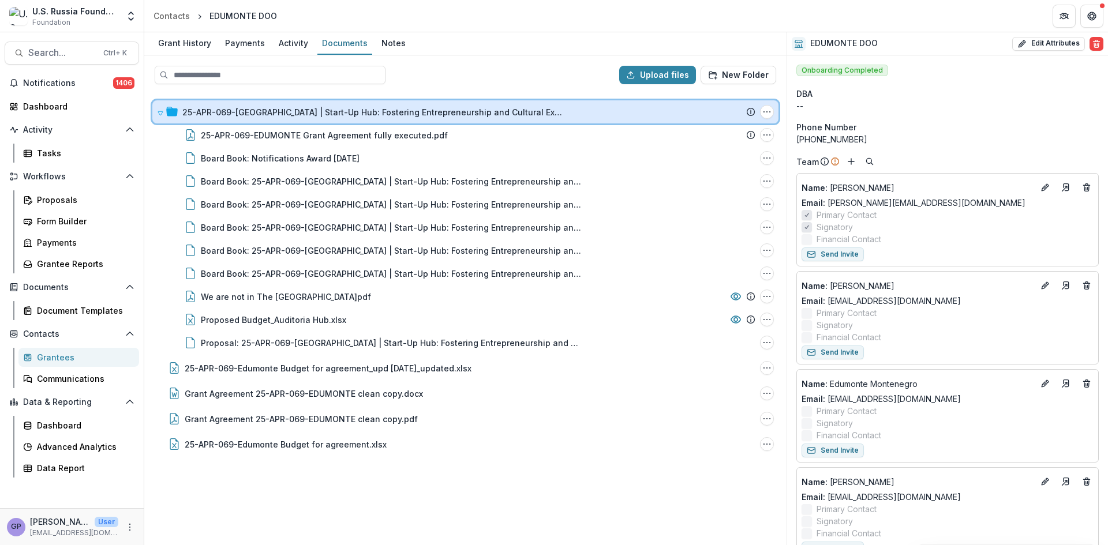
click at [160, 113] on icon at bounding box center [160, 113] width 7 height 7
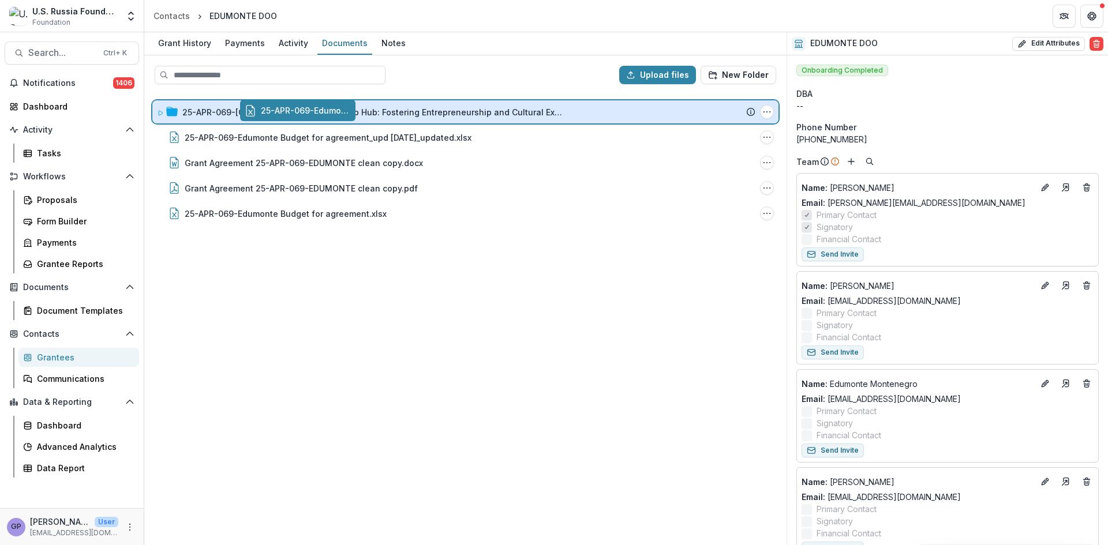
drag, startPoint x: 234, startPoint y: 135, endPoint x: 322, endPoint y: 109, distance: 91.5
click at [322, 109] on div "Upload files New Folder 25-APR-069-[GEOGRAPHIC_DATA] | Start-Up Hub: Fostering …" at bounding box center [465, 300] width 642 height 490
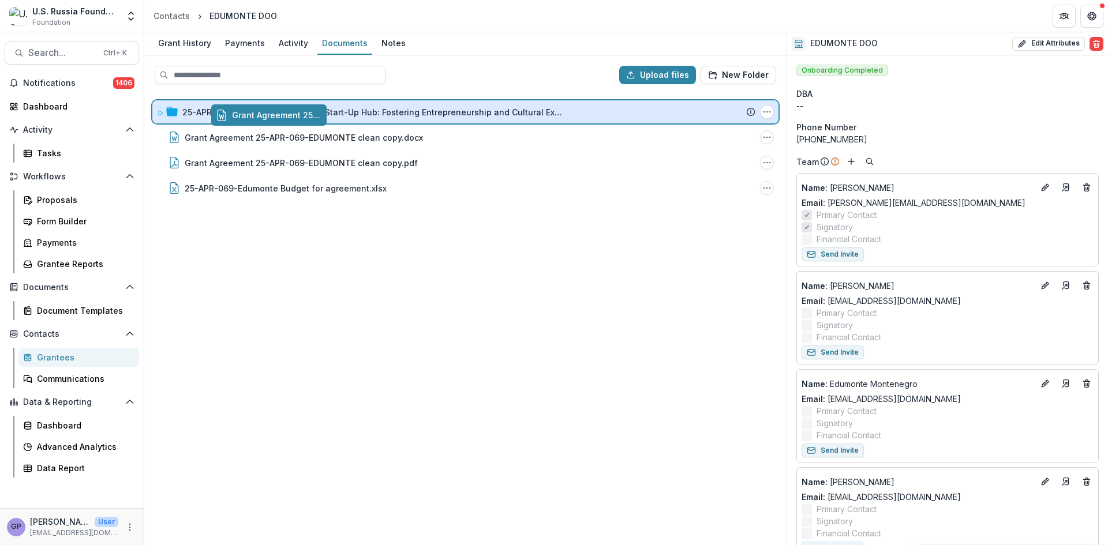
drag, startPoint x: 294, startPoint y: 133, endPoint x: 353, endPoint y: 112, distance: 62.6
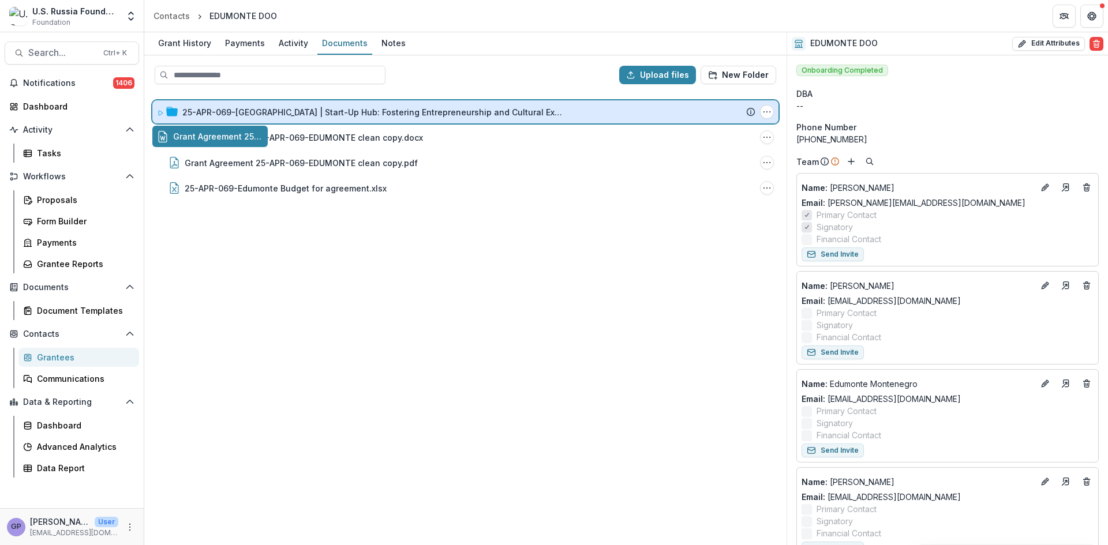
click at [353, 112] on div "Upload files New Folder 25-APR-069-[GEOGRAPHIC_DATA] | Start-Up Hub: Fostering …" at bounding box center [465, 300] width 642 height 490
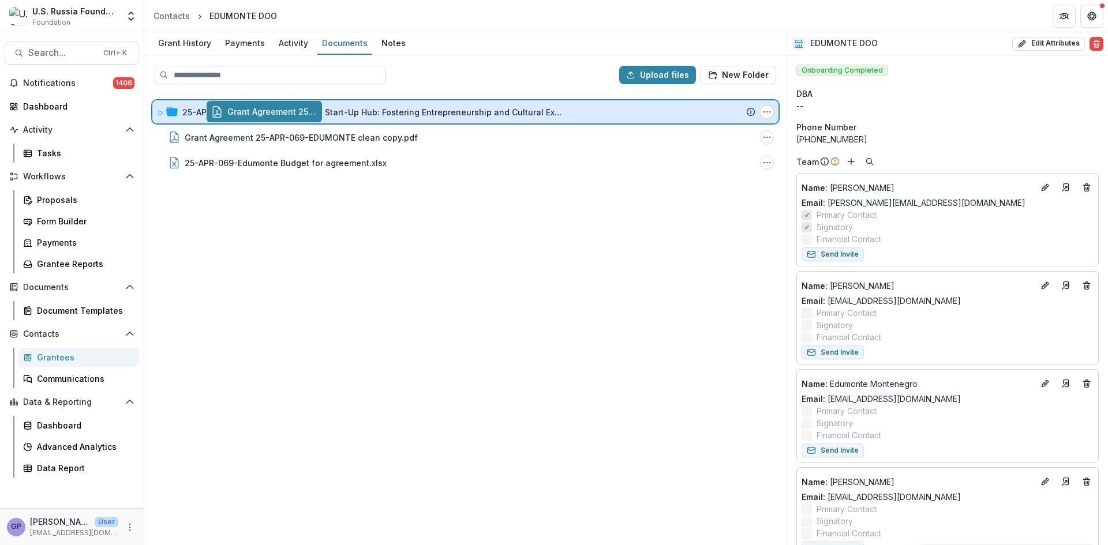
drag, startPoint x: 317, startPoint y: 137, endPoint x: 371, endPoint y: 113, distance: 59.6
click at [371, 113] on div "Upload files New Folder 25-APR-069-[GEOGRAPHIC_DATA] | Start-Up Hub: Fostering …" at bounding box center [465, 300] width 642 height 490
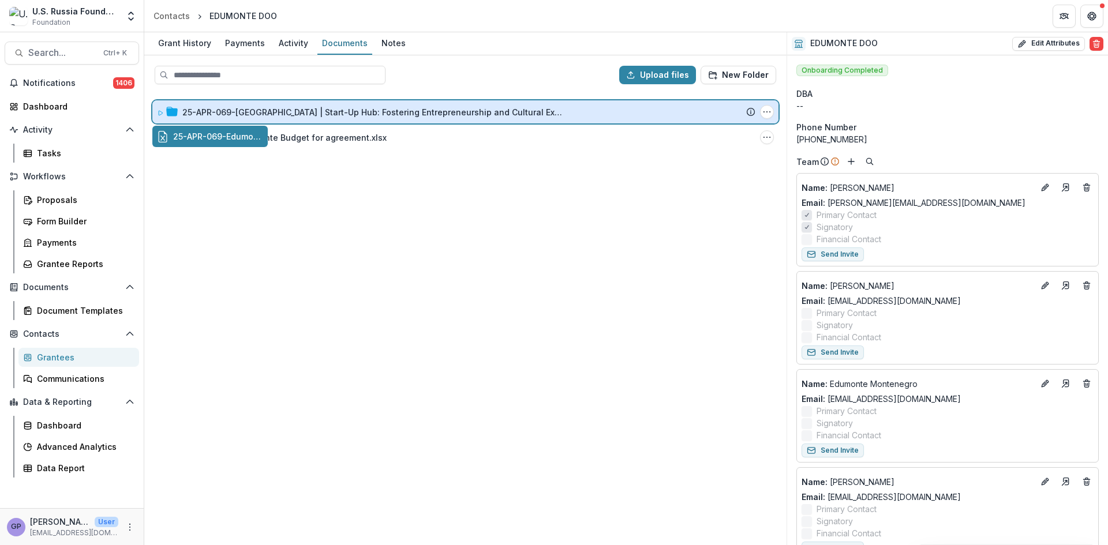
drag, startPoint x: 319, startPoint y: 135, endPoint x: 377, endPoint y: 110, distance: 62.8
click at [377, 110] on div "Upload files New Folder 25-APR-069-[GEOGRAPHIC_DATA] | Start-Up Hub: Fostering …" at bounding box center [465, 300] width 642 height 490
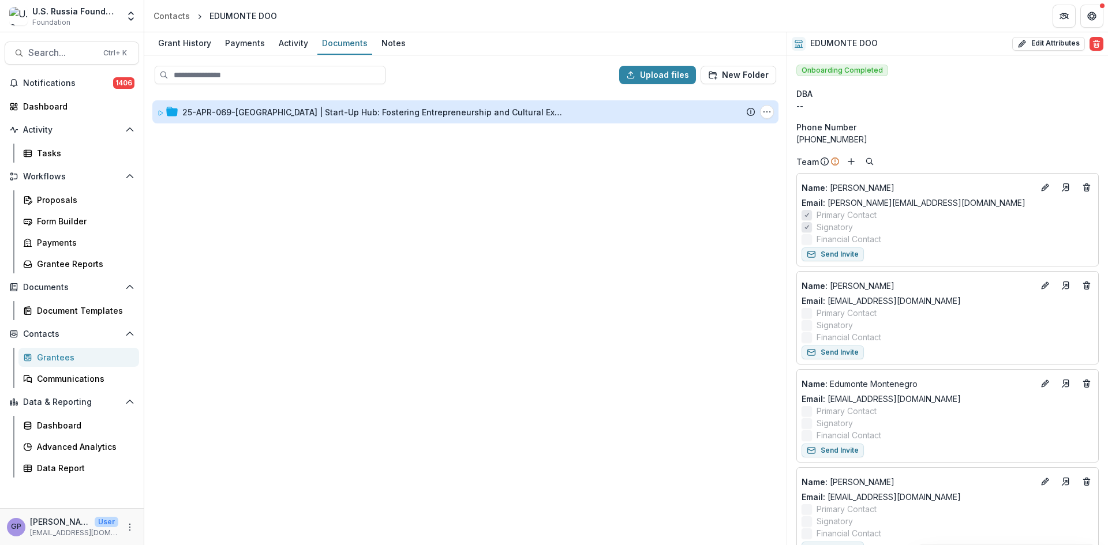
click at [247, 108] on div "25-APR-069-[GEOGRAPHIC_DATA] | Start-Up Hub: Fostering Entrepreneurship and Cul…" at bounding box center [372, 112] width 381 height 12
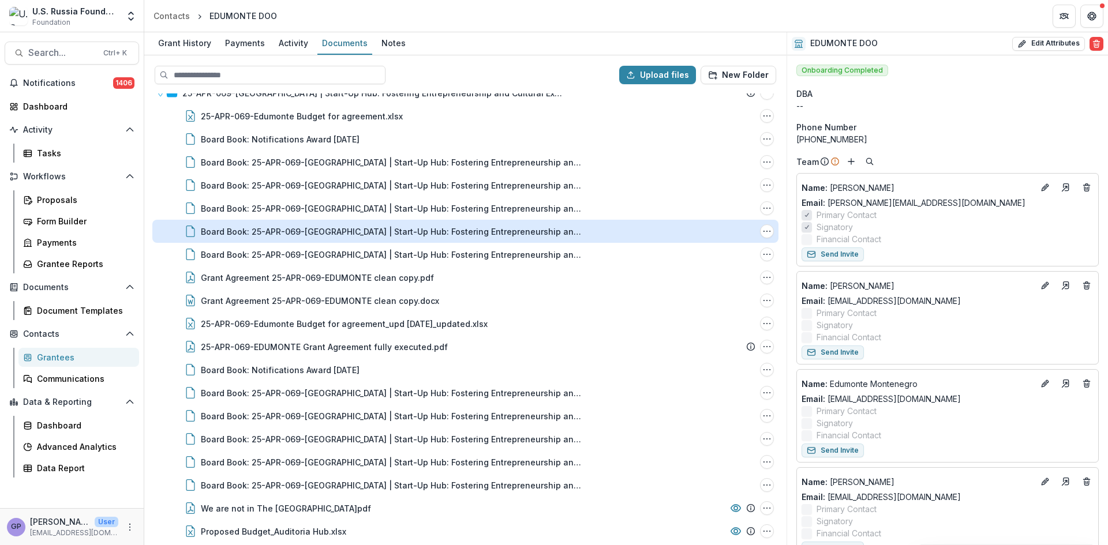
scroll to position [39, 0]
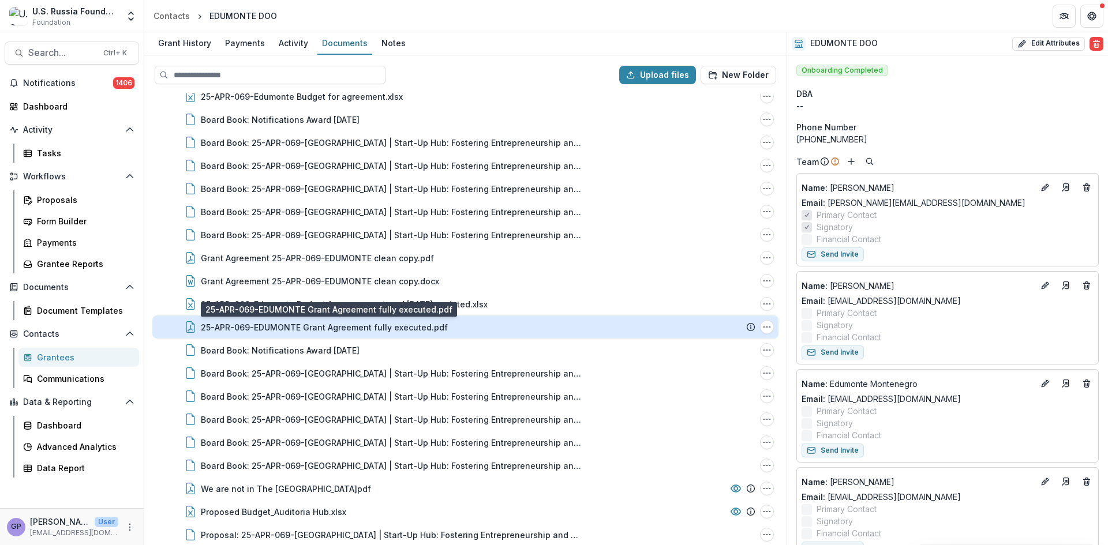
click at [411, 322] on div "25-APR-069-EDUMONTE Grant Agreement fully executed.pdf" at bounding box center [324, 327] width 247 height 12
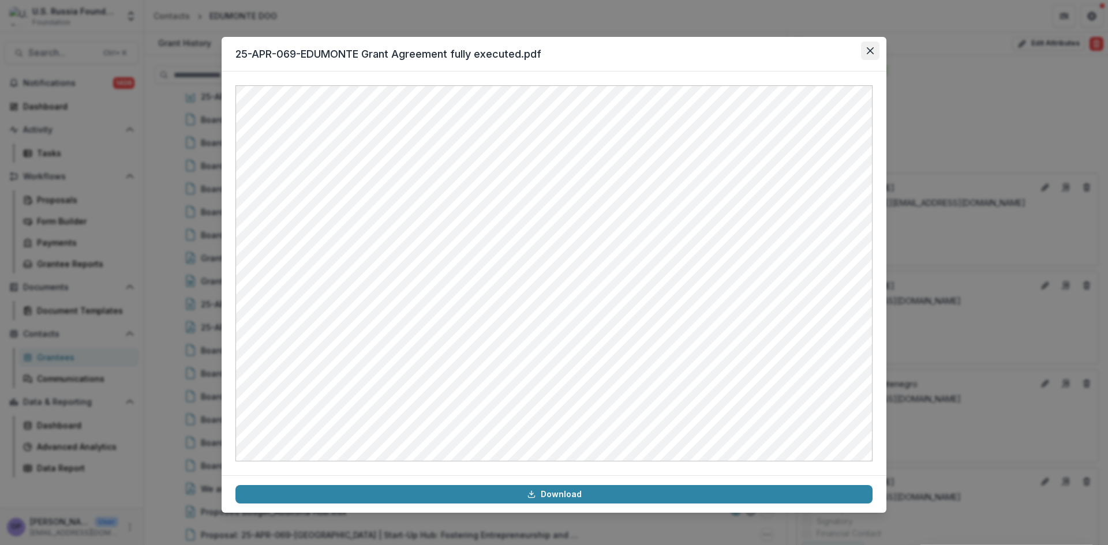
click at [870, 46] on button "Close" at bounding box center [870, 51] width 18 height 18
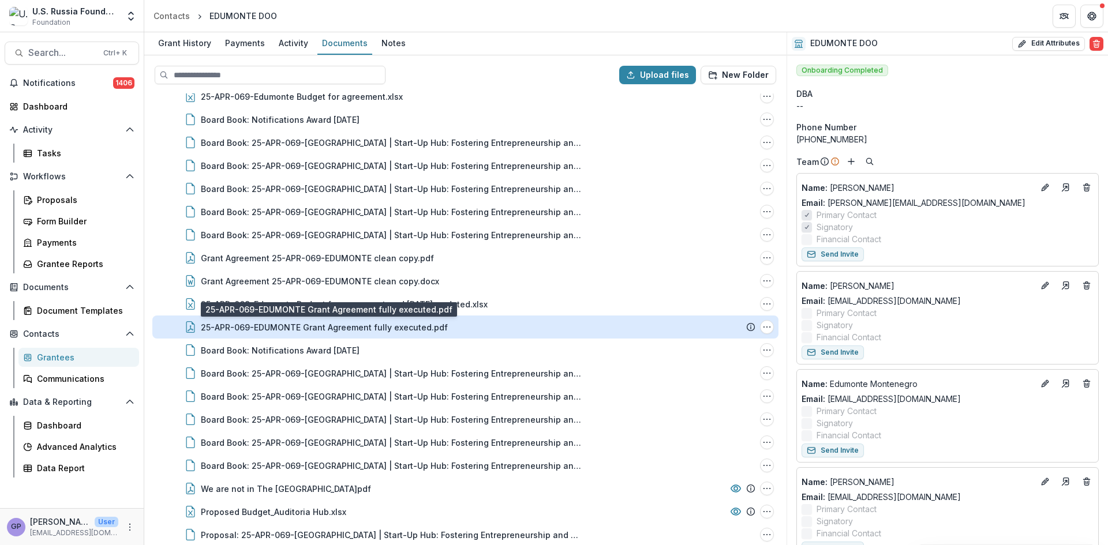
click at [377, 324] on div "25-APR-069-EDUMONTE Grant Agreement fully executed.pdf" at bounding box center [324, 327] width 247 height 12
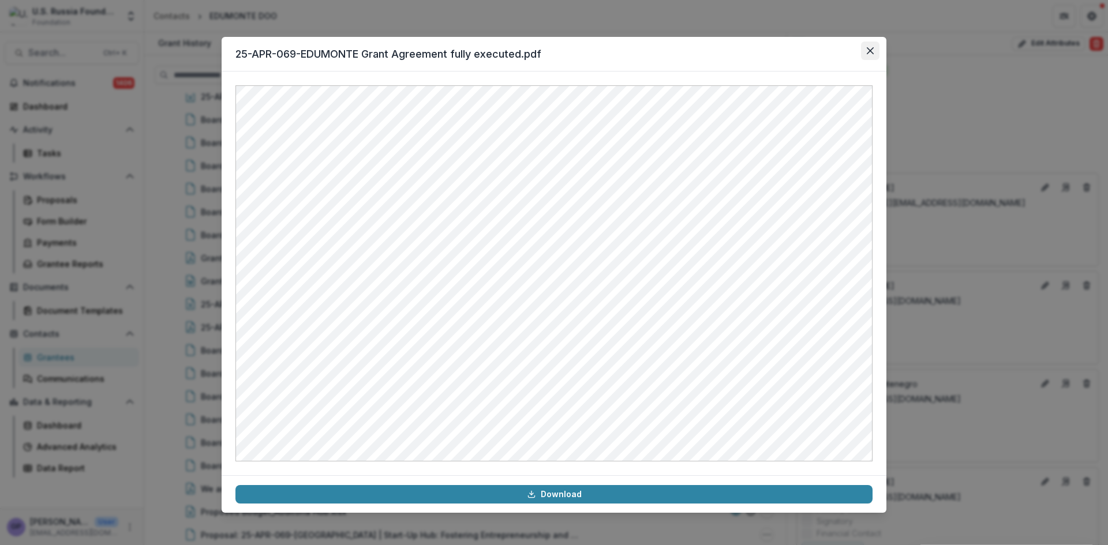
click at [868, 49] on icon "Close" at bounding box center [870, 50] width 7 height 7
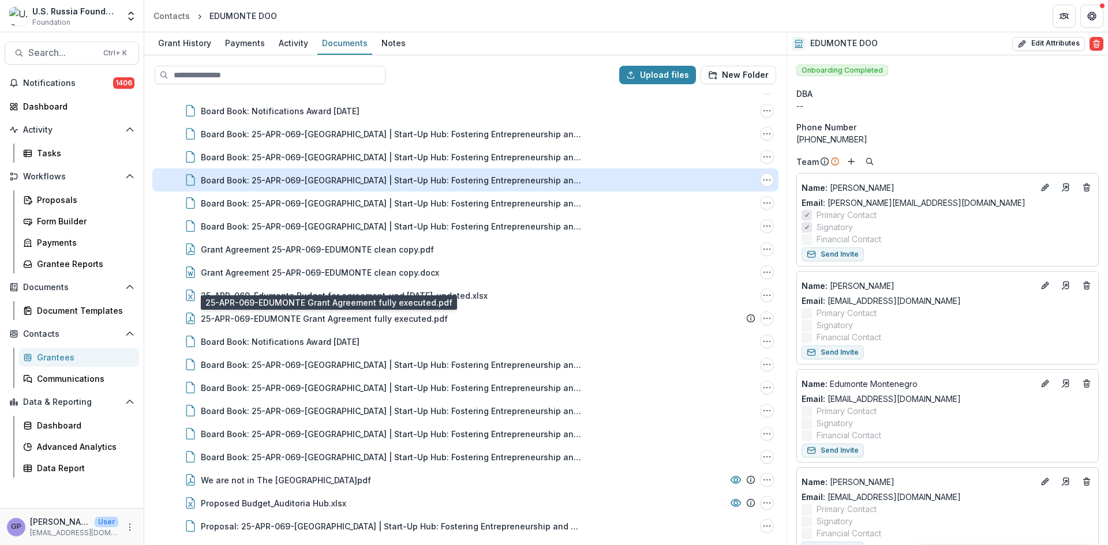
scroll to position [48, 0]
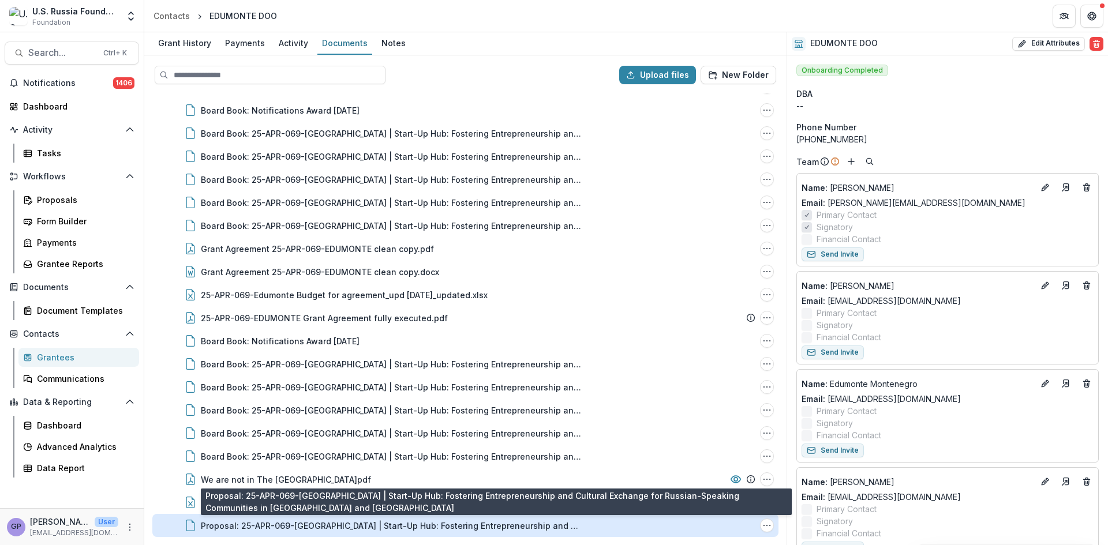
click at [387, 528] on div "Proposal: 25-APR-069-[GEOGRAPHIC_DATA] | Start-Up Hub: Fostering Entrepreneursh…" at bounding box center [391, 526] width 381 height 12
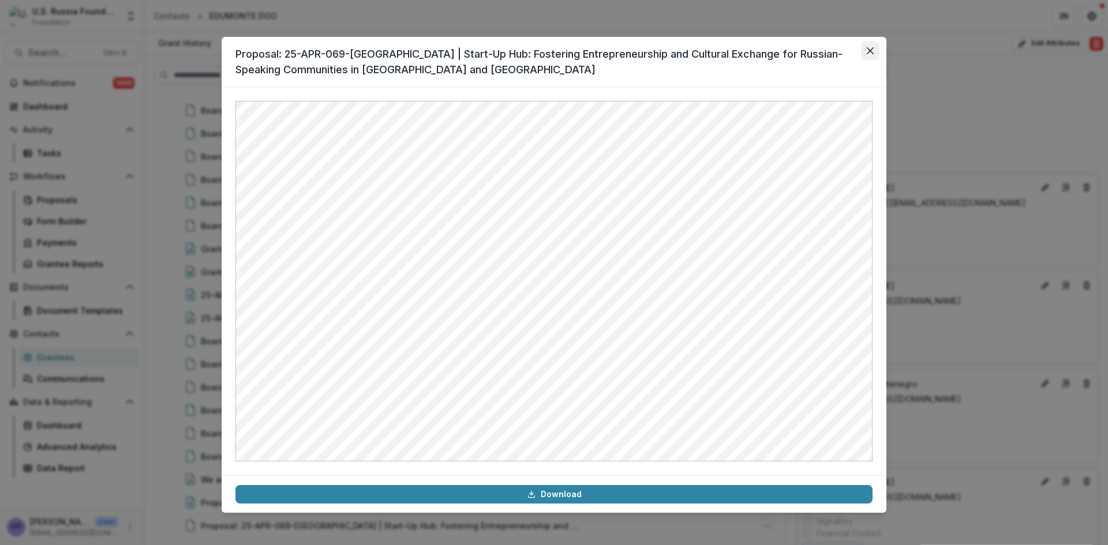
click at [871, 49] on icon "Close" at bounding box center [870, 50] width 7 height 7
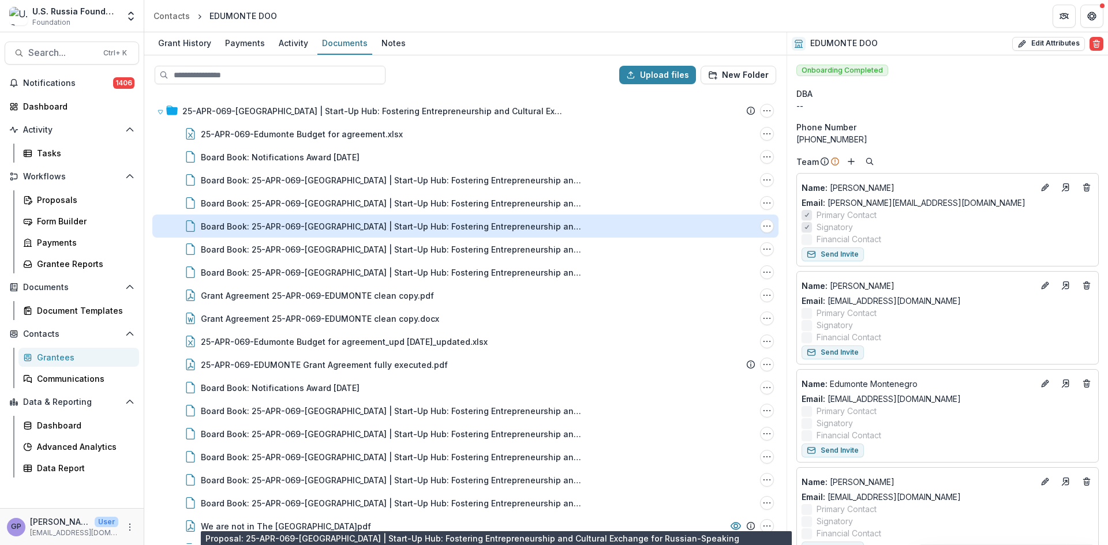
scroll to position [0, 0]
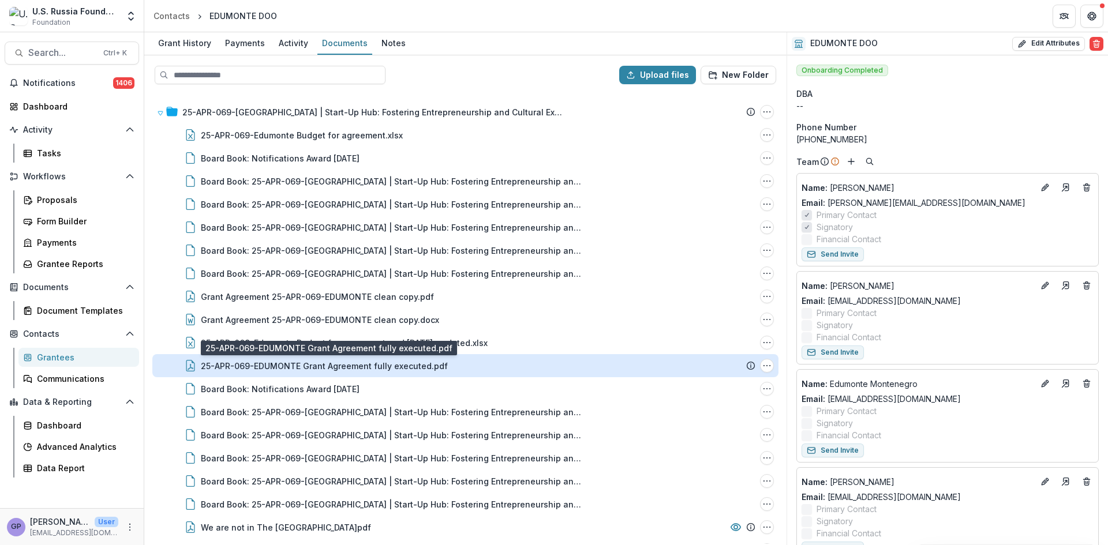
click at [382, 366] on div "25-APR-069-EDUMONTE Grant Agreement fully executed.pdf" at bounding box center [324, 366] width 247 height 12
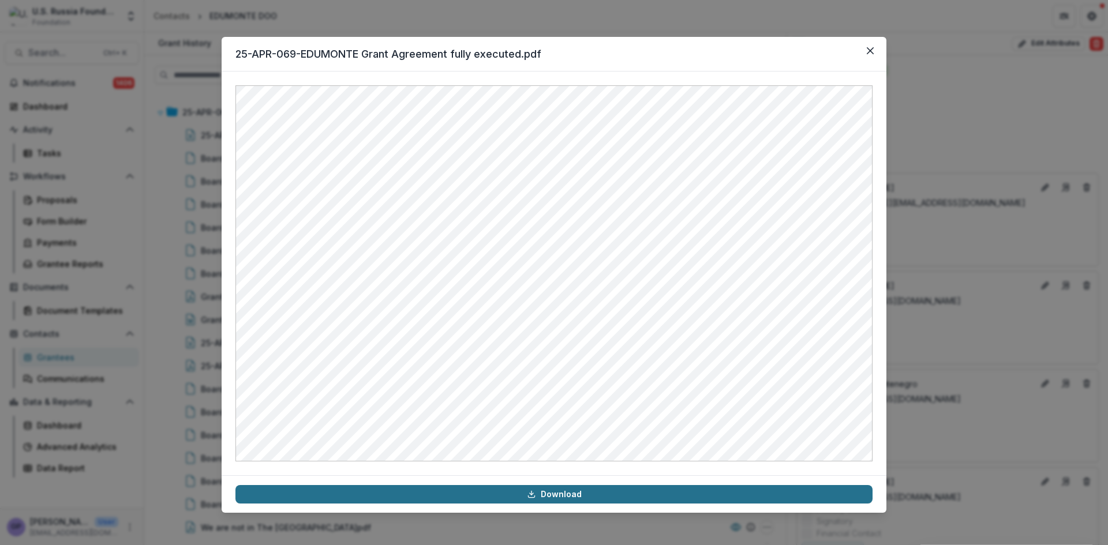
click at [569, 494] on link "Download" at bounding box center [553, 494] width 637 height 18
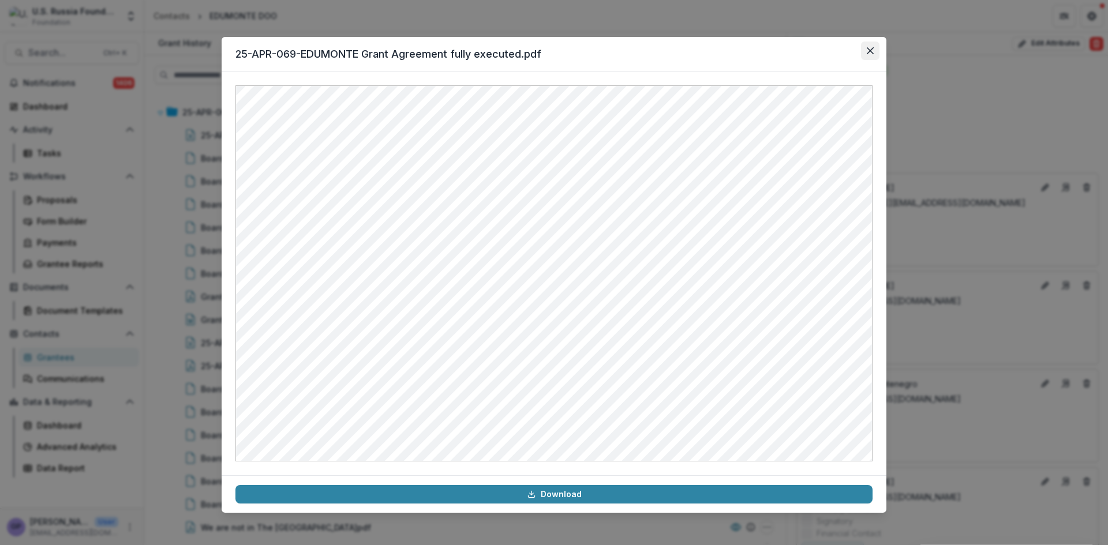
click at [870, 48] on icon "Close" at bounding box center [870, 50] width 7 height 7
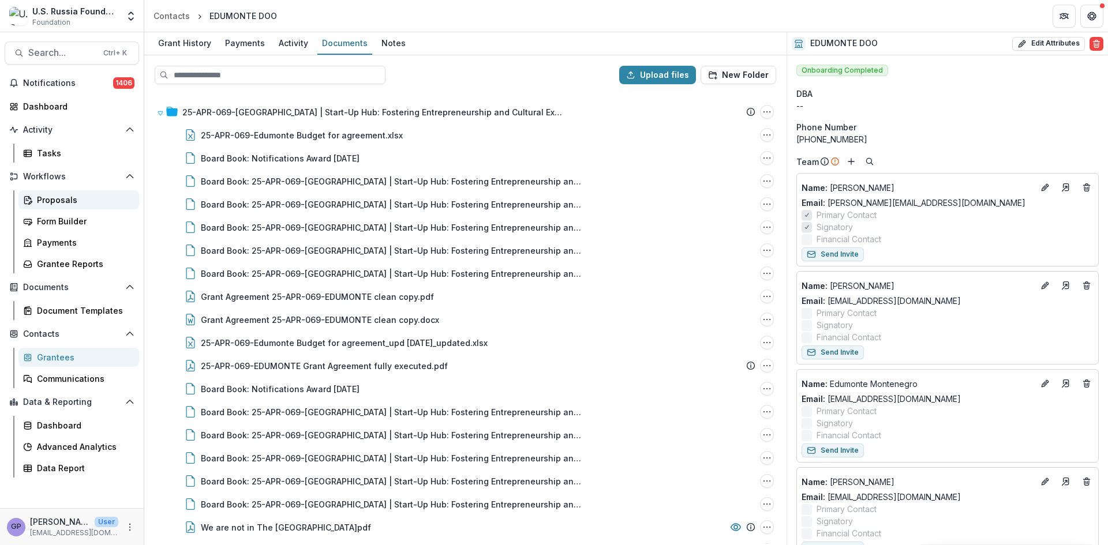
click at [44, 200] on div "Proposals" at bounding box center [83, 200] width 93 height 12
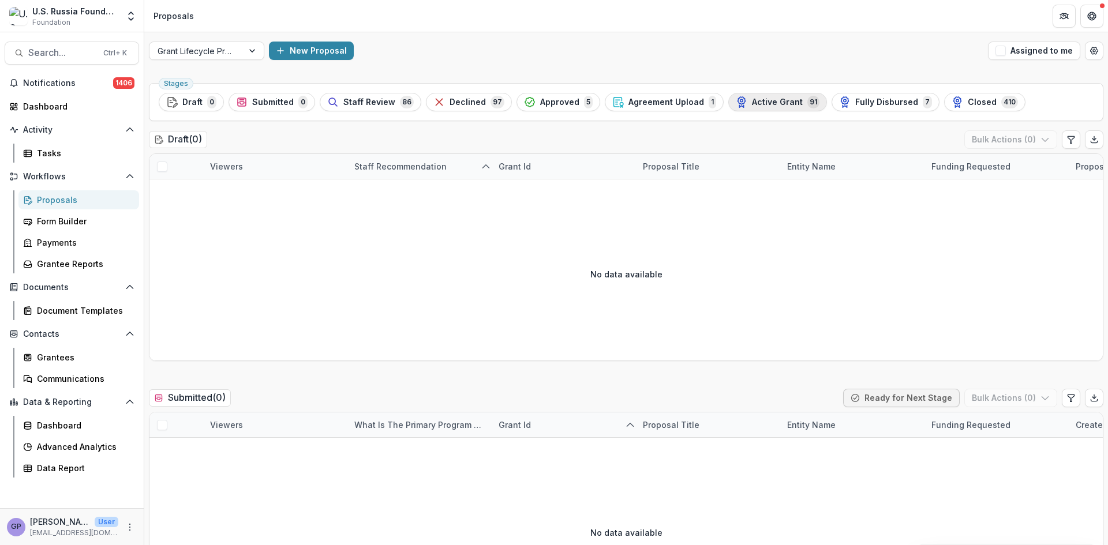
click at [779, 99] on span "Active Grant" at bounding box center [777, 103] width 51 height 10
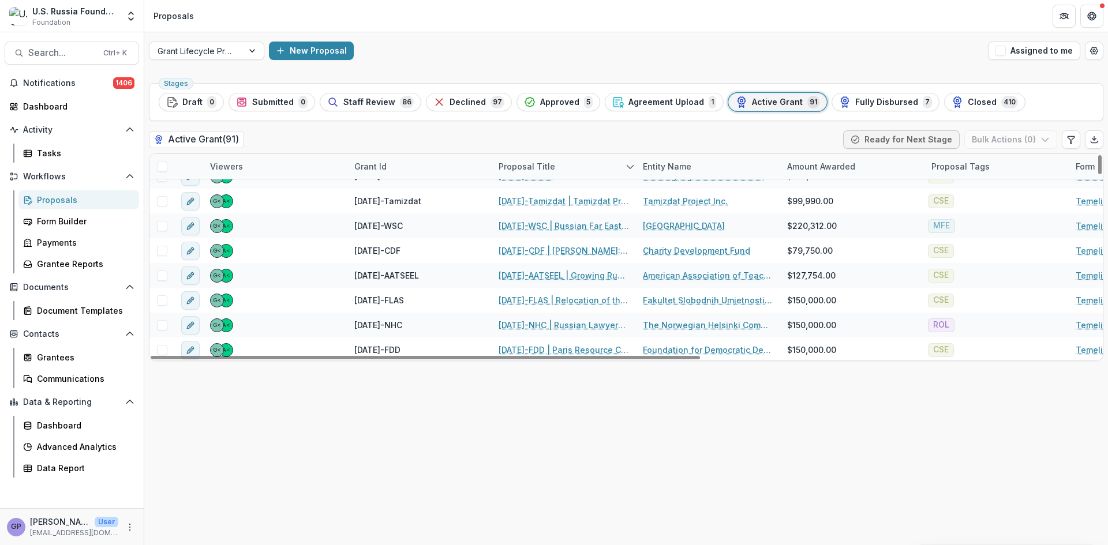
scroll to position [1750, 0]
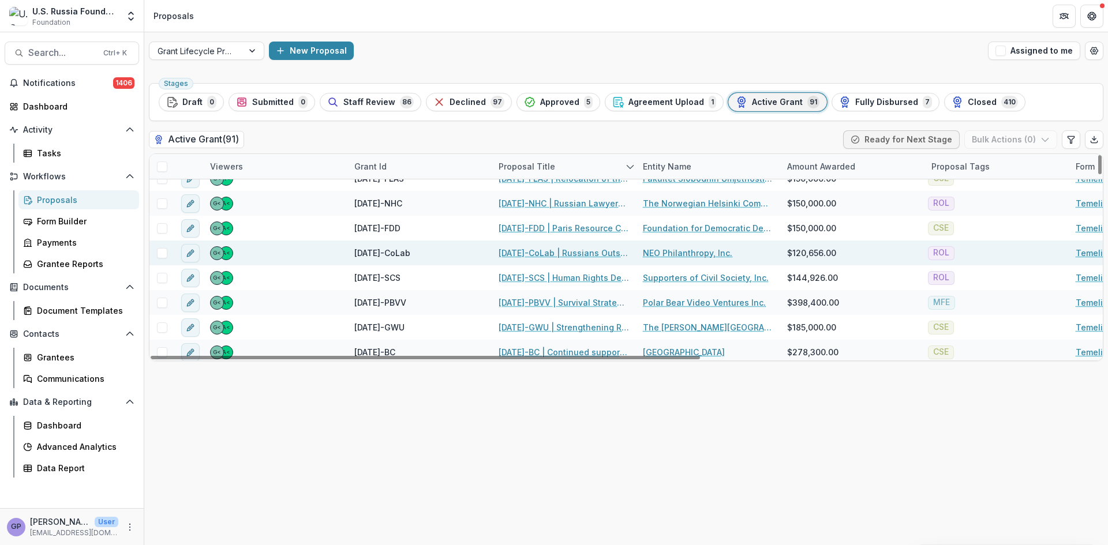
click at [524, 254] on link "[DATE]-CoLab | Russians Outside of [GEOGRAPHIC_DATA]: Resourcing Human Rights i…" at bounding box center [564, 253] width 130 height 12
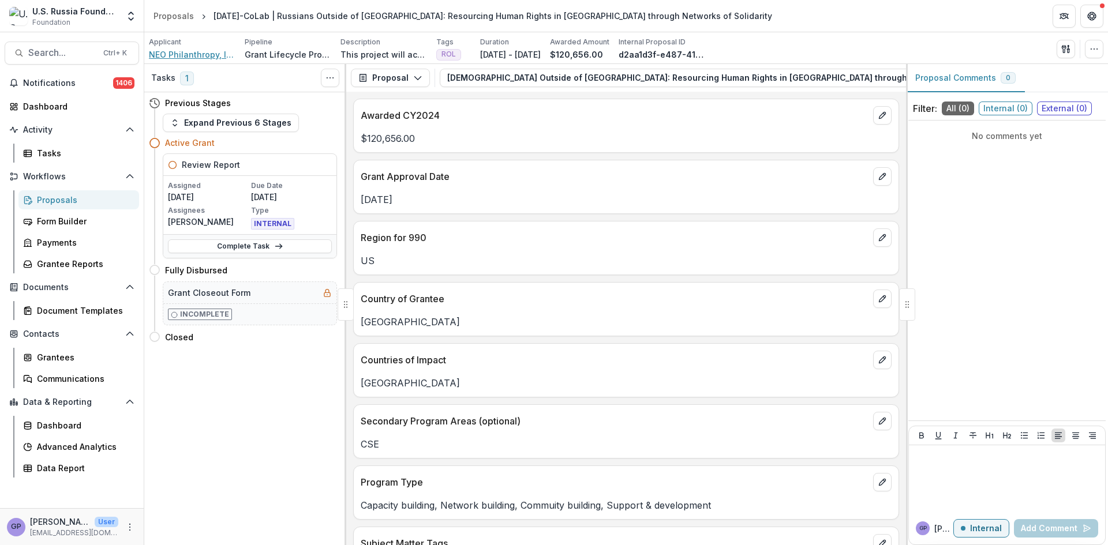
click at [204, 51] on span "NEO Philanthropy, Inc." at bounding box center [192, 54] width 87 height 12
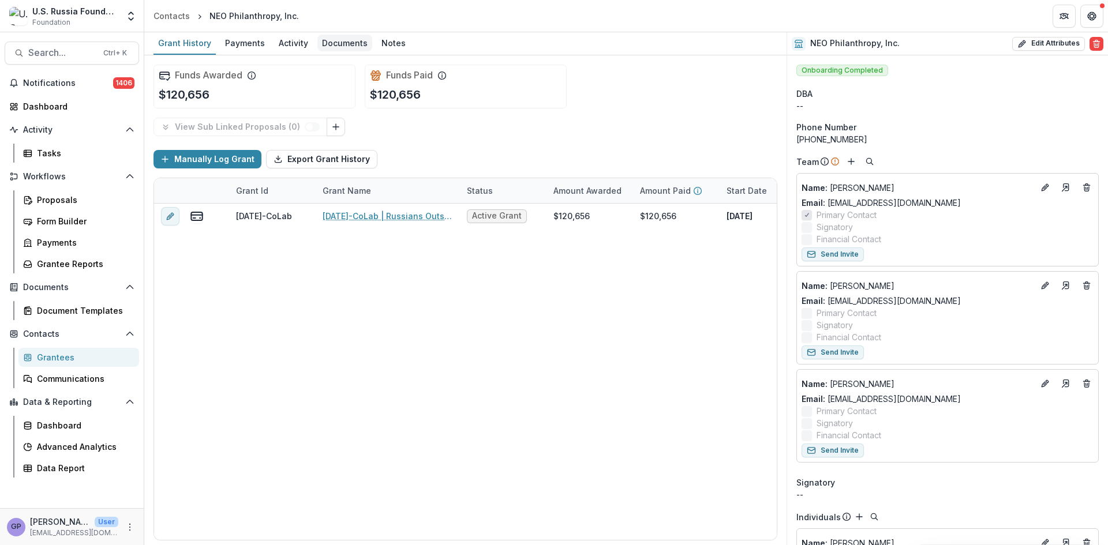
click at [342, 45] on div "Documents" at bounding box center [344, 43] width 55 height 17
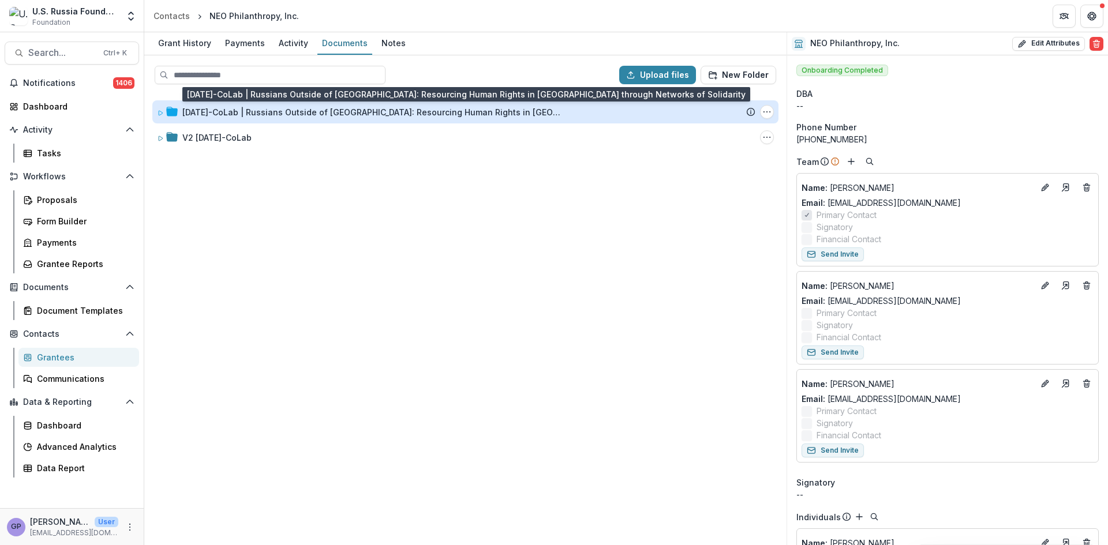
click at [321, 113] on div "[DATE]-CoLab | Russians Outside of [GEOGRAPHIC_DATA]: Resourcing Human Rights i…" at bounding box center [372, 112] width 381 height 12
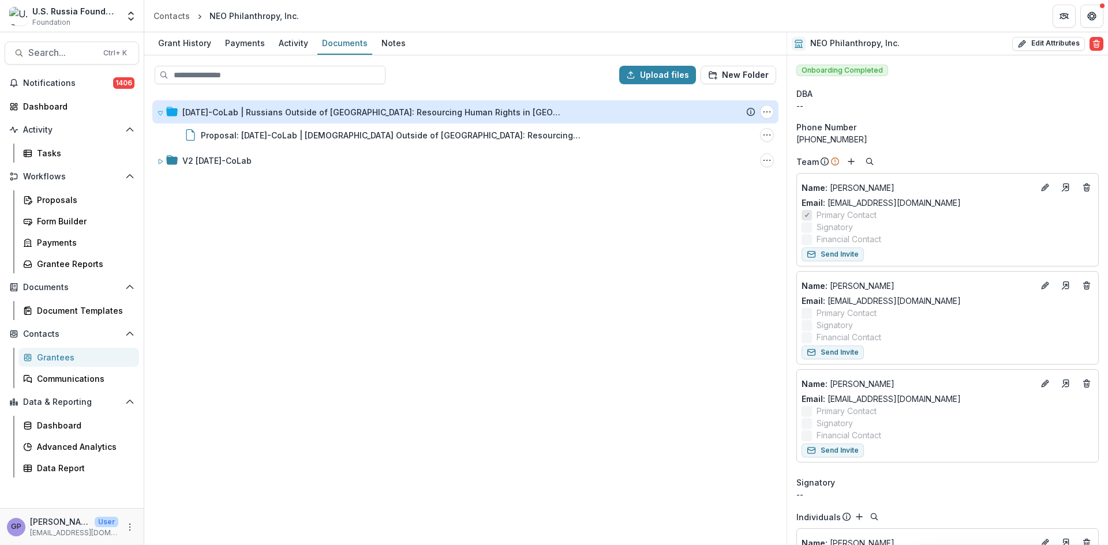
click at [324, 111] on div "[DATE]-CoLab | Russians Outside of [GEOGRAPHIC_DATA]: Resourcing Human Rights i…" at bounding box center [372, 112] width 381 height 12
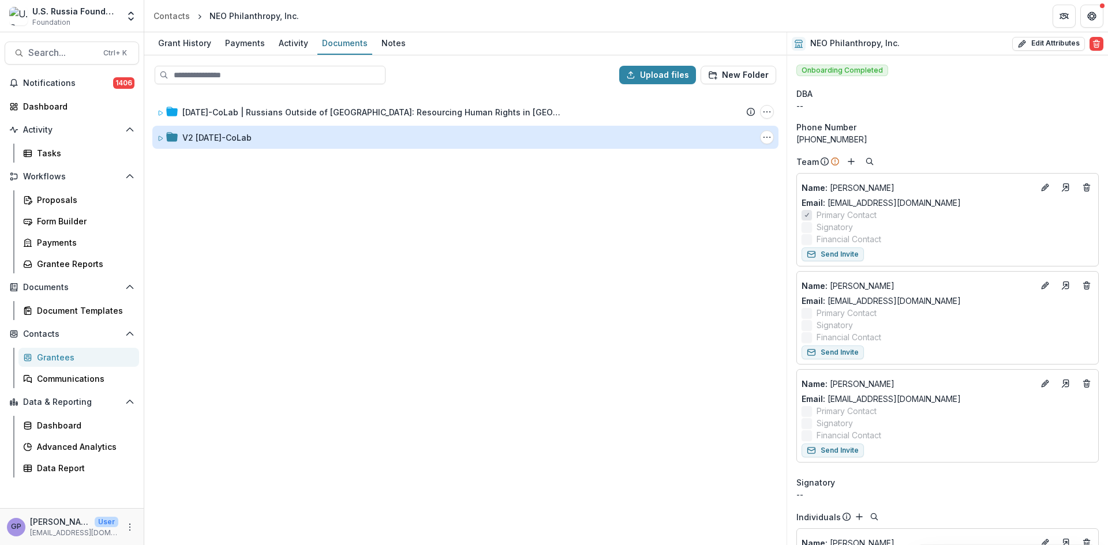
click at [250, 134] on div "V2 [DATE]-CoLab" at bounding box center [216, 138] width 69 height 12
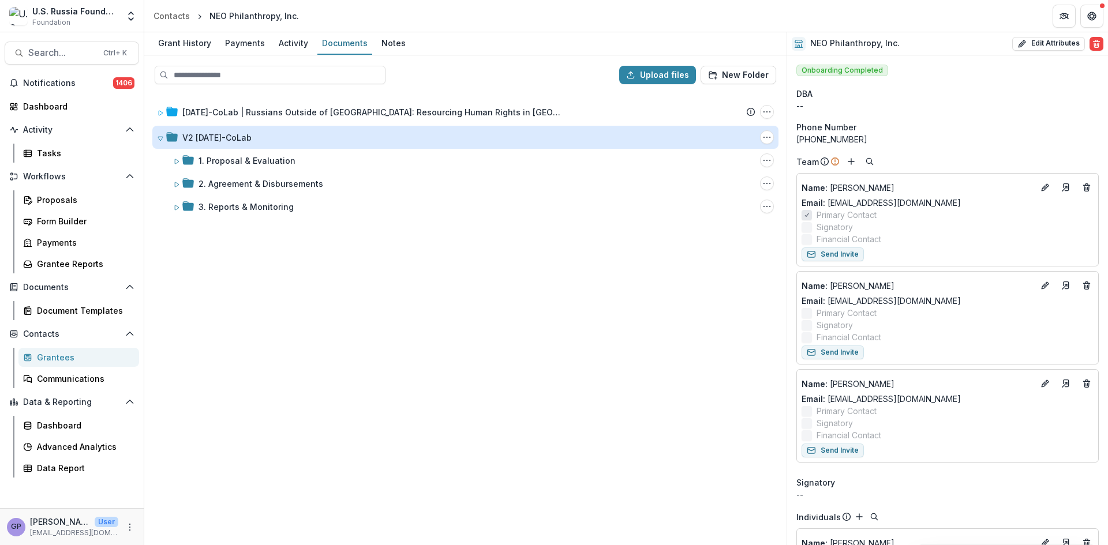
click at [250, 134] on div "V2 [DATE]-CoLab" at bounding box center [216, 138] width 69 height 12
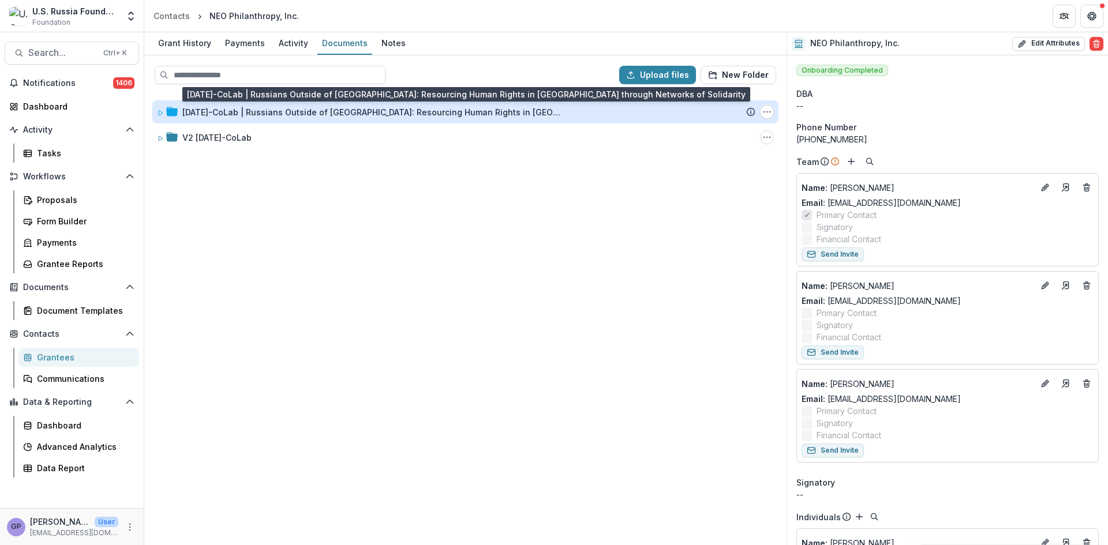
click at [272, 107] on div "[DATE]-CoLab | Russians Outside of [GEOGRAPHIC_DATA]: Resourcing Human Rights i…" at bounding box center [372, 112] width 381 height 12
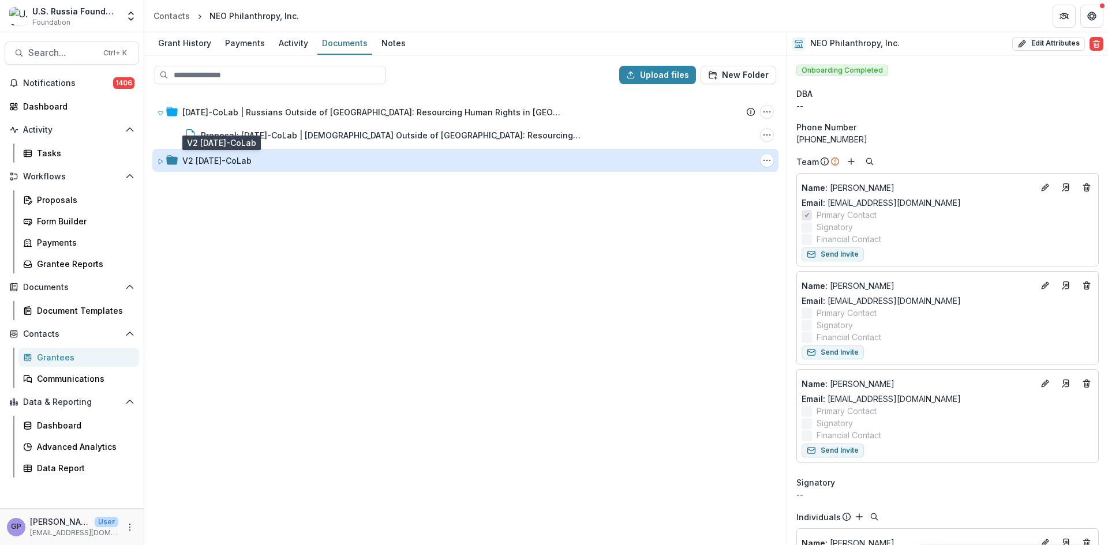
click at [225, 158] on div "V2 [DATE]-CoLab" at bounding box center [216, 161] width 69 height 12
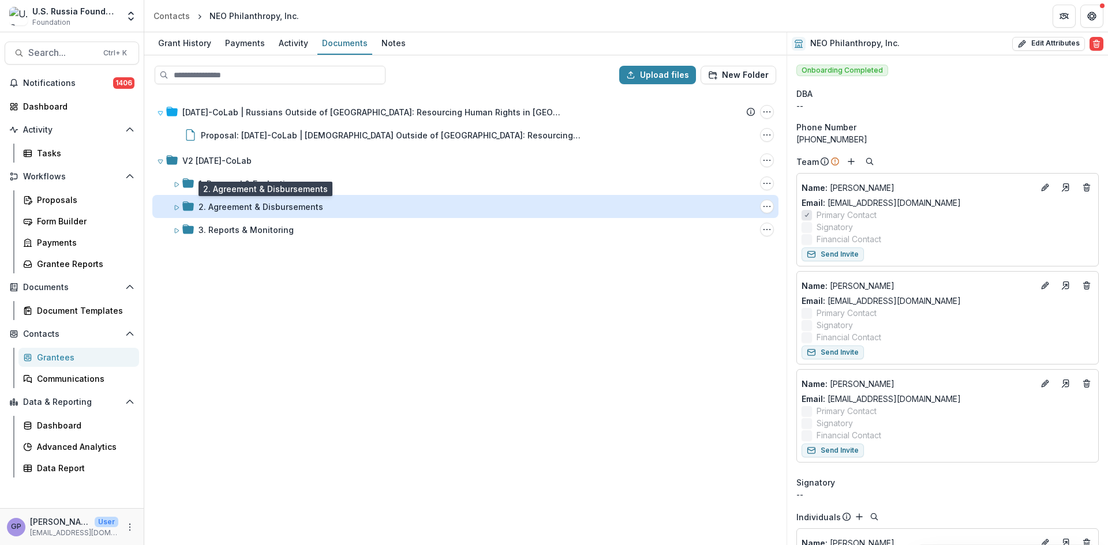
click at [217, 210] on div "2. Agreement & Disbursements" at bounding box center [260, 207] width 125 height 12
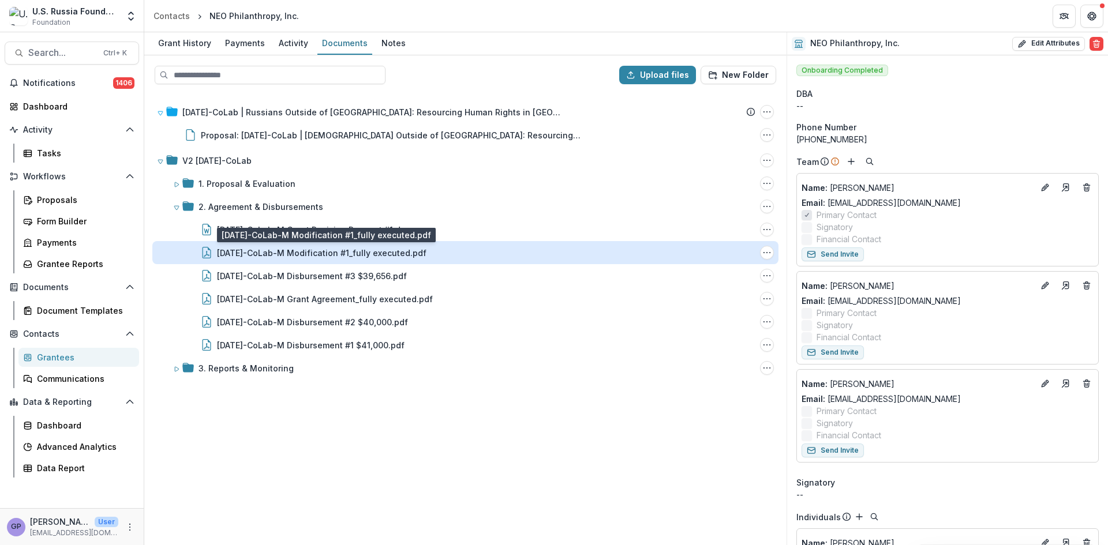
click at [267, 249] on div "[DATE]-CoLab-M Modification #1_fully executed.pdf" at bounding box center [321, 253] width 209 height 12
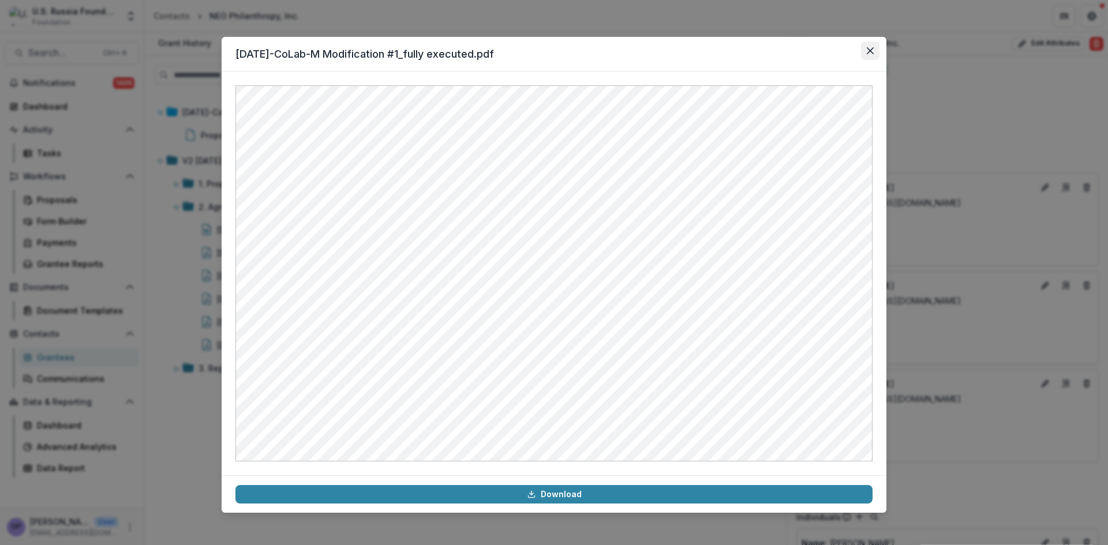
click at [874, 48] on button "Close" at bounding box center [870, 51] width 18 height 18
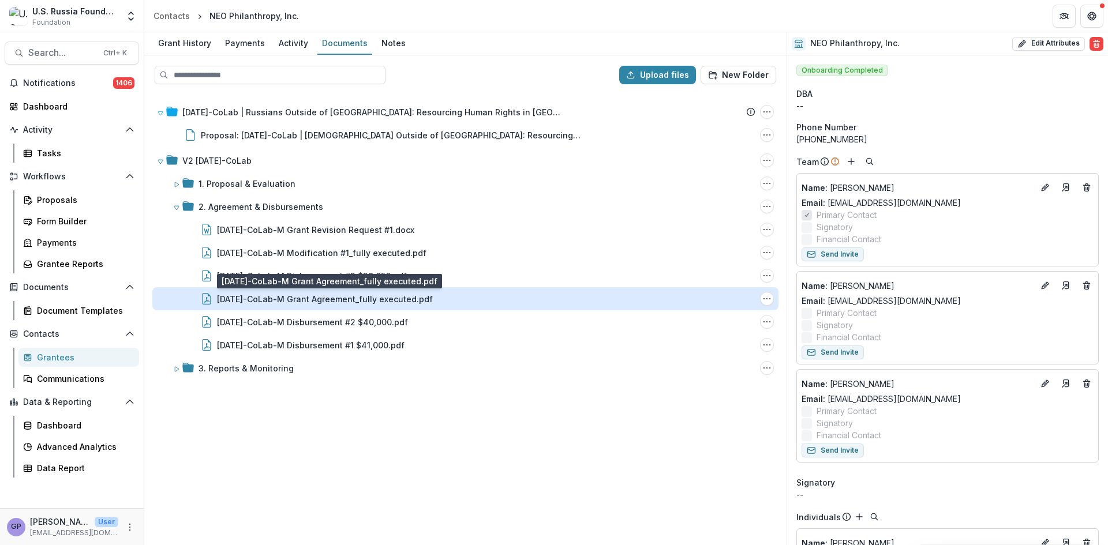
click at [355, 299] on div "[DATE]-CoLab-M Grant Agreement_fully executed.pdf" at bounding box center [325, 299] width 216 height 12
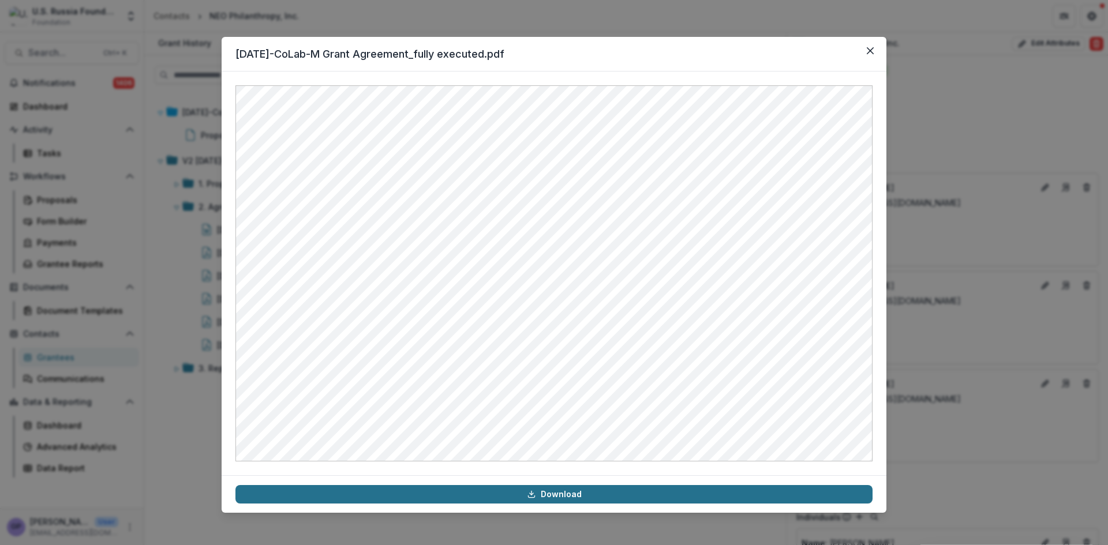
click at [554, 496] on link "Download" at bounding box center [553, 494] width 637 height 18
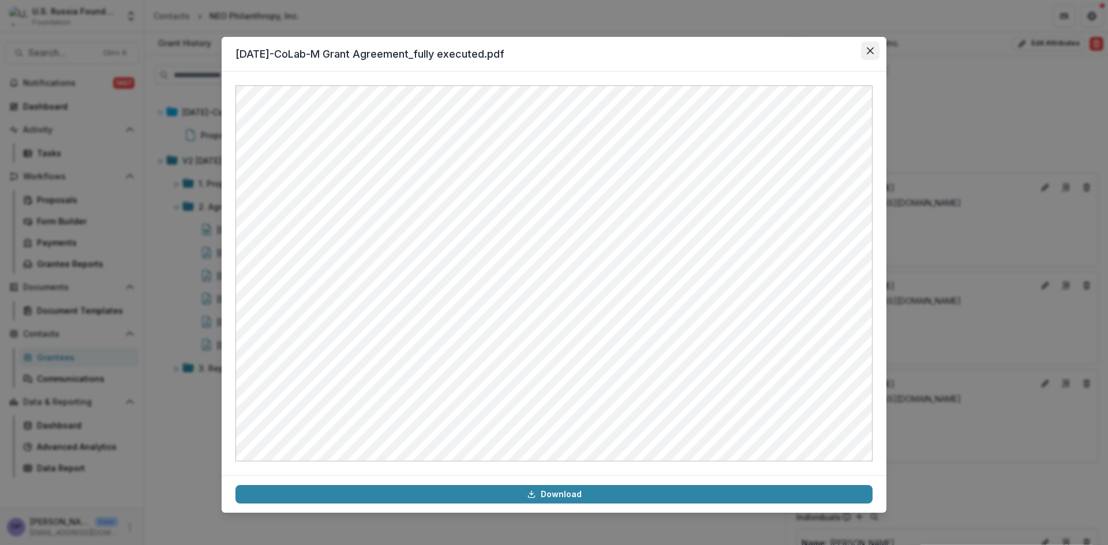
click at [874, 53] on button "Close" at bounding box center [870, 51] width 18 height 18
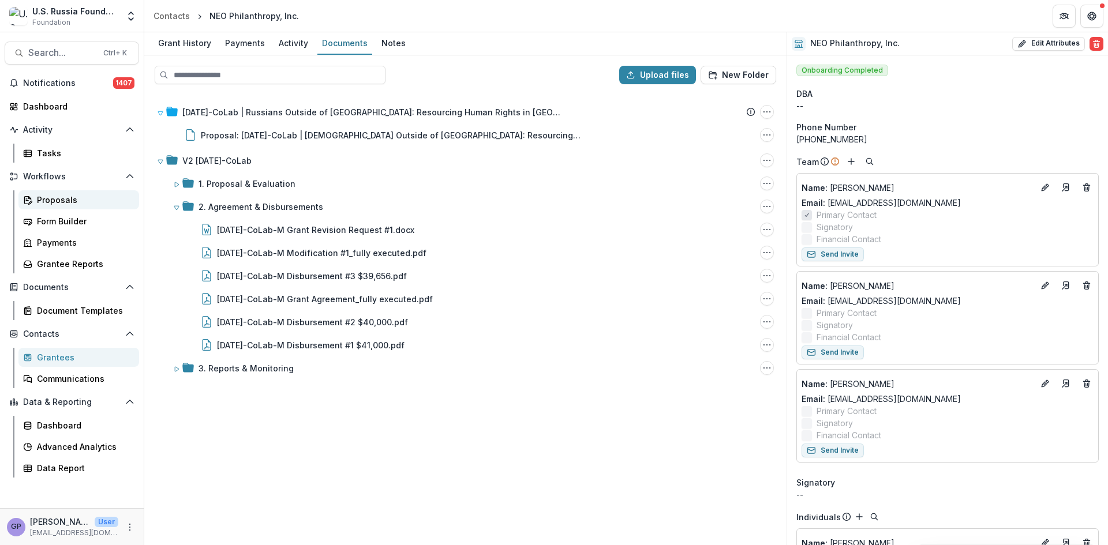
click at [55, 196] on div "Proposals" at bounding box center [83, 200] width 93 height 12
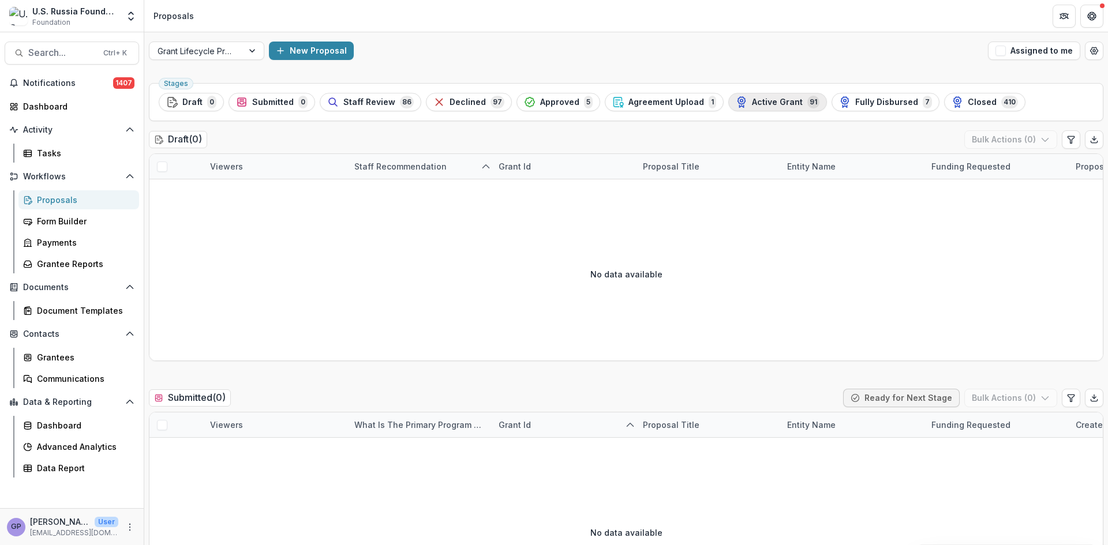
click at [752, 102] on span "Active Grant" at bounding box center [777, 103] width 51 height 10
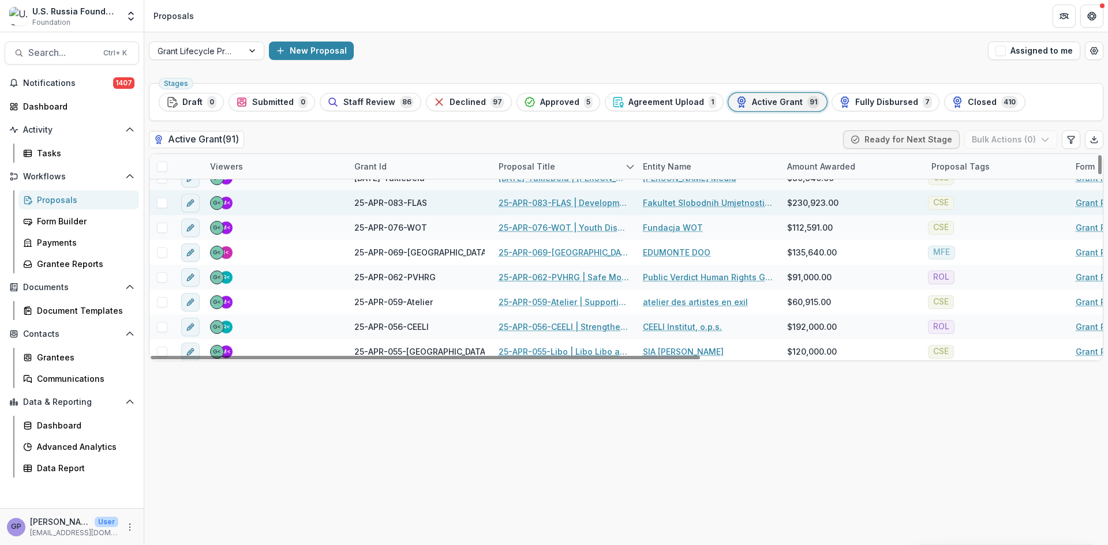
scroll to position [77, 0]
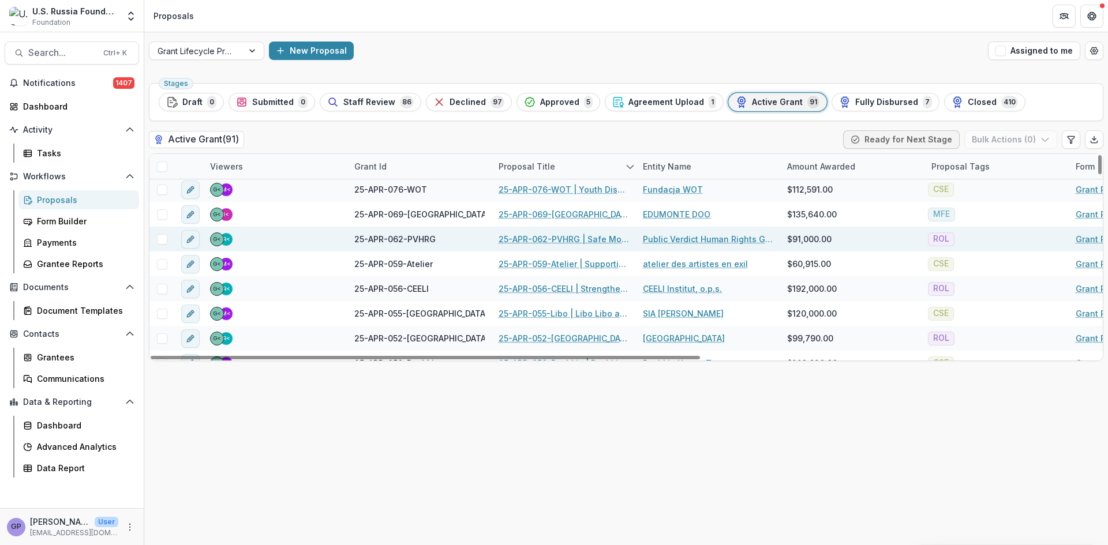
click at [570, 236] on link "25-APR-062-PVHRG | Safe Models of Civil Participation in the Protection of the …" at bounding box center [564, 239] width 130 height 12
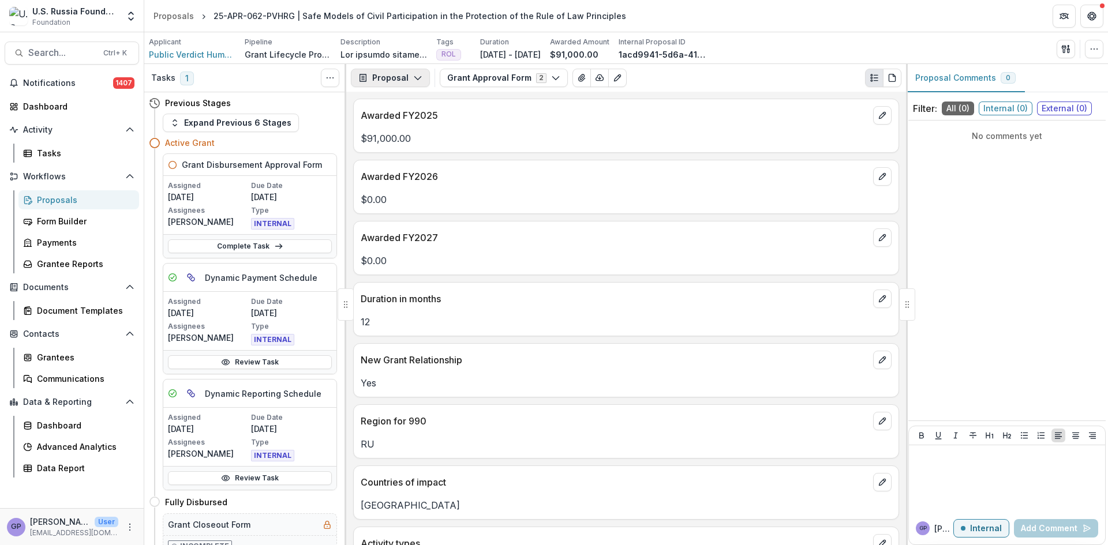
click at [413, 76] on icon "button" at bounding box center [417, 77] width 9 height 9
click at [405, 119] on div "Payments" at bounding box center [427, 123] width 106 height 12
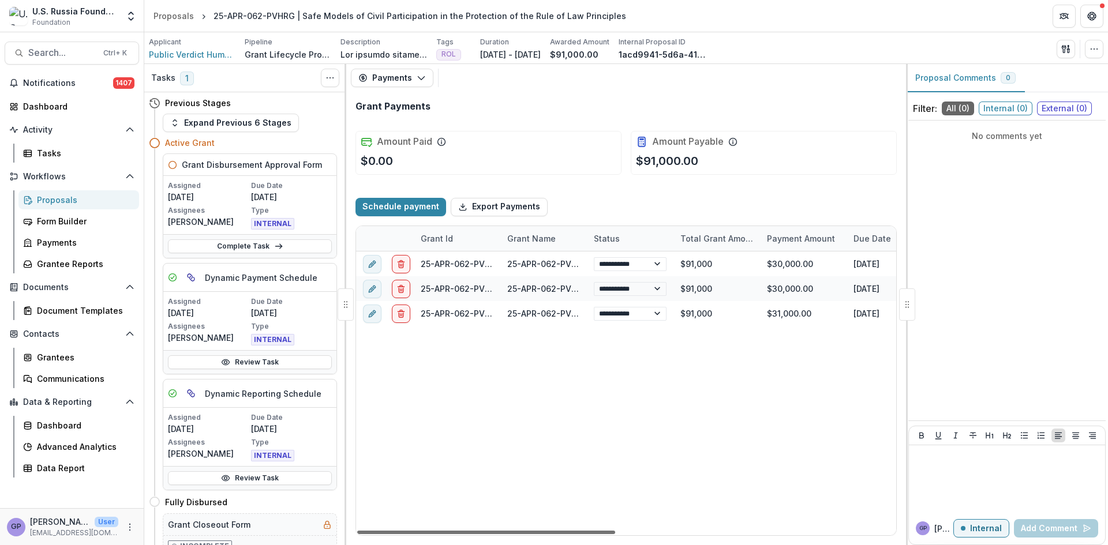
drag, startPoint x: 402, startPoint y: 531, endPoint x: 365, endPoint y: 533, distance: 37.5
click at [365, 533] on div at bounding box center [486, 532] width 258 height 3
click at [182, 55] on span "Public Verdict Human Rights Group" at bounding box center [192, 54] width 87 height 12
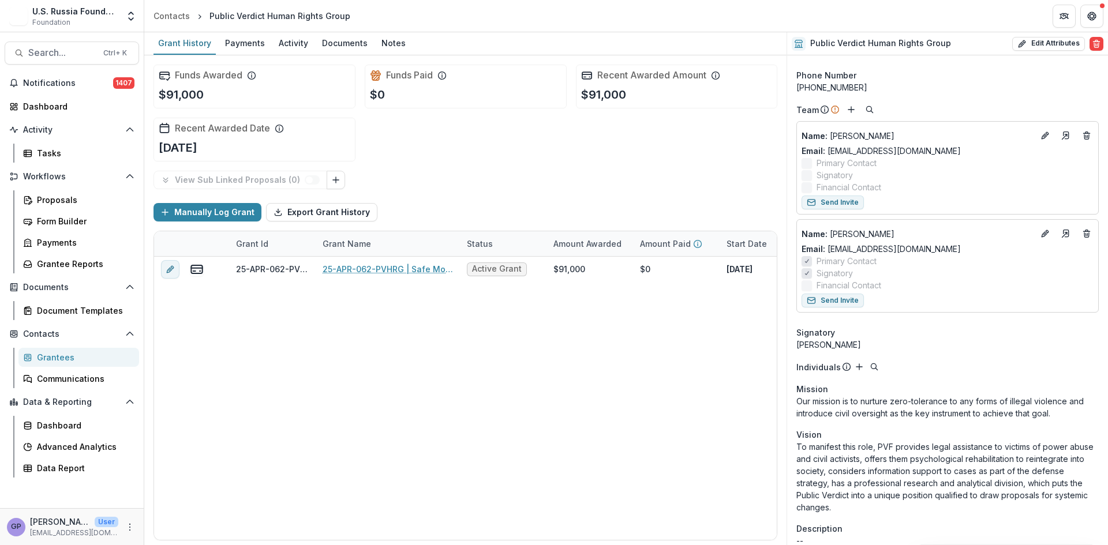
scroll to position [77, 0]
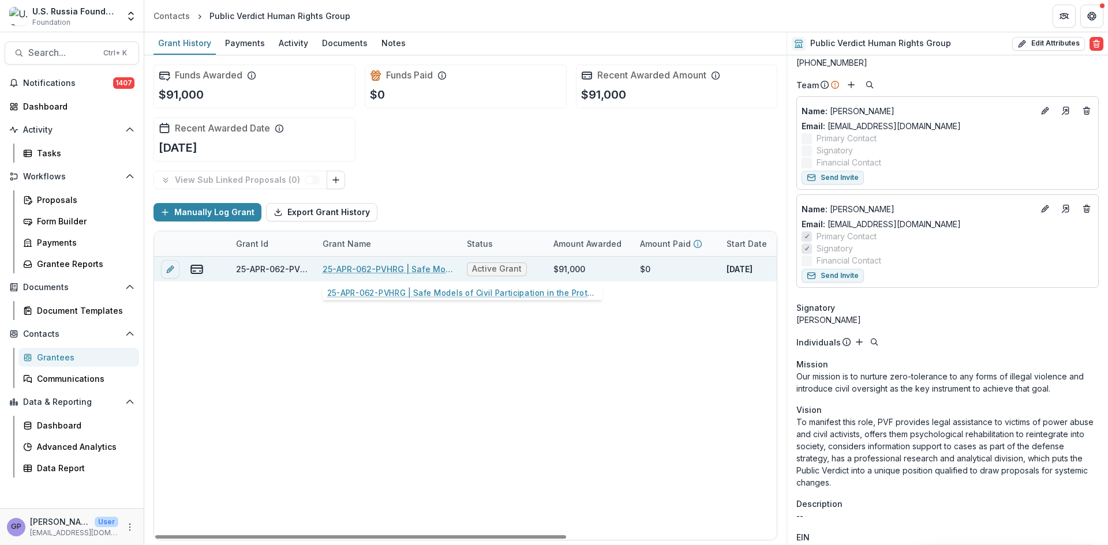
click at [385, 264] on link "25-APR-062-PVHRG | Safe Models of Civil Participation in the Protection of the …" at bounding box center [388, 269] width 130 height 12
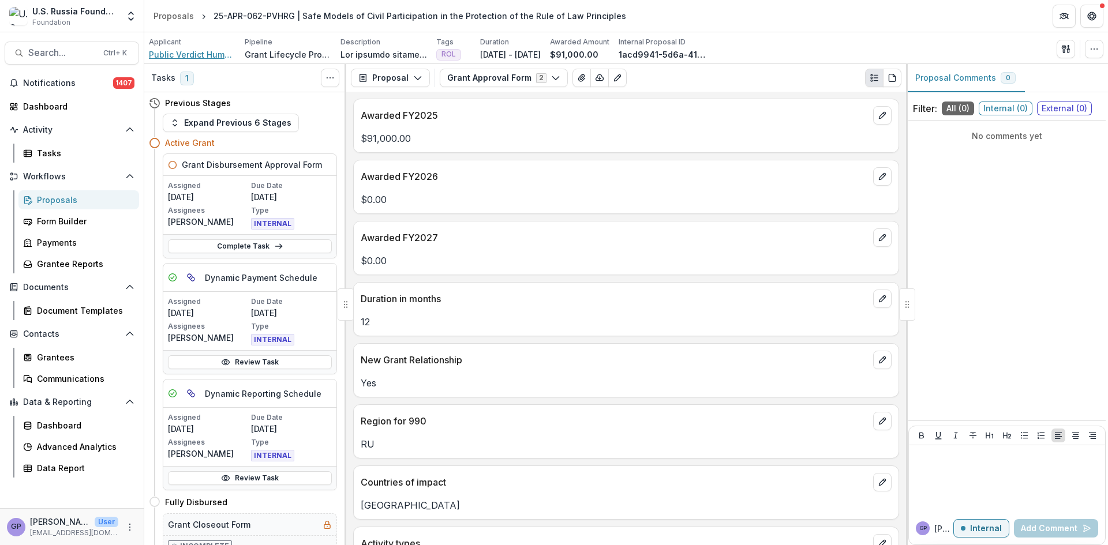
click at [188, 49] on span "Public Verdict Human Rights Group" at bounding box center [192, 54] width 87 height 12
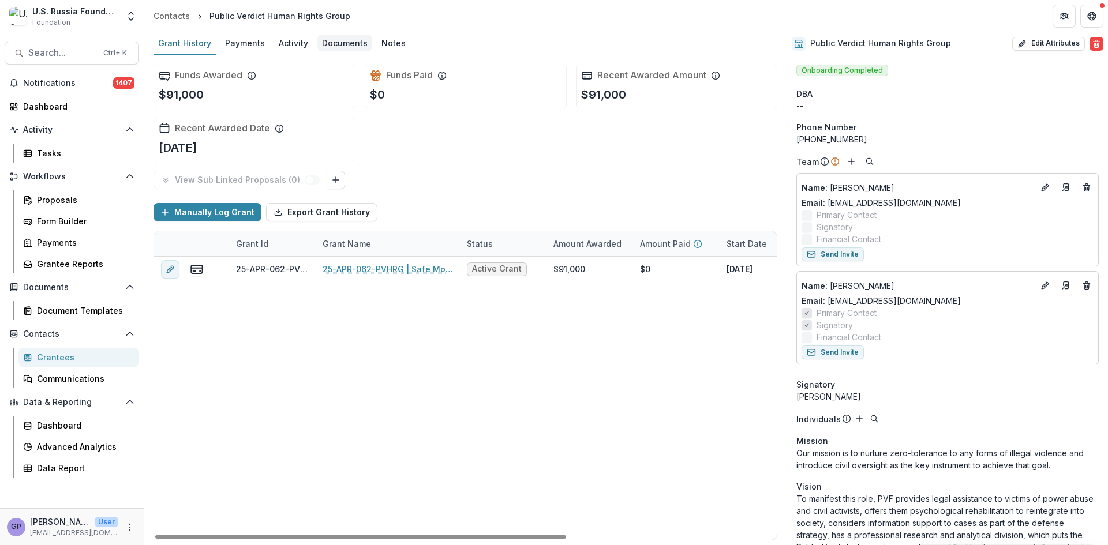
click at [349, 44] on div "Documents" at bounding box center [344, 43] width 55 height 17
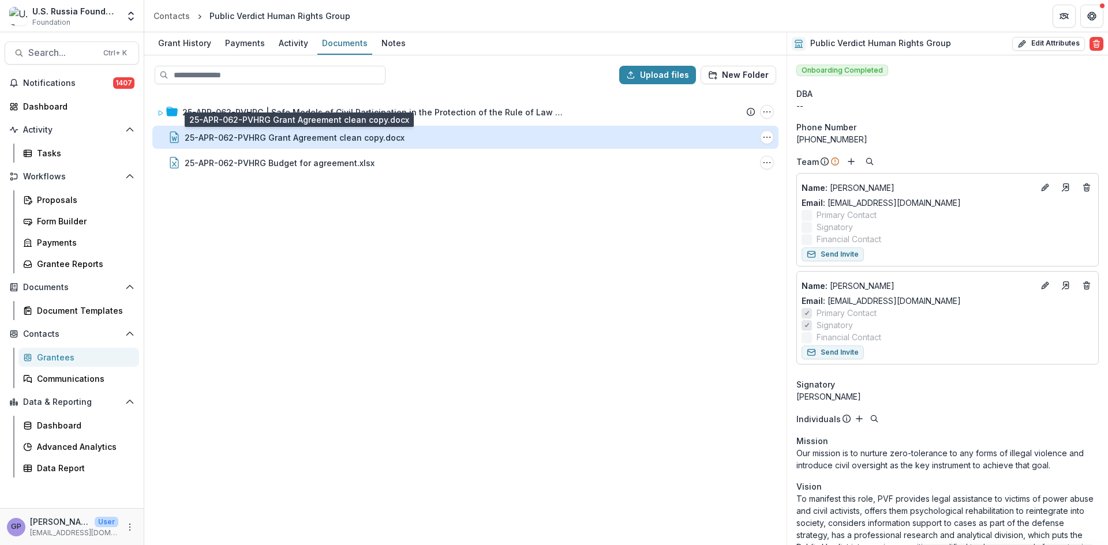
click at [294, 136] on div "25-APR-062-PVHRG Grant Agreement clean copy.docx" at bounding box center [295, 138] width 220 height 12
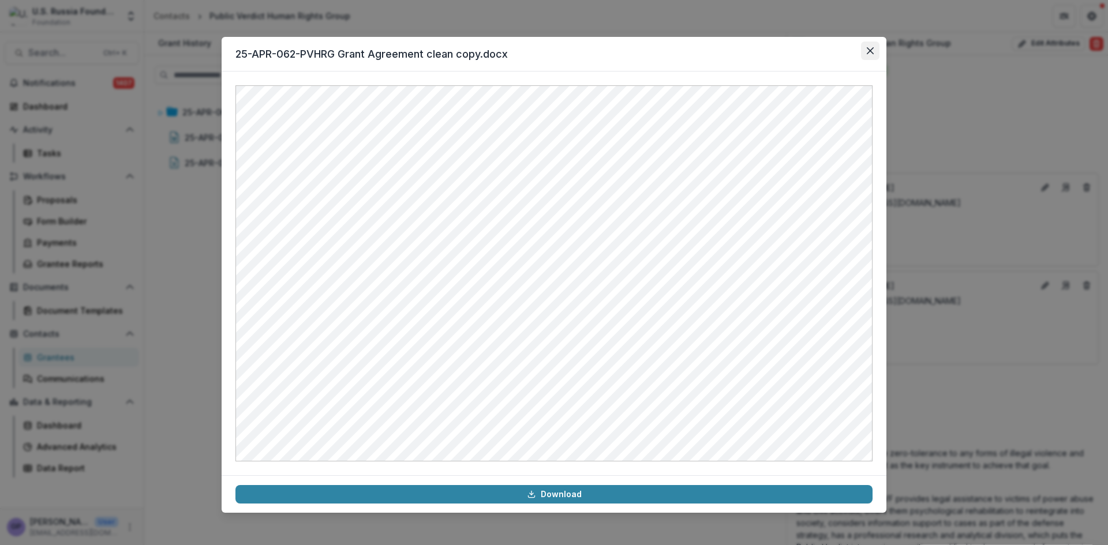
click at [868, 50] on icon "Close" at bounding box center [870, 50] width 7 height 7
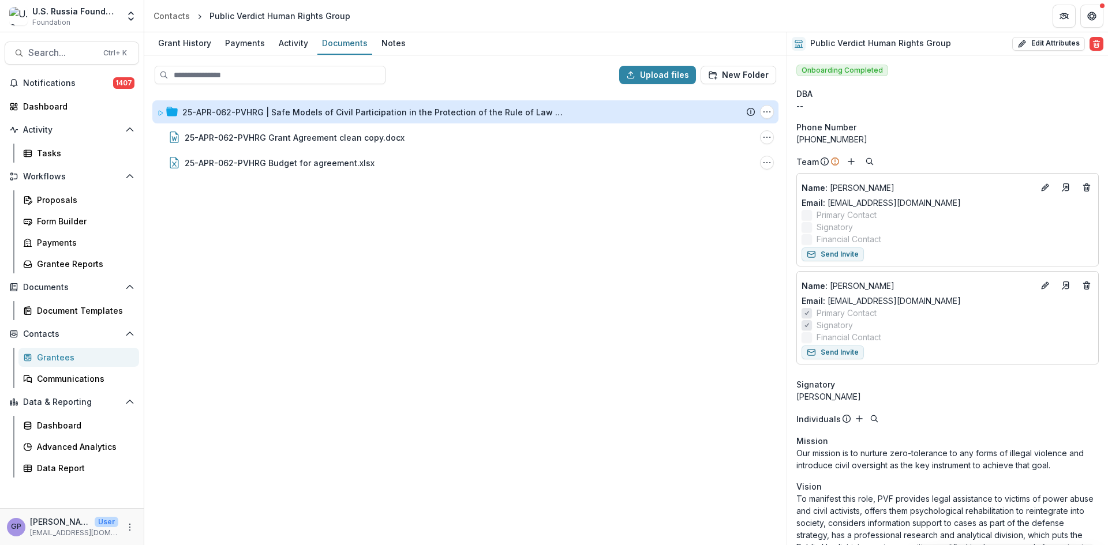
drag, startPoint x: 419, startPoint y: 246, endPoint x: 232, endPoint y: 123, distance: 223.7
click at [418, 244] on div "25-APR-062-PVHRG | Safe Models of Civil Participation in the Protection of the …" at bounding box center [465, 318] width 640 height 451
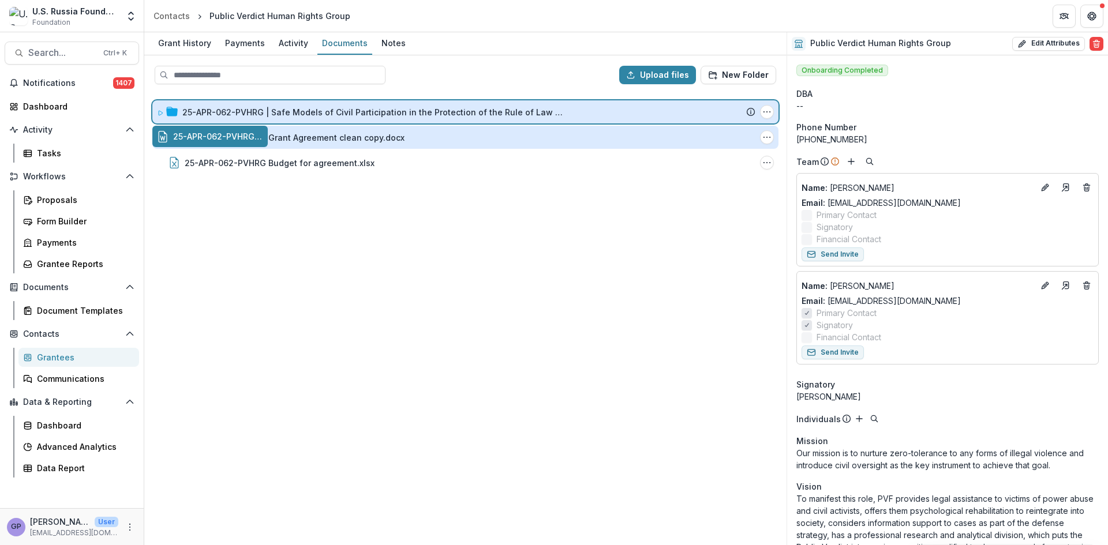
click at [267, 113] on div "Upload files New Folder 25-APR-062-PVHRG | Safe Models of Civil Participation i…" at bounding box center [465, 300] width 642 height 490
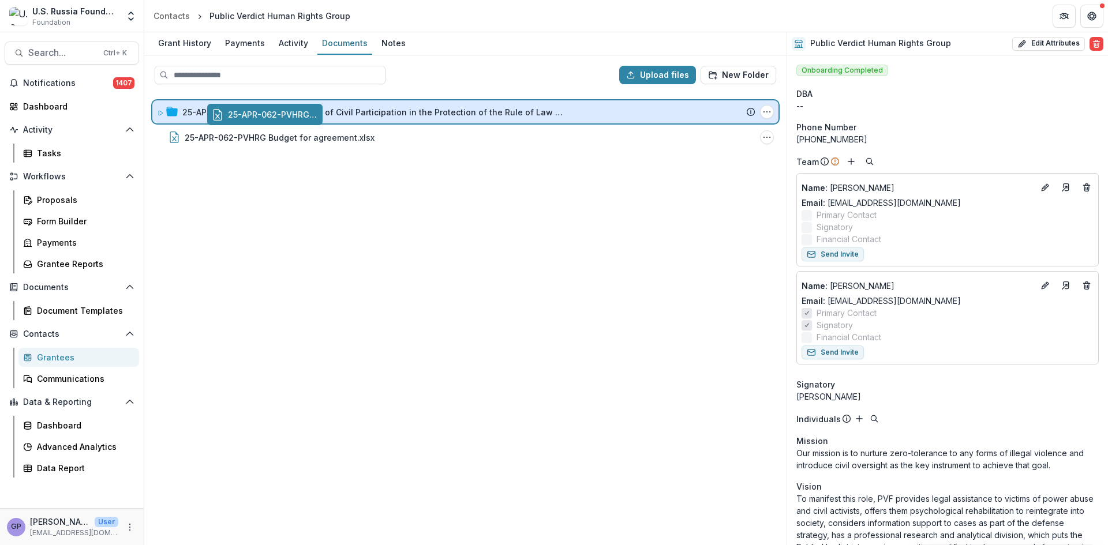
drag, startPoint x: 240, startPoint y: 135, endPoint x: 295, endPoint y: 113, distance: 59.0
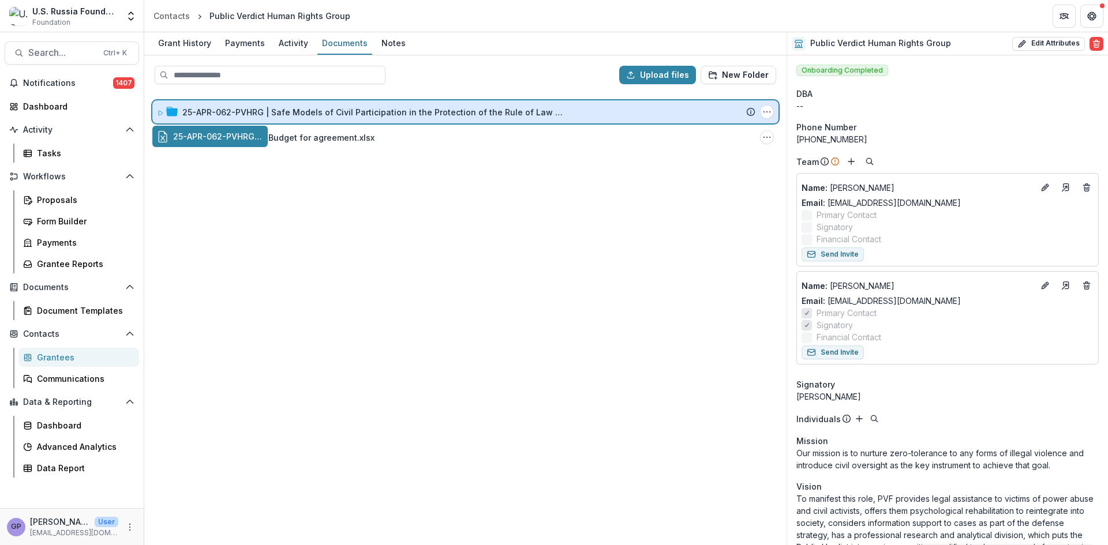
click at [295, 113] on div "Upload files New Folder 25-APR-062-PVHRG | Safe Models of Civil Participation i…" at bounding box center [465, 300] width 642 height 490
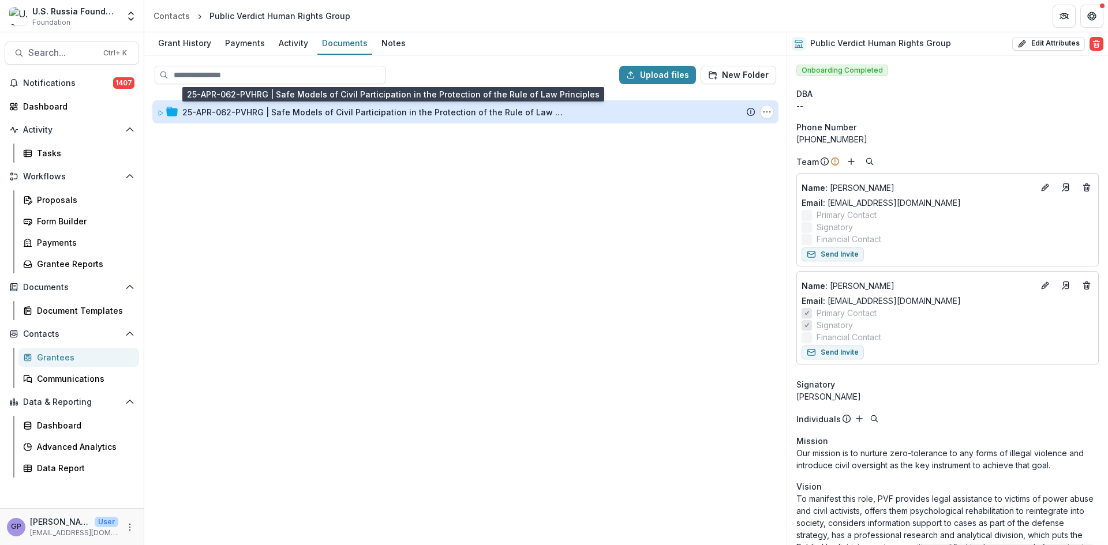
click at [290, 115] on div "25-APR-062-PVHRG | Safe Models of Civil Participation in the Protection of the …" at bounding box center [372, 112] width 381 height 12
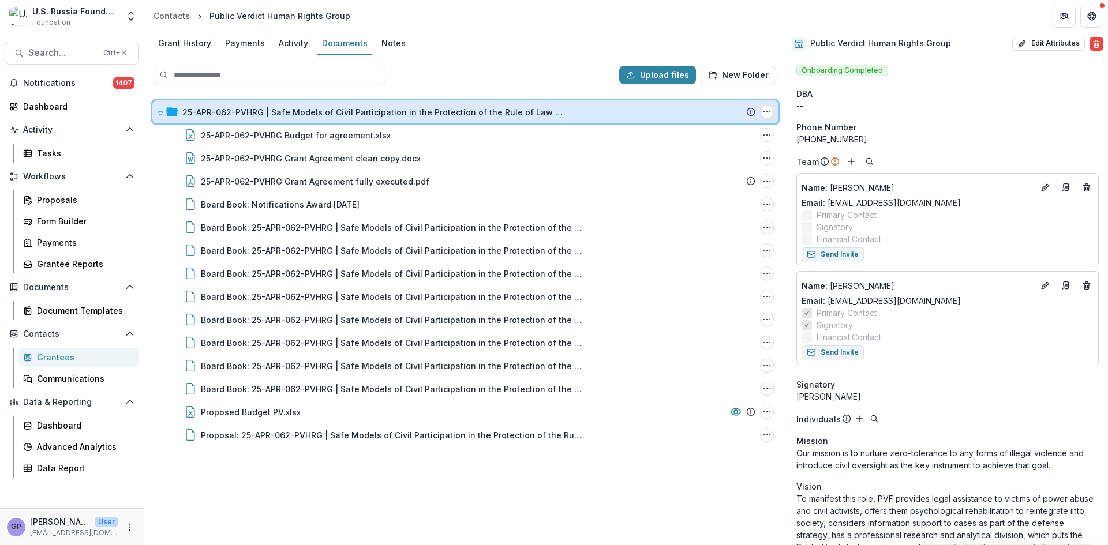
click at [160, 113] on icon at bounding box center [160, 113] width 7 height 7
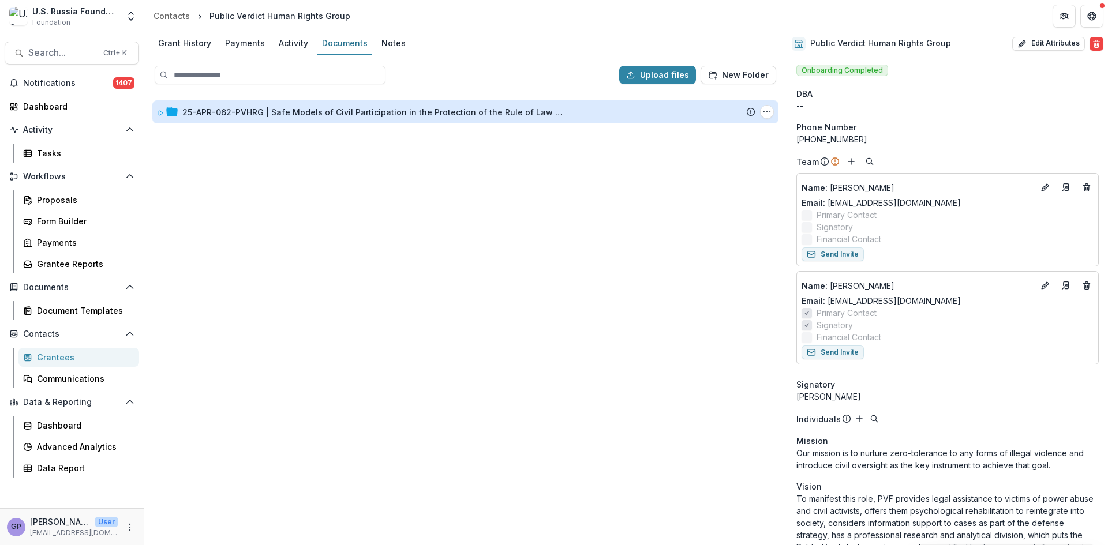
click at [432, 117] on div "25-APR-062-PVHRG | Safe Models of Civil Participation in the Protection of the …" at bounding box center [372, 112] width 381 height 12
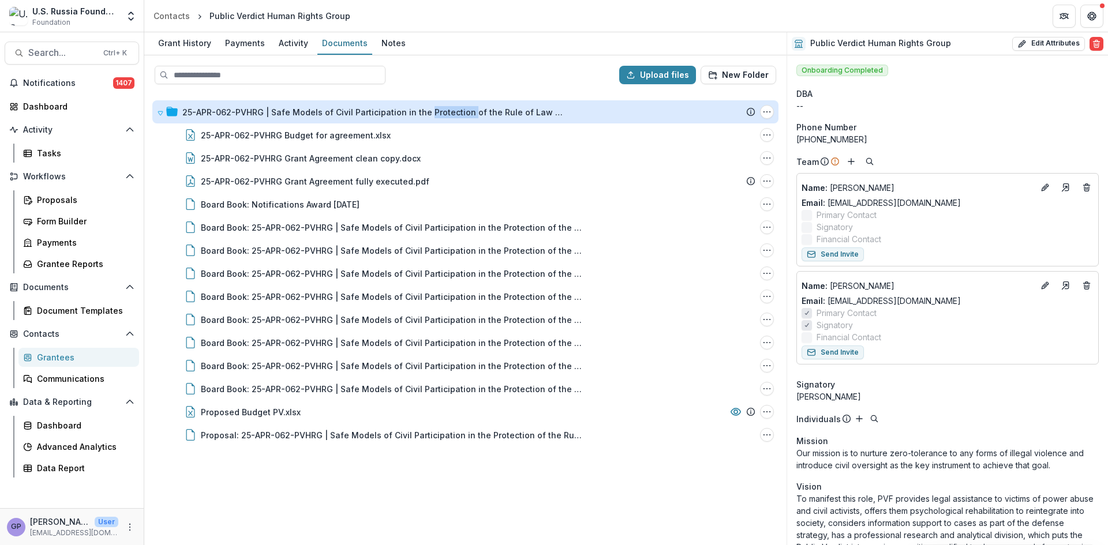
click at [432, 117] on div "25-APR-062-PVHRG | Safe Models of Civil Participation in the Protection of the …" at bounding box center [372, 112] width 381 height 12
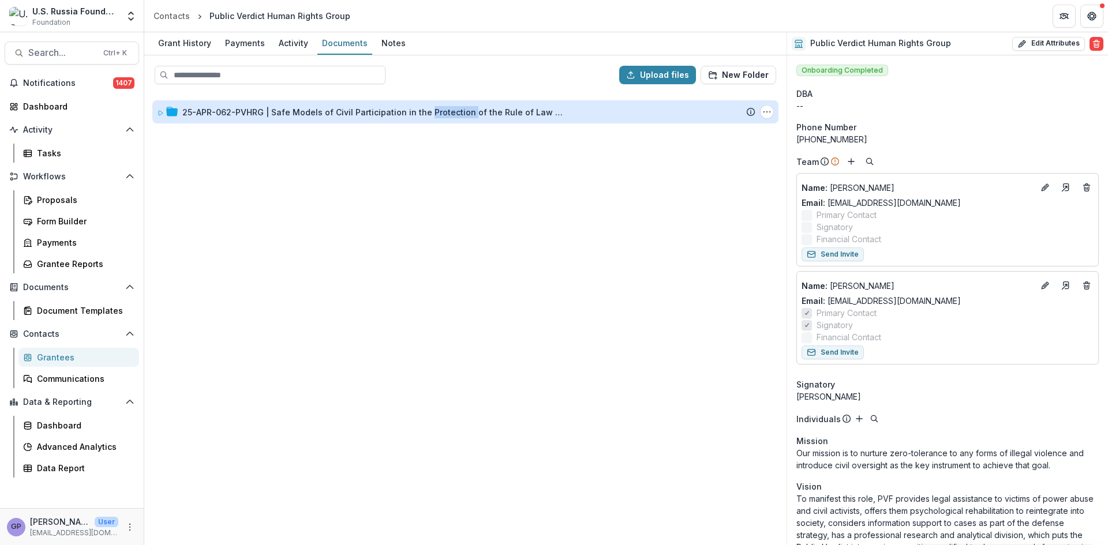
click at [426, 114] on div "25-APR-062-PVHRG | Safe Models of Civil Participation in the Protection of the …" at bounding box center [372, 112] width 381 height 12
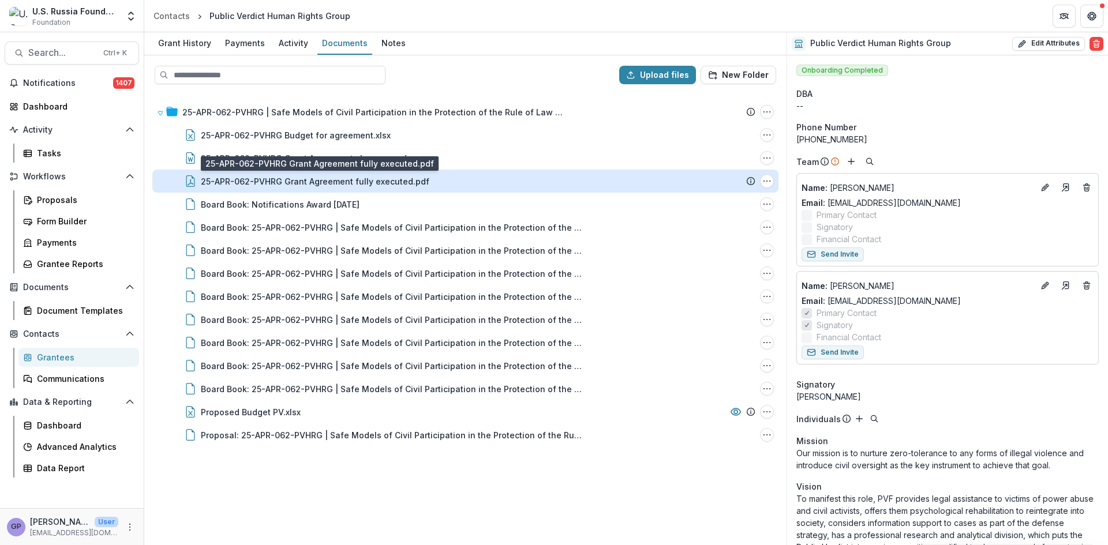
click at [343, 181] on div "25-APR-062-PVHRG Grant Agreement fully executed.pdf" at bounding box center [315, 181] width 228 height 12
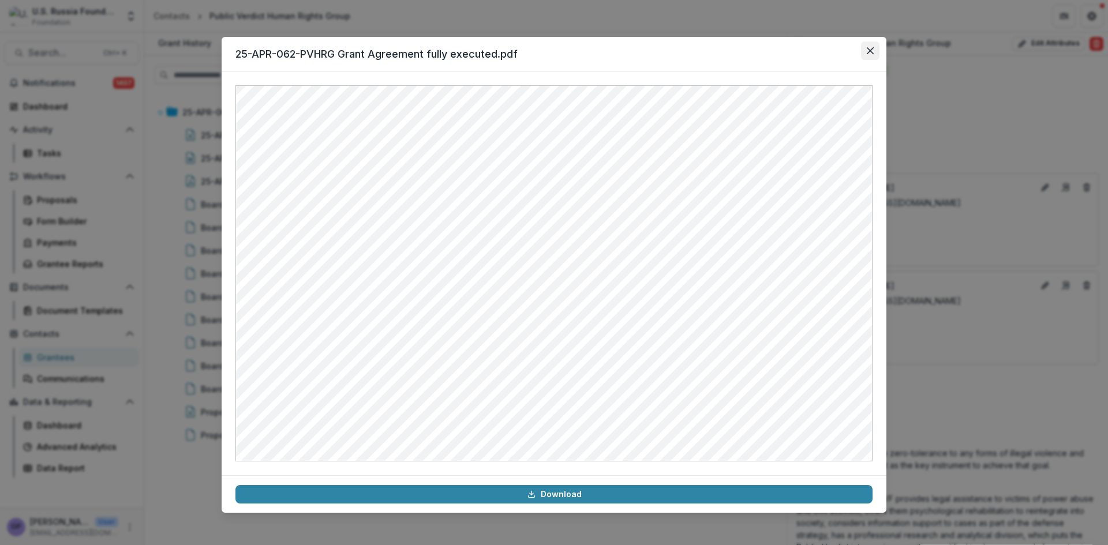
click at [876, 48] on button "Close" at bounding box center [870, 51] width 18 height 18
